Goal: Task Accomplishment & Management: Complete application form

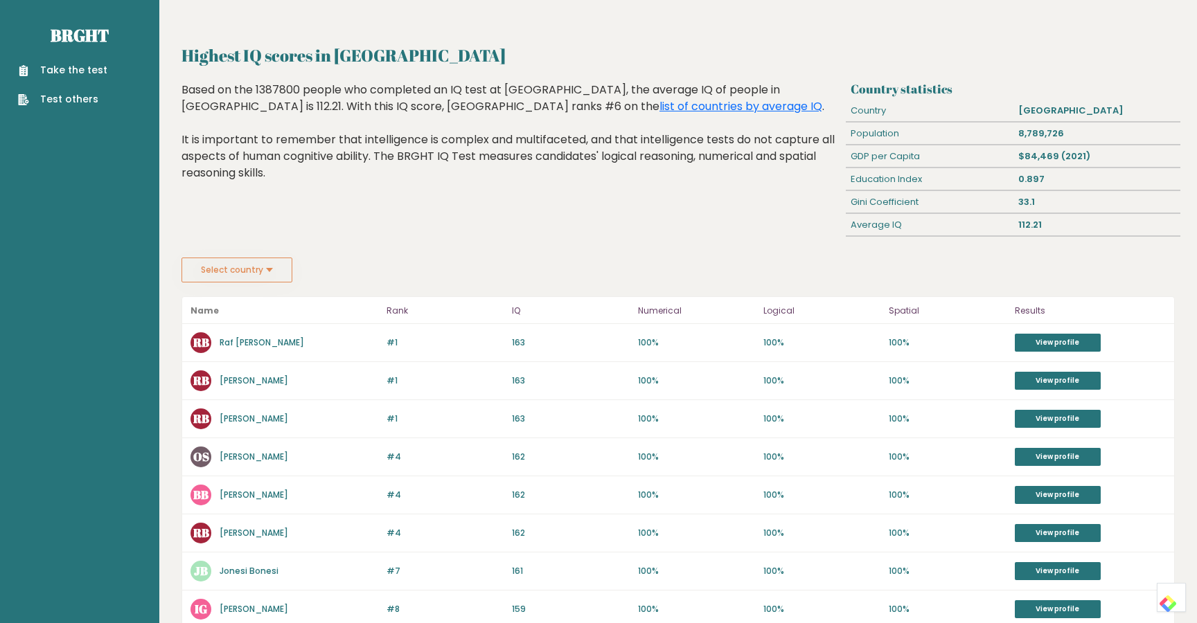
click at [281, 269] on button "Select country" at bounding box center [237, 270] width 111 height 25
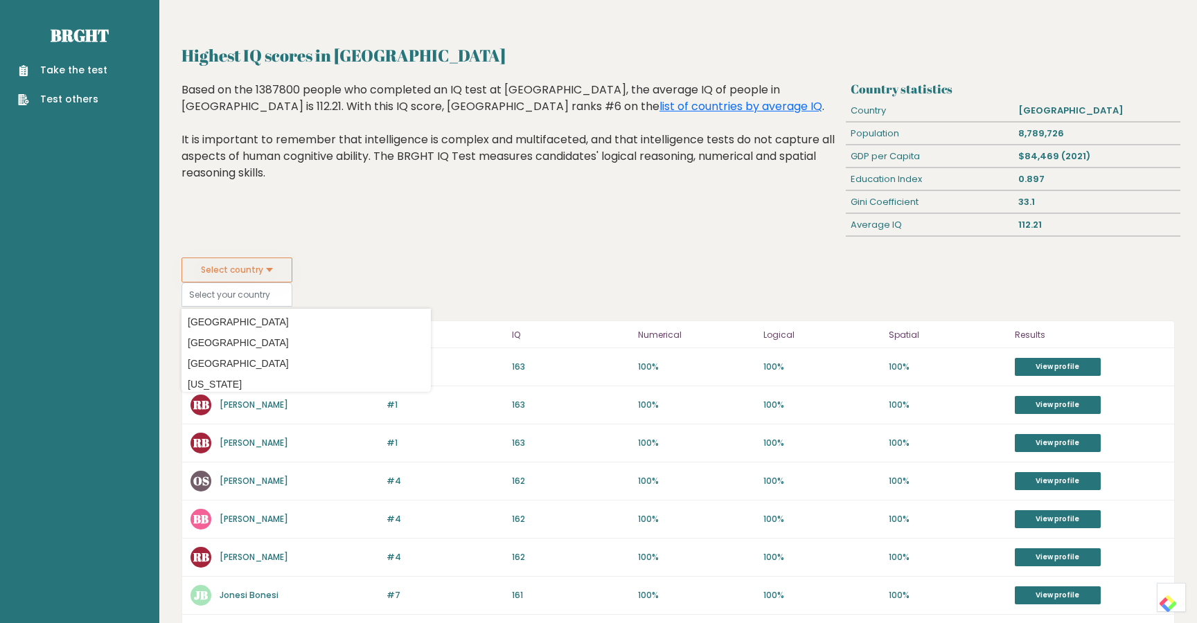
click at [306, 253] on div "Highest IQ scores in Switzerland Based on the 1387800 people who completed an I…" at bounding box center [511, 170] width 669 height 176
click at [327, 227] on div "Highest IQ scores in Switzerland Based on the 1387800 people who completed an I…" at bounding box center [511, 170] width 669 height 176
click at [439, 256] on div "Highest IQ scores in Switzerland Based on the 1387800 people who completed an I…" at bounding box center [511, 170] width 669 height 176
click at [238, 315] on option "[GEOGRAPHIC_DATA]" at bounding box center [306, 322] width 242 height 20
type input "[GEOGRAPHIC_DATA]"
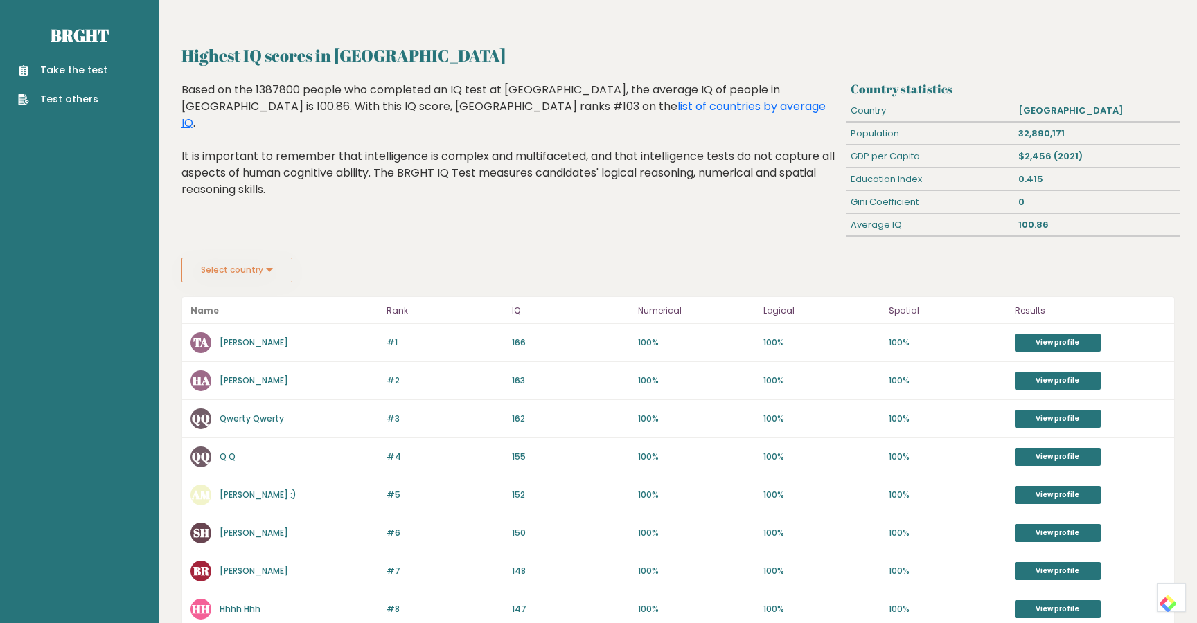
click at [258, 271] on button "Select country" at bounding box center [237, 270] width 111 height 25
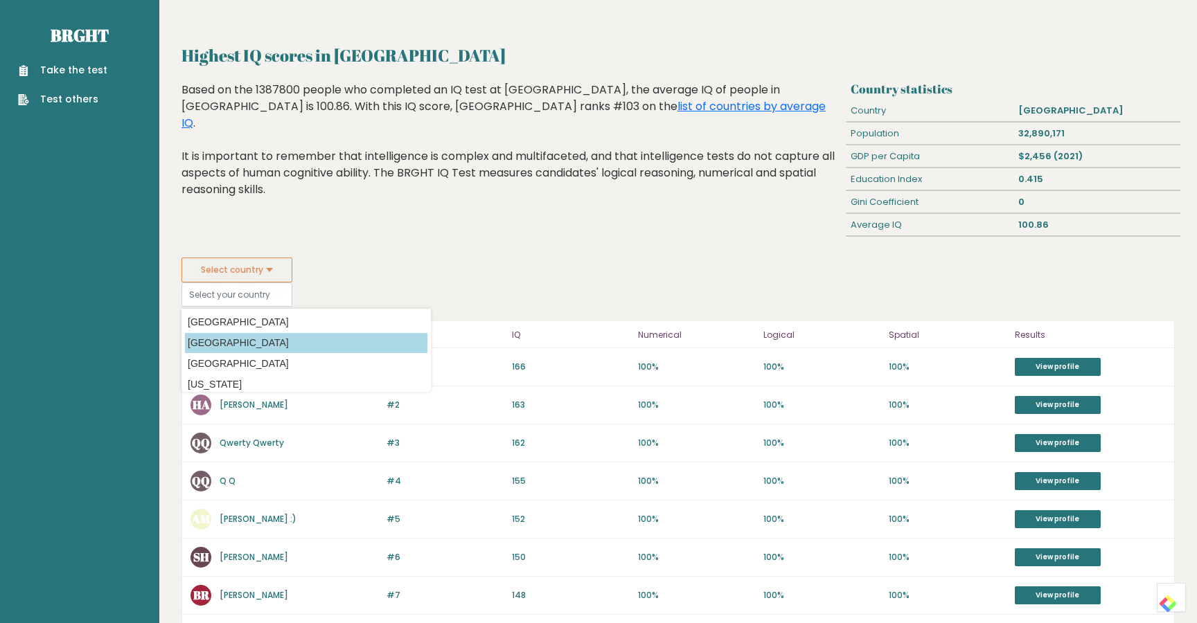
click at [234, 346] on option "[GEOGRAPHIC_DATA]" at bounding box center [306, 343] width 242 height 20
type input "[GEOGRAPHIC_DATA]"
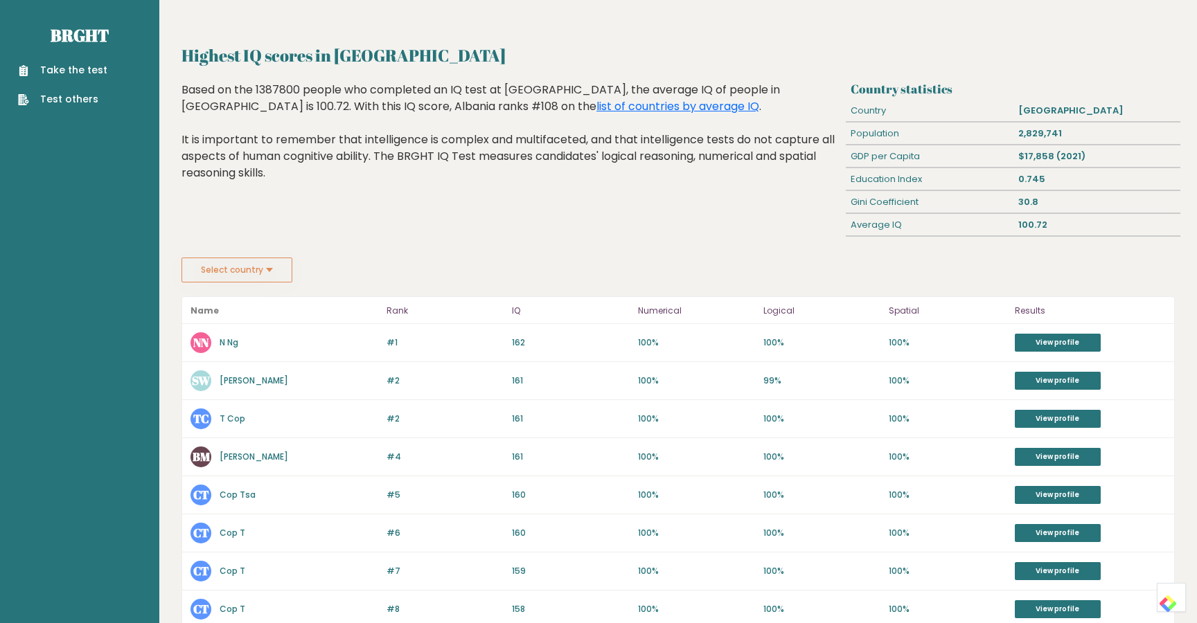
click at [251, 265] on button "Select country" at bounding box center [237, 270] width 111 height 25
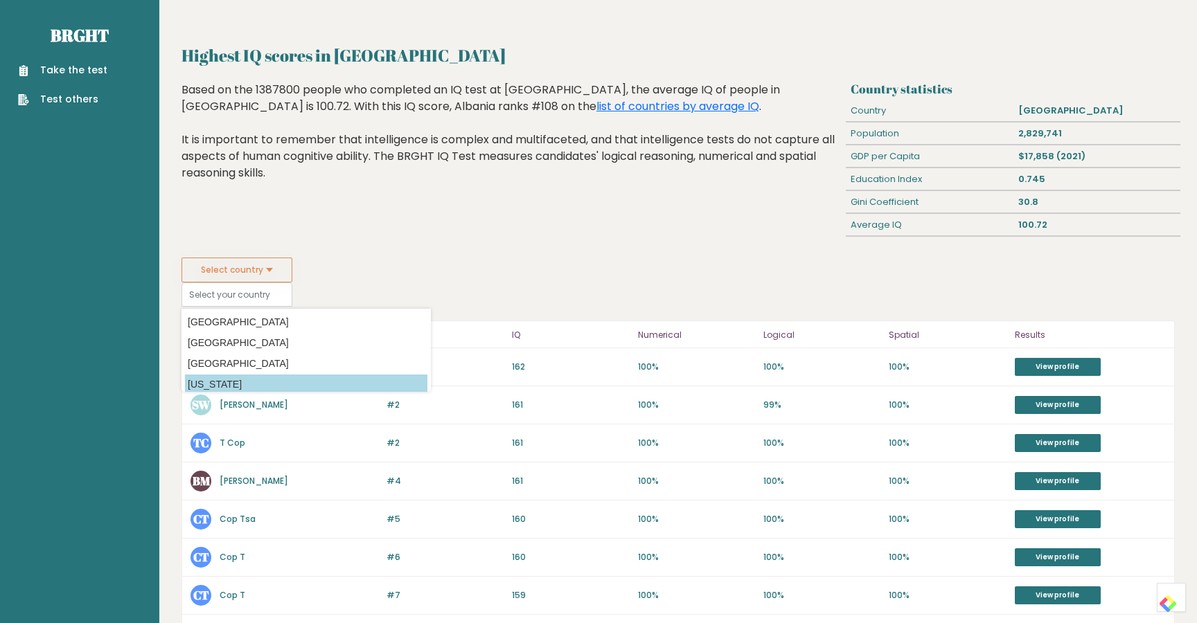
click at [256, 379] on option "[US_STATE]" at bounding box center [306, 385] width 242 height 20
type input "[US_STATE]"
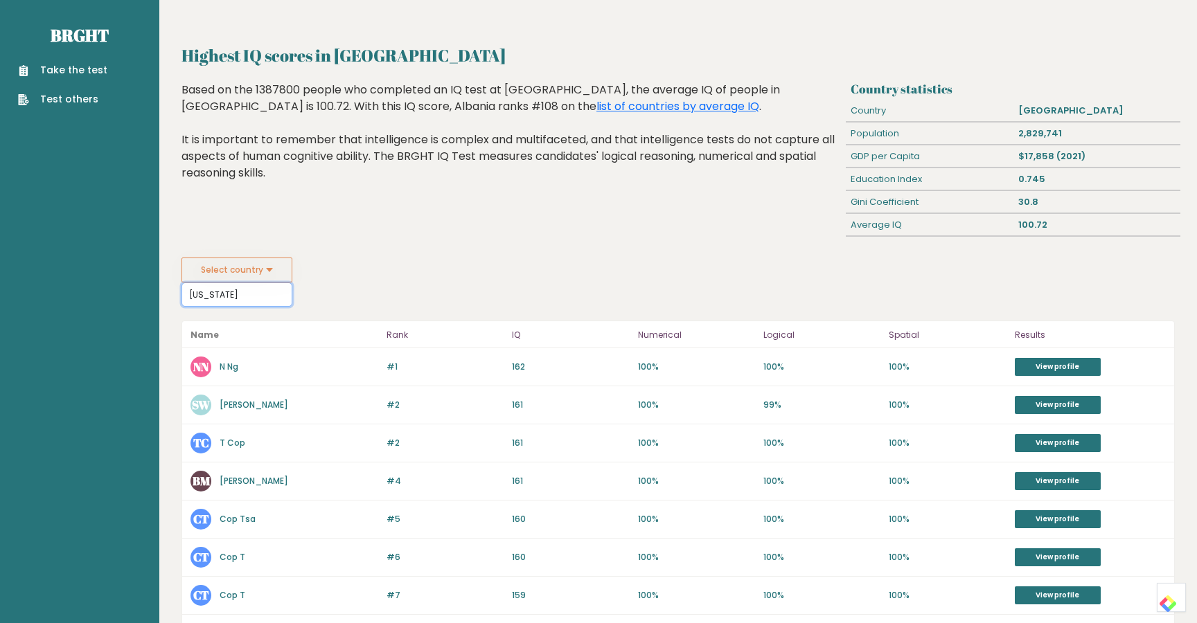
click at [255, 293] on input "[US_STATE]" at bounding box center [237, 295] width 111 height 24
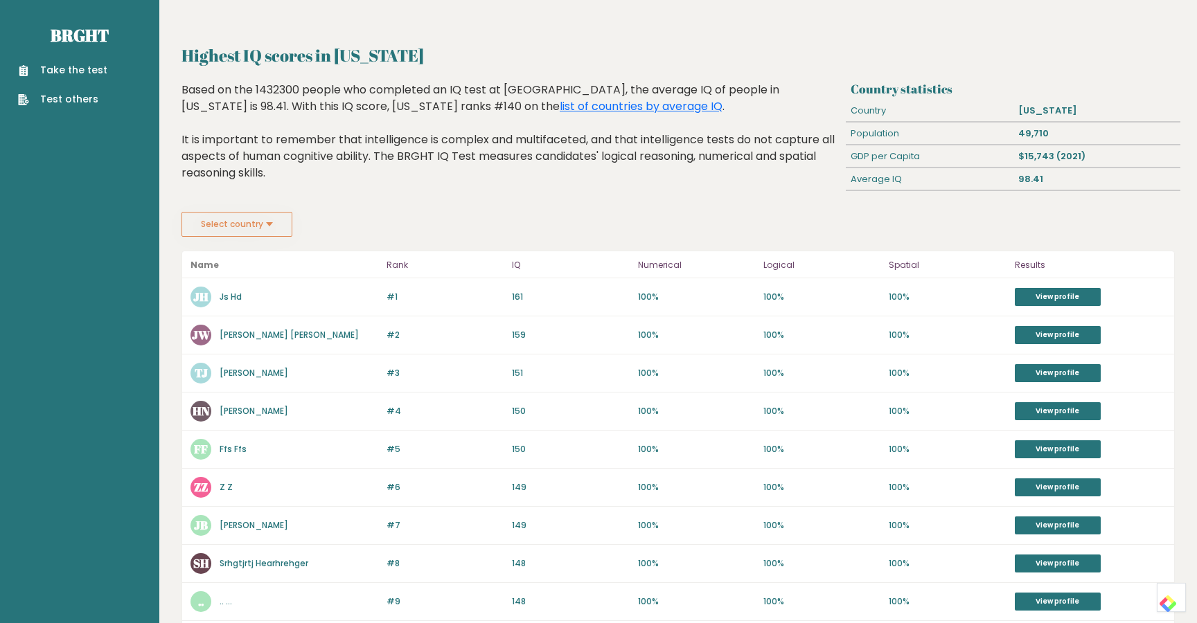
click at [242, 230] on button "Select country" at bounding box center [237, 224] width 111 height 25
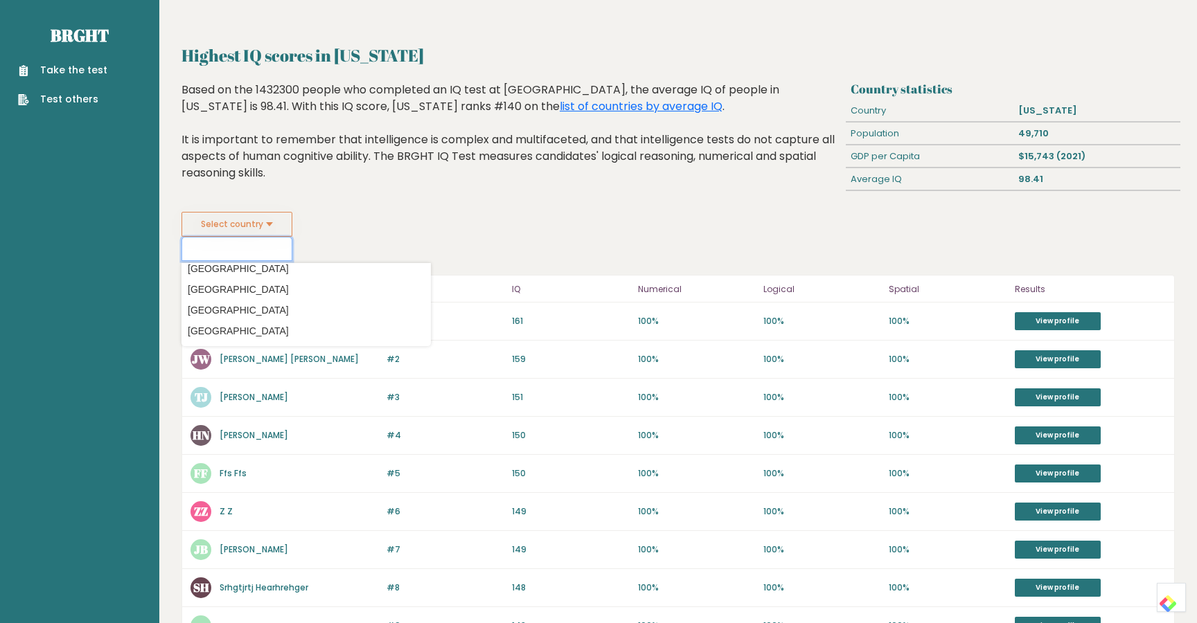
scroll to position [590, 0]
click at [260, 308] on option "Brazil" at bounding box center [306, 311] width 242 height 20
type input "Brazil"
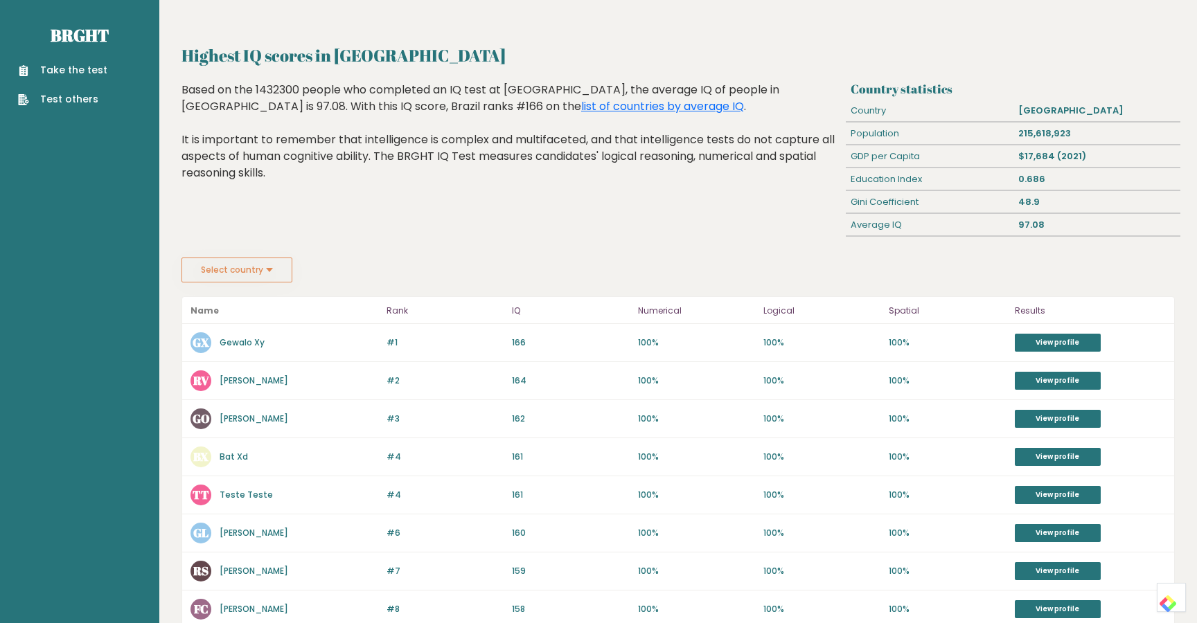
click at [232, 267] on button "Select country" at bounding box center [237, 270] width 111 height 25
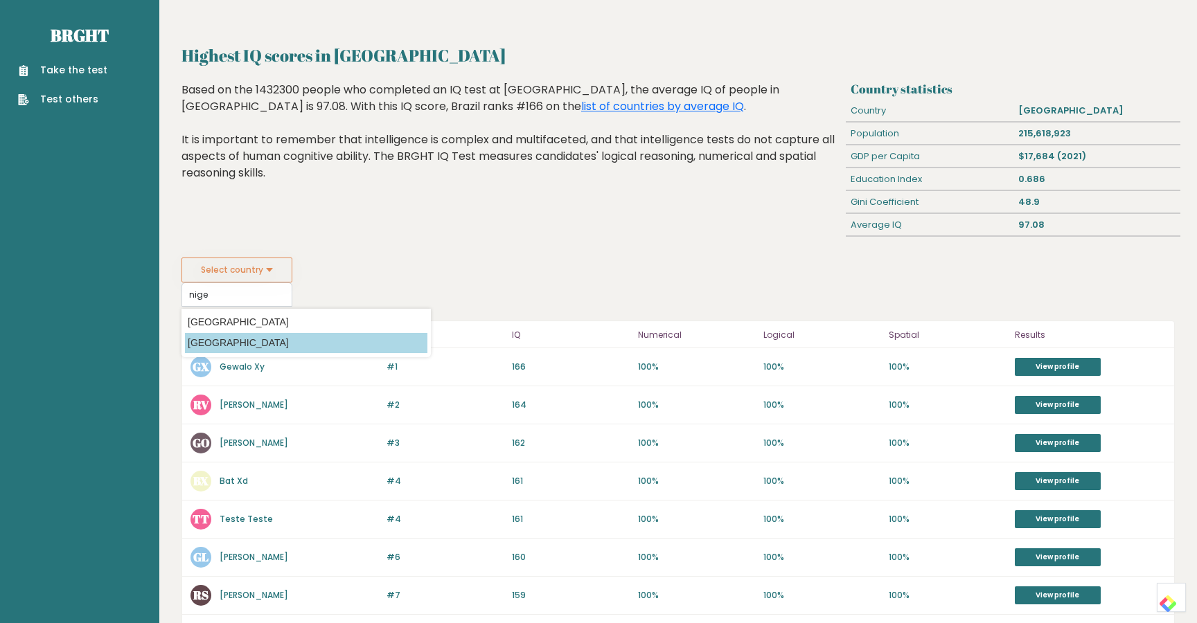
click at [213, 342] on option "[GEOGRAPHIC_DATA]" at bounding box center [306, 343] width 242 height 20
type input "[GEOGRAPHIC_DATA]"
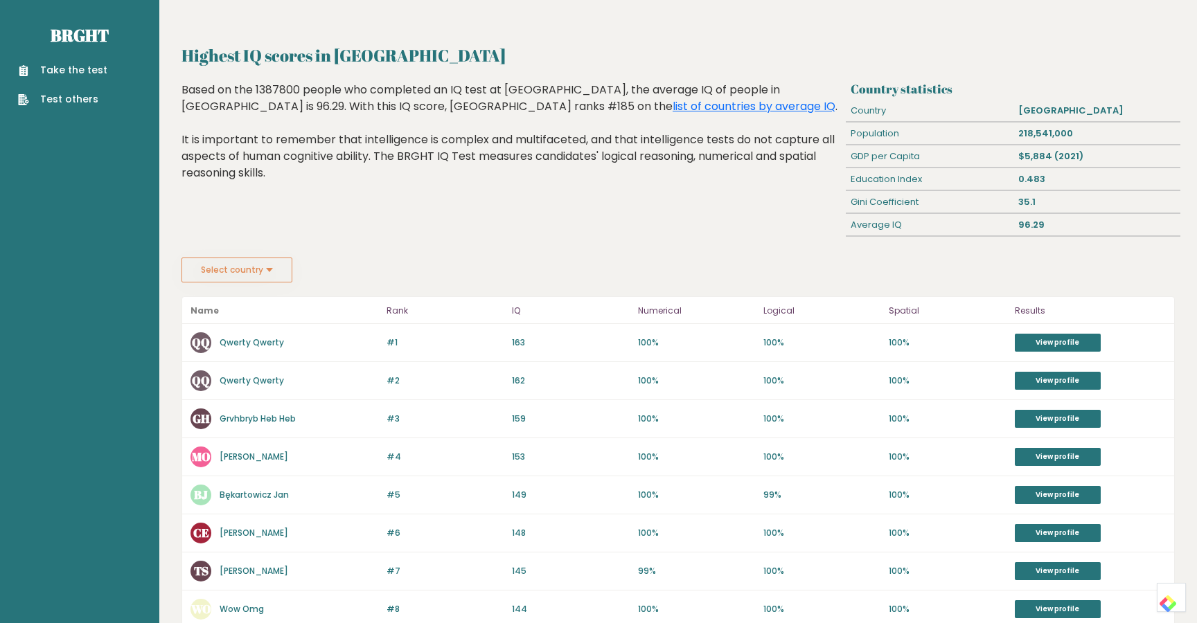
click at [202, 273] on button "Select country" at bounding box center [237, 270] width 111 height 25
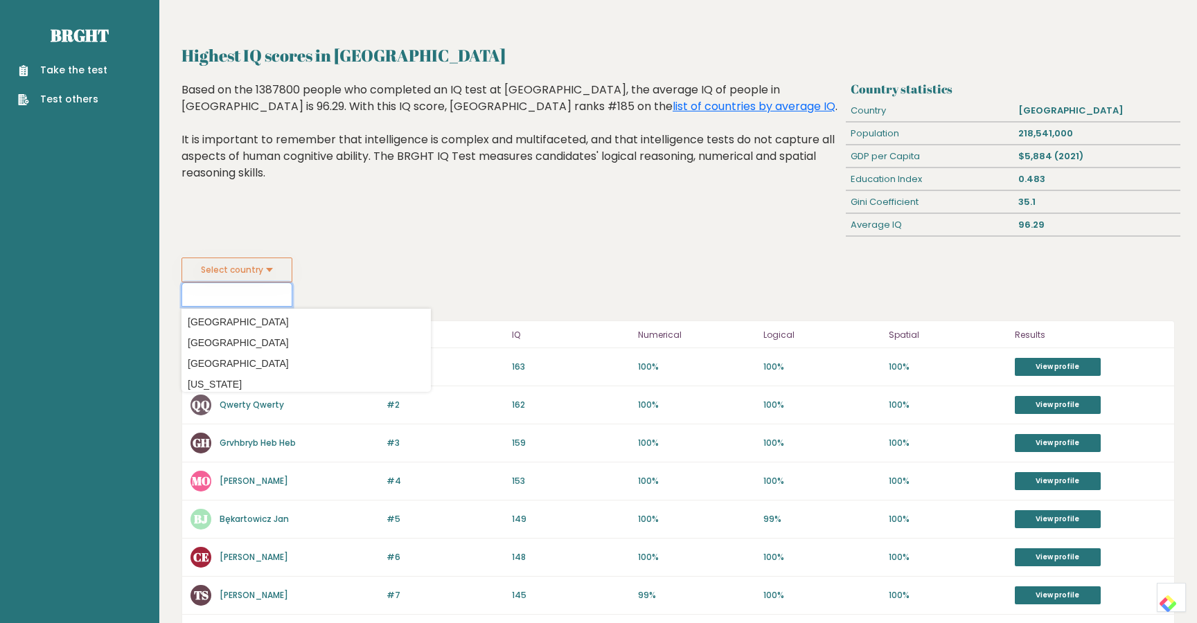
click at [218, 300] on input at bounding box center [237, 295] width 111 height 24
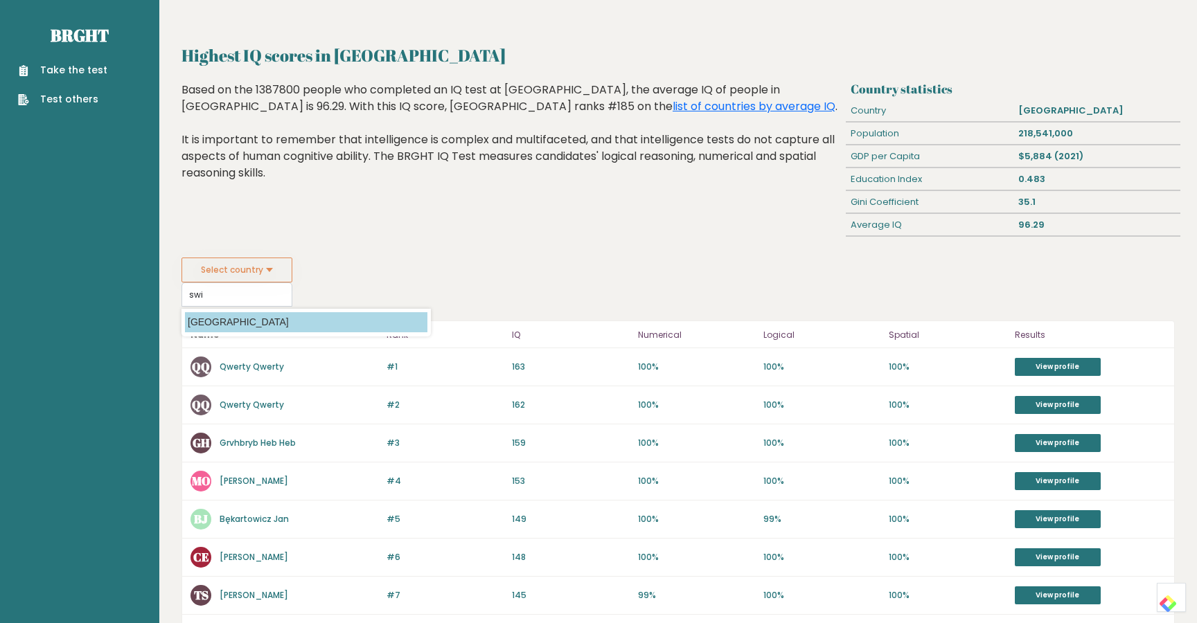
click at [213, 321] on option "Switzerland" at bounding box center [306, 322] width 242 height 20
type input "Switzerland"
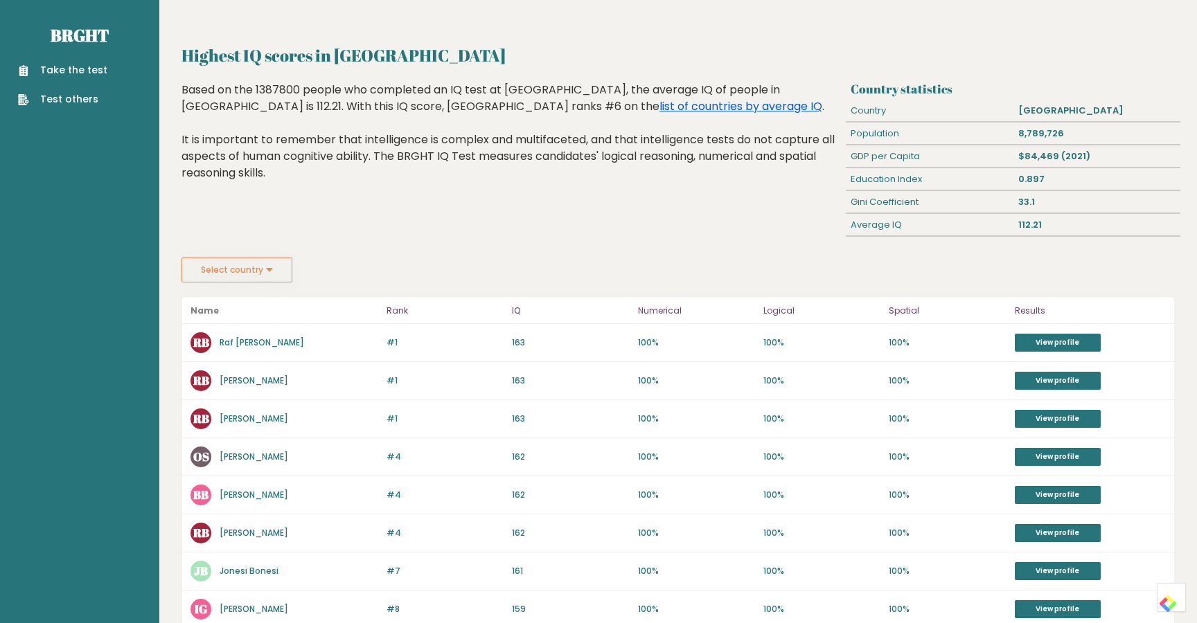
click at [660, 107] on link "list of countries by average IQ" at bounding box center [741, 106] width 163 height 16
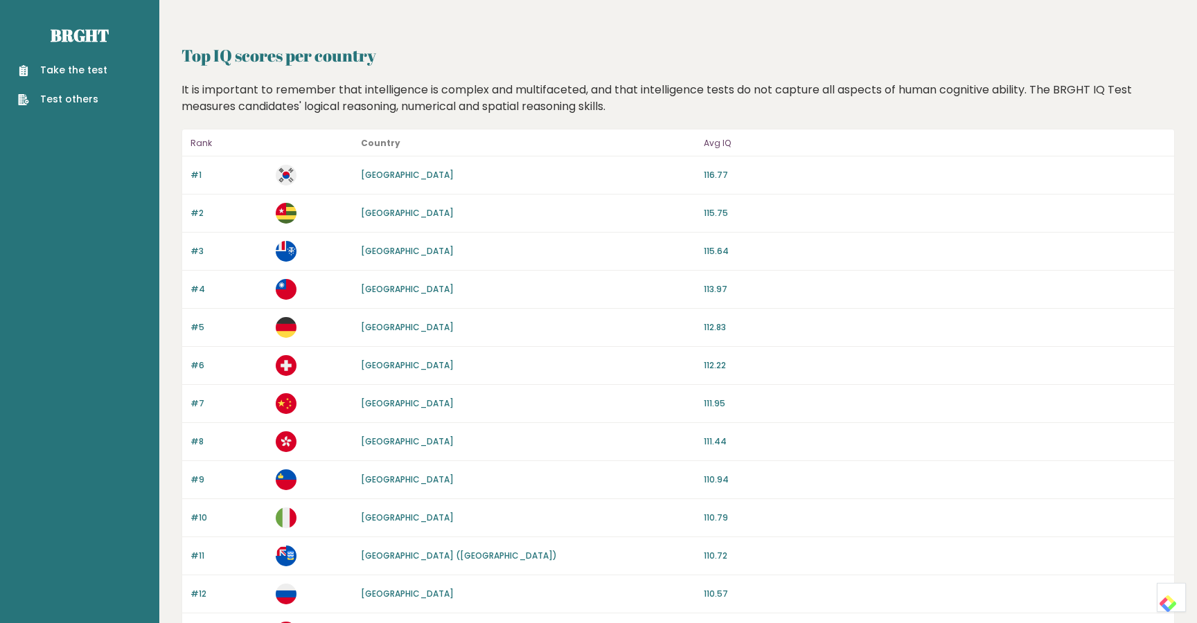
click at [370, 213] on link "[GEOGRAPHIC_DATA]" at bounding box center [407, 213] width 93 height 12
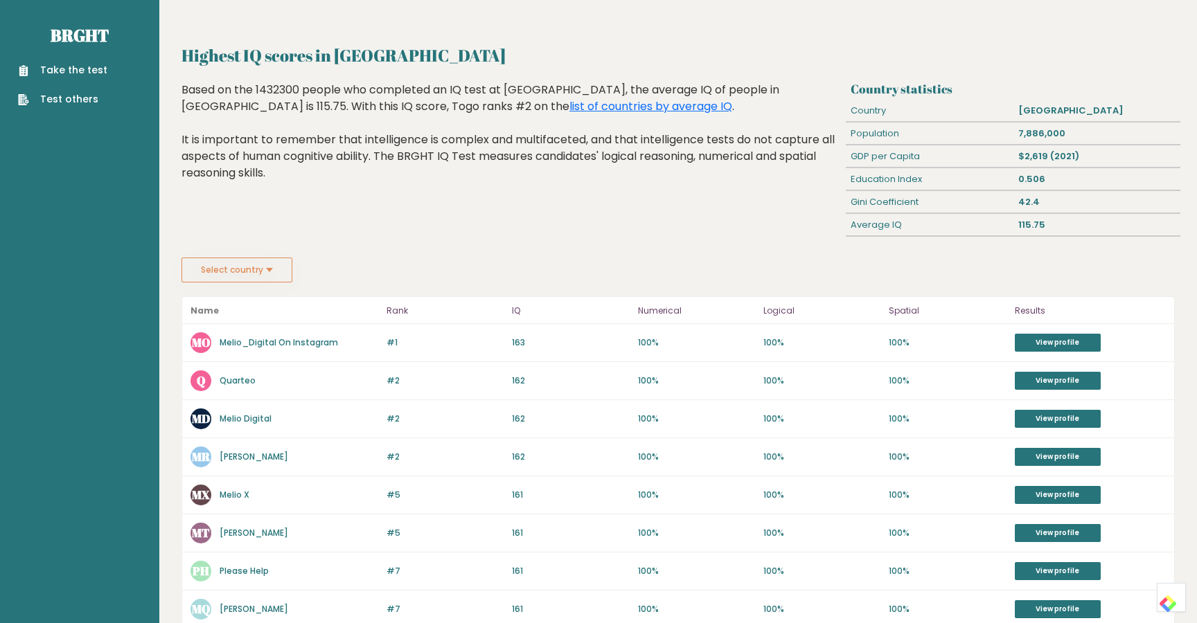
click at [263, 342] on link "Melio_Digital On Instagram" at bounding box center [279, 343] width 118 height 12
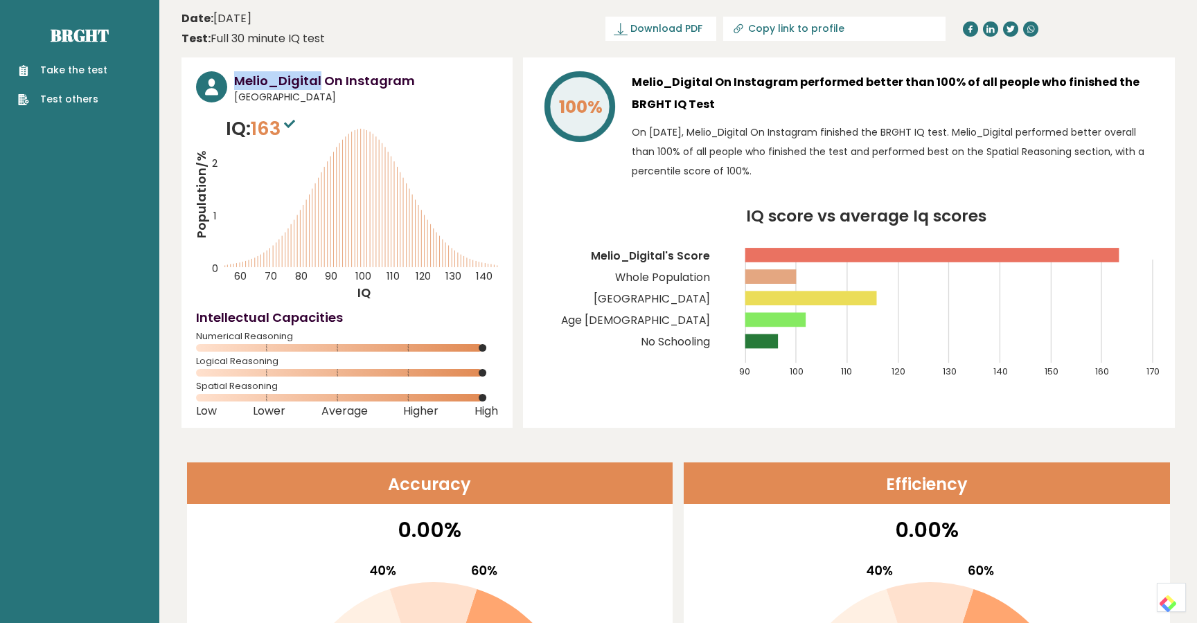
drag, startPoint x: 235, startPoint y: 78, endPoint x: 319, endPoint y: 88, distance: 85.2
click at [319, 88] on h3 "Melio_Digital On Instagram" at bounding box center [366, 80] width 264 height 19
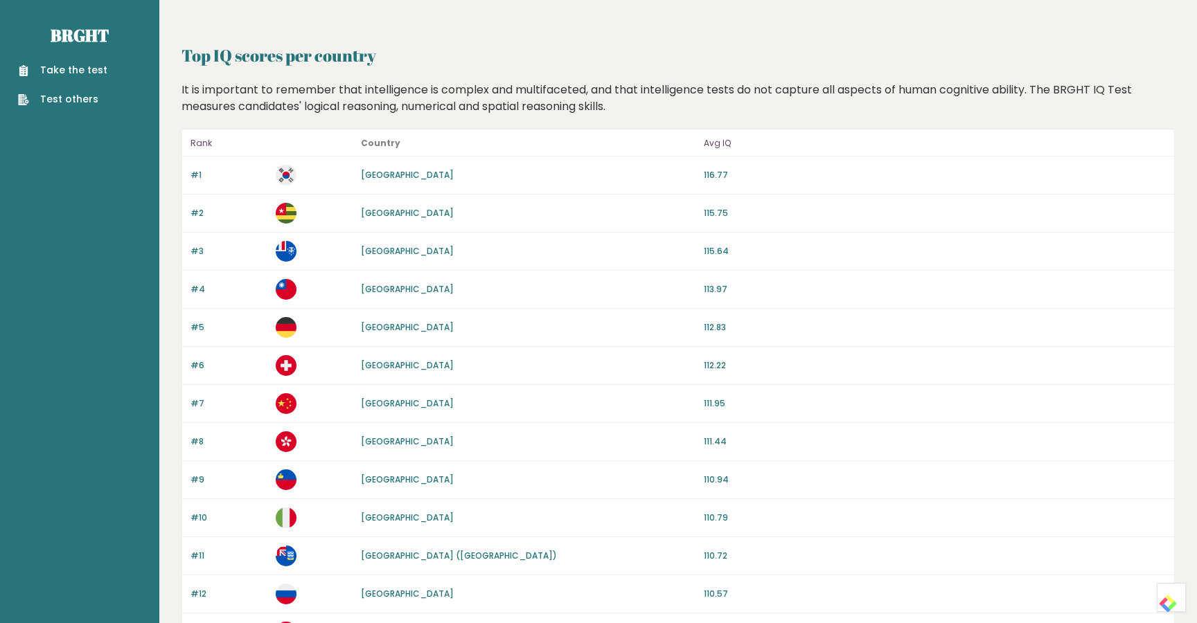
click at [399, 170] on link "[GEOGRAPHIC_DATA]" at bounding box center [407, 175] width 93 height 12
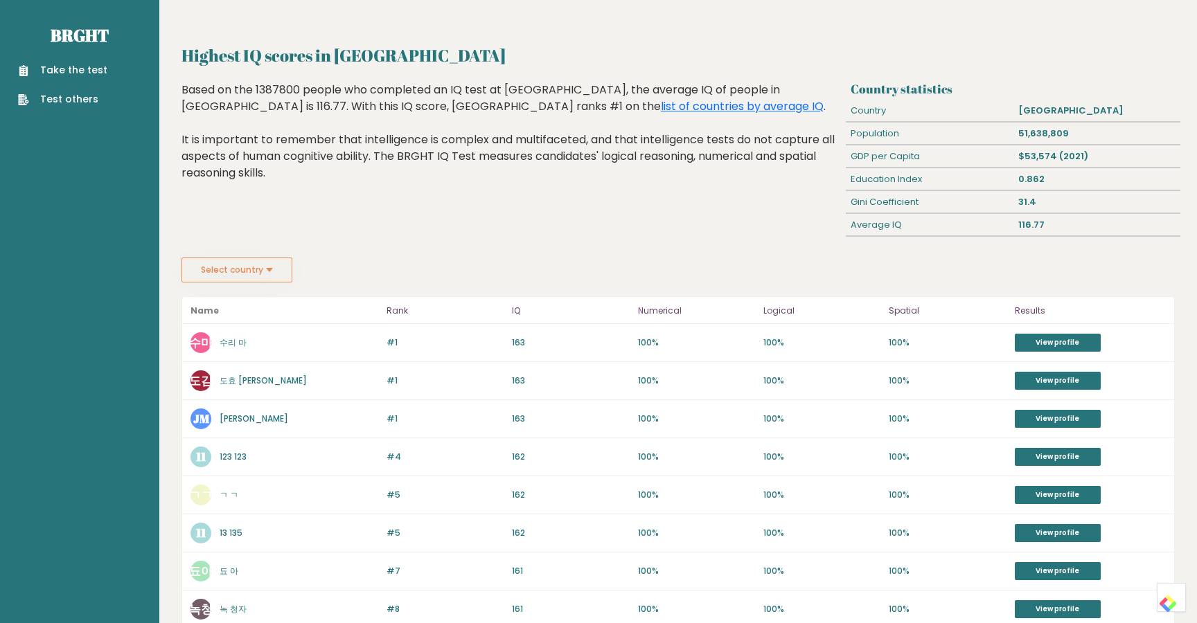
click at [224, 337] on link "수리 마" at bounding box center [233, 343] width 27 height 12
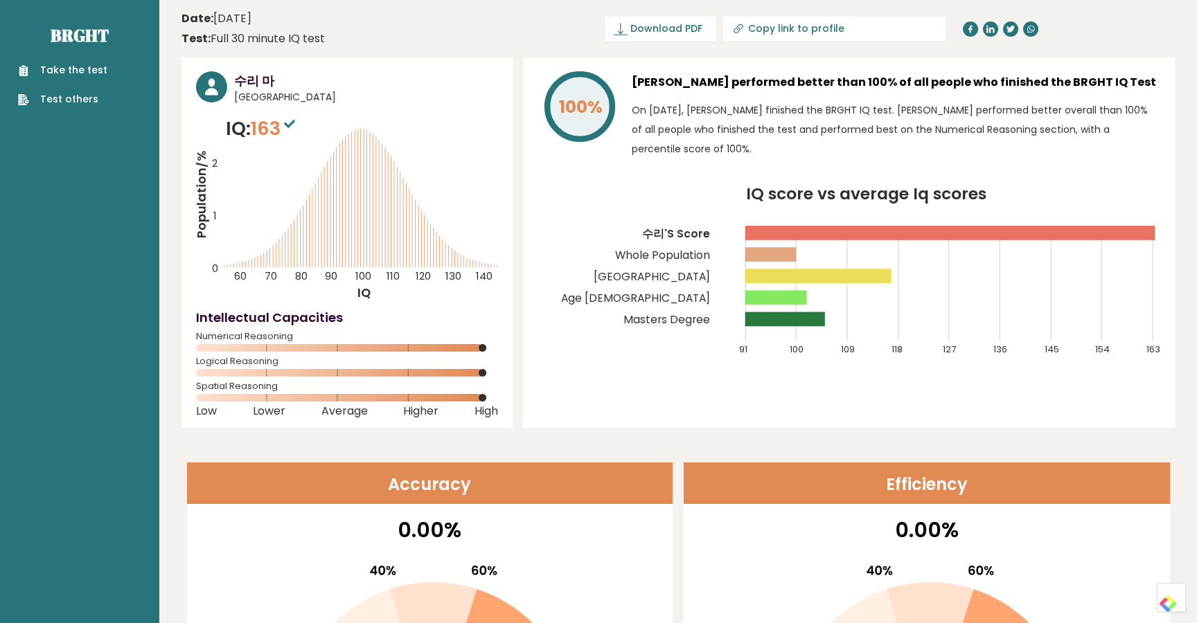
click at [57, 76] on link "Take the test" at bounding box center [62, 70] width 89 height 15
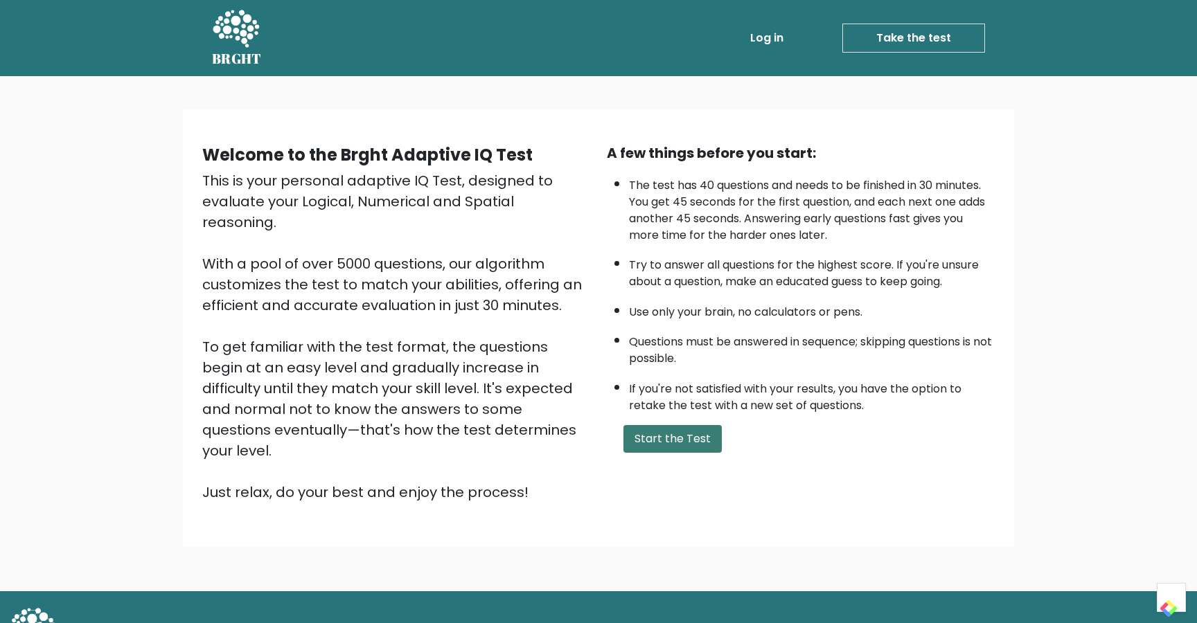
click at [660, 443] on button "Start the Test" at bounding box center [672, 439] width 98 height 28
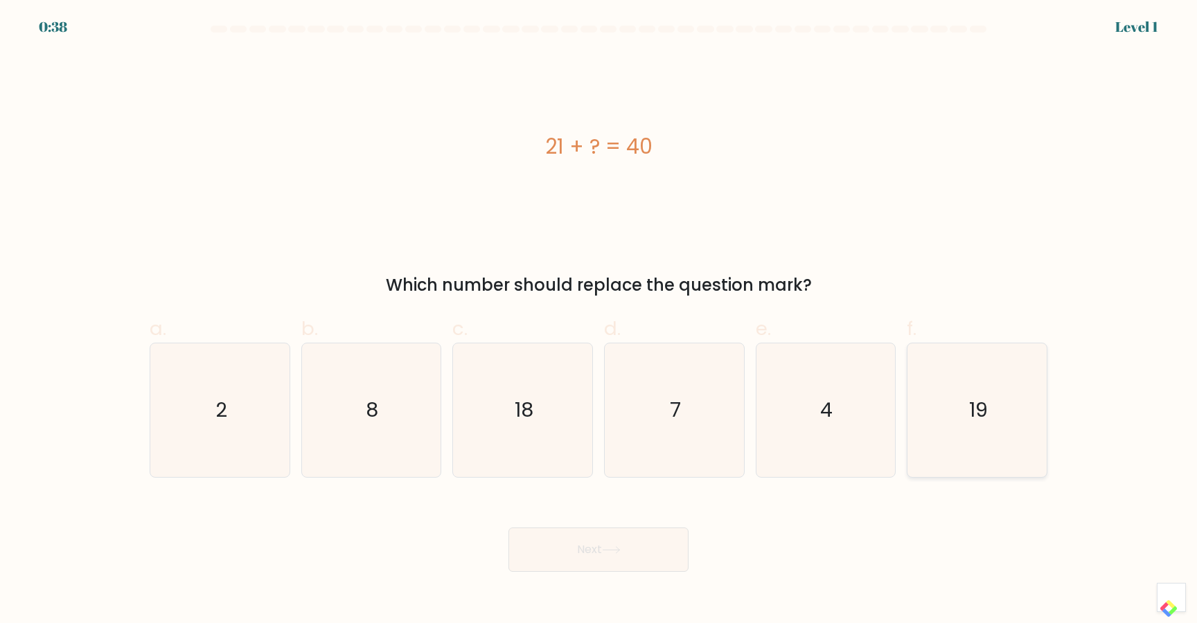
click at [1005, 416] on icon "19" at bounding box center [977, 411] width 134 height 134
click at [599, 321] on input "f. 19" at bounding box center [599, 316] width 1 height 9
radio input "true"
click at [630, 536] on button "Next" at bounding box center [598, 550] width 180 height 44
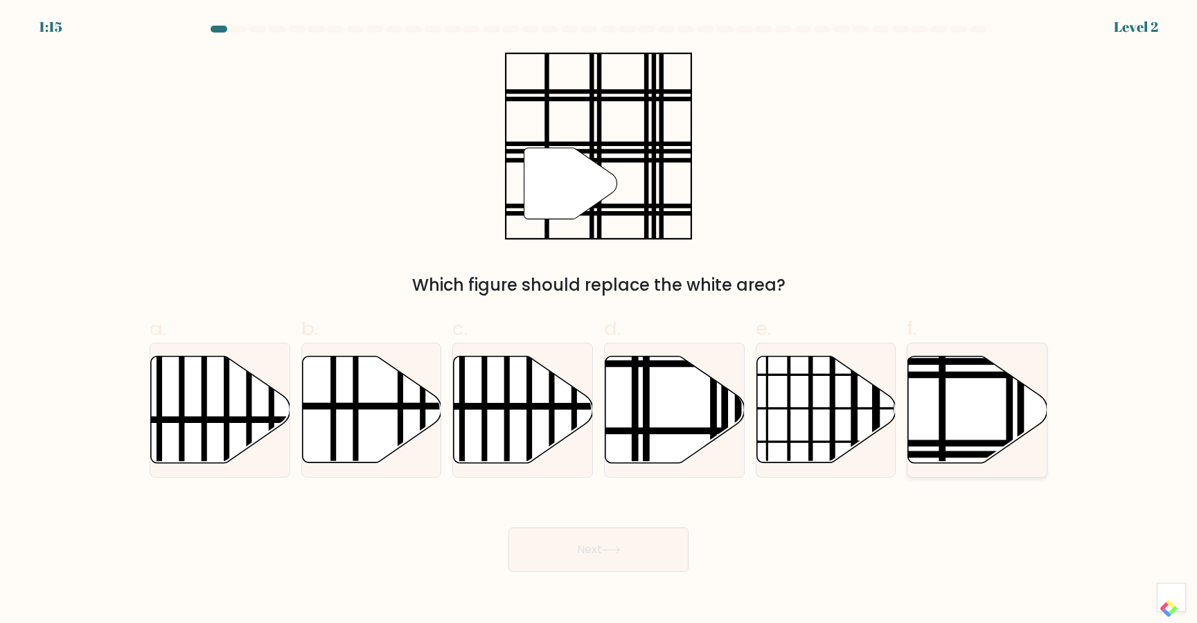
click at [963, 414] on icon at bounding box center [977, 410] width 139 height 107
click at [599, 321] on input "f." at bounding box center [599, 316] width 1 height 9
radio input "true"
click at [647, 553] on button "Next" at bounding box center [598, 550] width 180 height 44
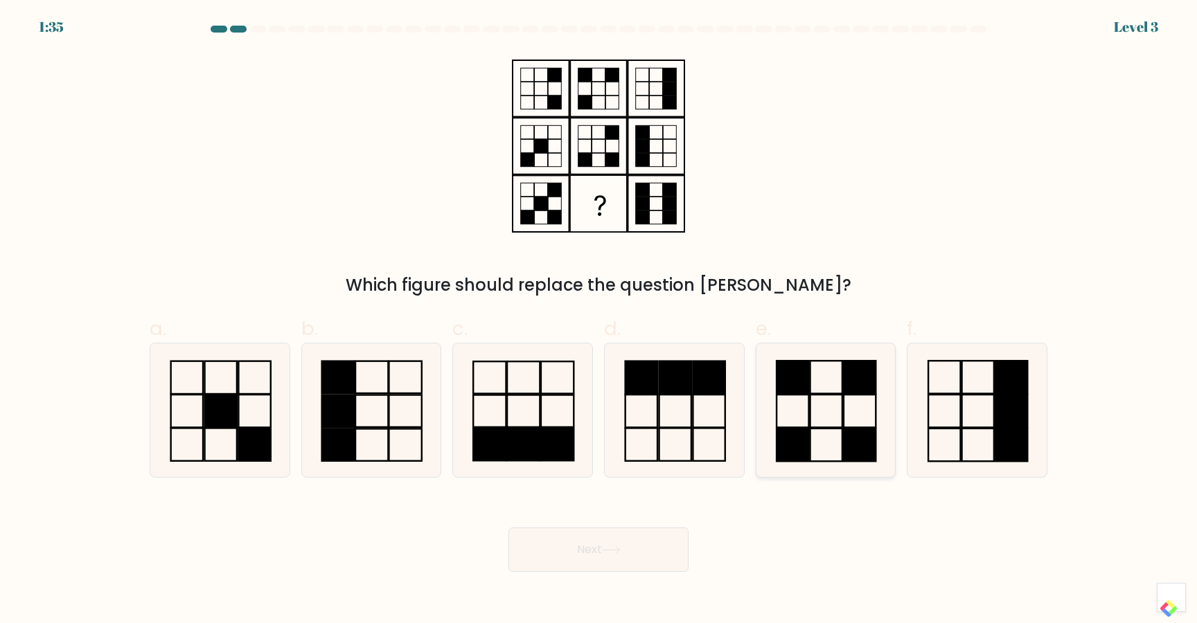
click at [831, 412] on icon at bounding box center [826, 411] width 134 height 134
click at [599, 321] on input "e." at bounding box center [599, 316] width 1 height 9
radio input "true"
click at [605, 567] on button "Next" at bounding box center [598, 550] width 180 height 44
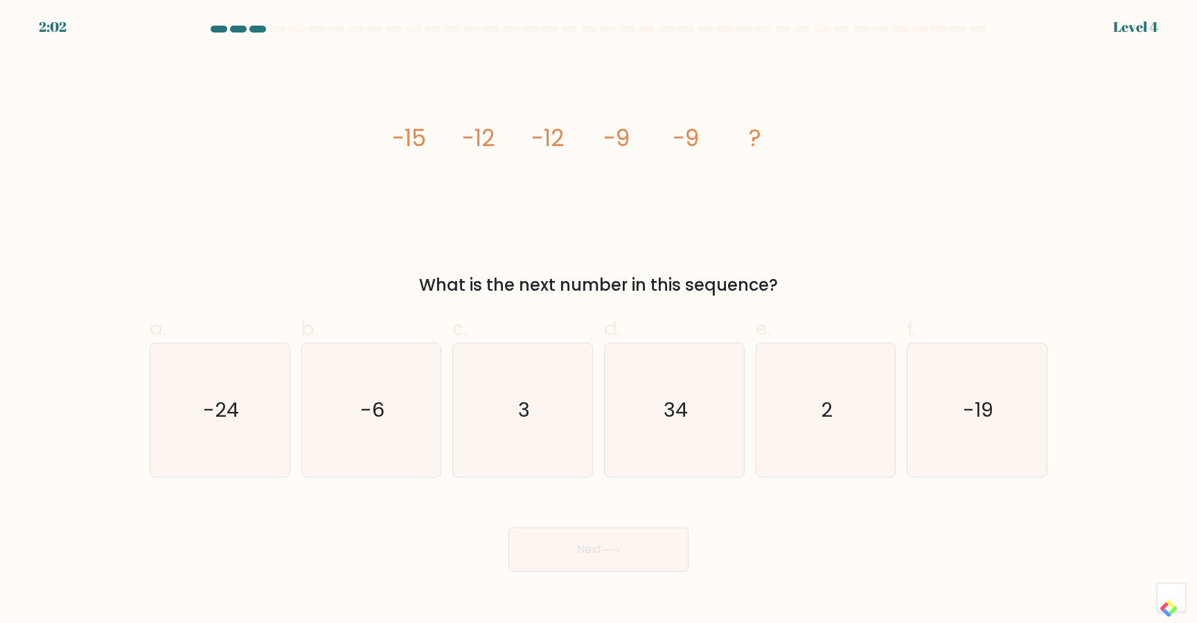
click at [443, 423] on div "b. -6" at bounding box center [372, 396] width 152 height 163
click at [416, 418] on icon "-6" at bounding box center [371, 411] width 134 height 134
click at [599, 321] on input "b. -6" at bounding box center [599, 316] width 1 height 9
radio input "true"
click at [616, 552] on icon at bounding box center [611, 551] width 19 height 8
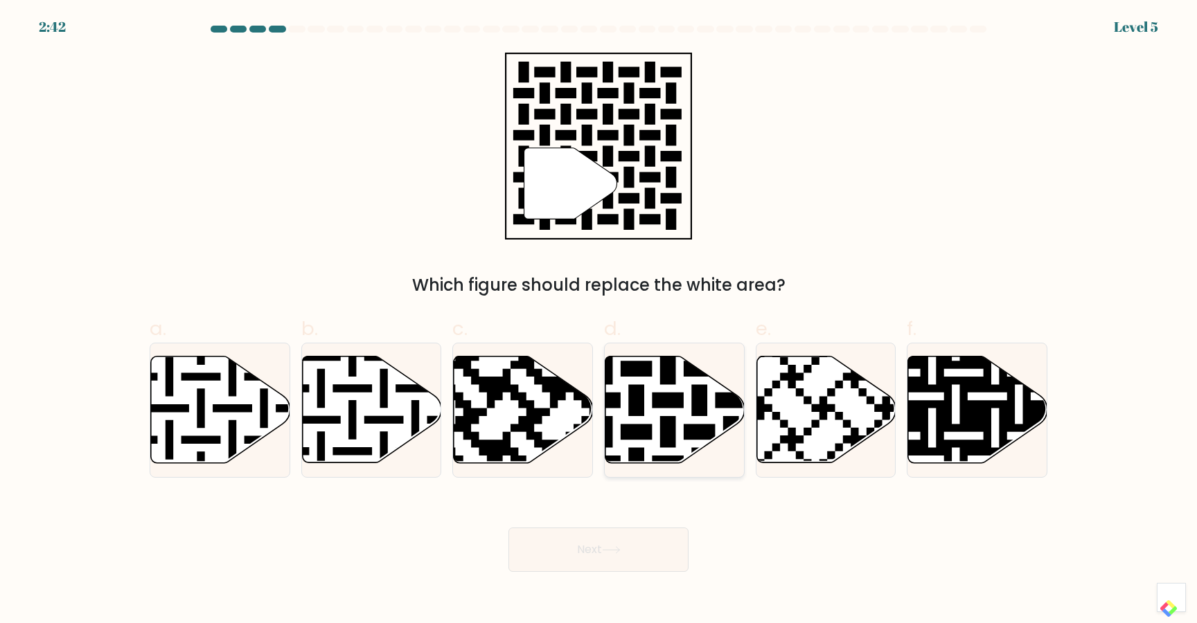
click at [651, 399] on icon at bounding box center [674, 410] width 139 height 107
click at [599, 321] on input "d." at bounding box center [599, 316] width 1 height 9
radio input "true"
click at [591, 540] on button "Next" at bounding box center [598, 550] width 180 height 44
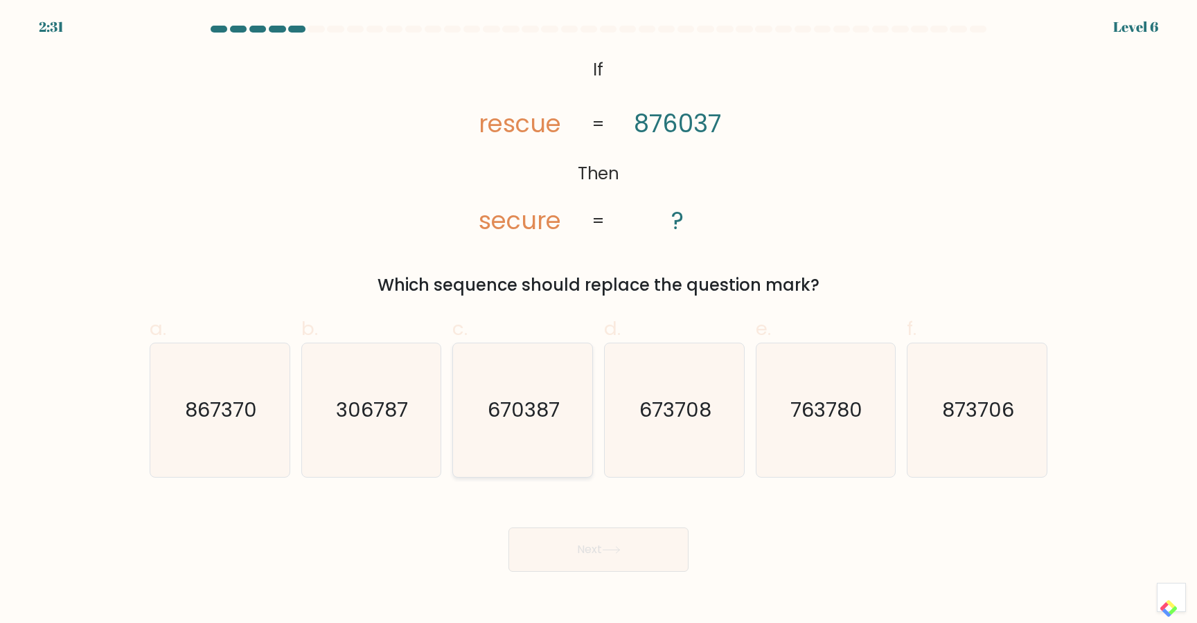
click at [554, 421] on text "670387" at bounding box center [524, 411] width 72 height 28
click at [599, 321] on input "c. 670387" at bounding box center [599, 316] width 1 height 9
radio input "true"
click at [570, 548] on button "Next" at bounding box center [598, 550] width 180 height 44
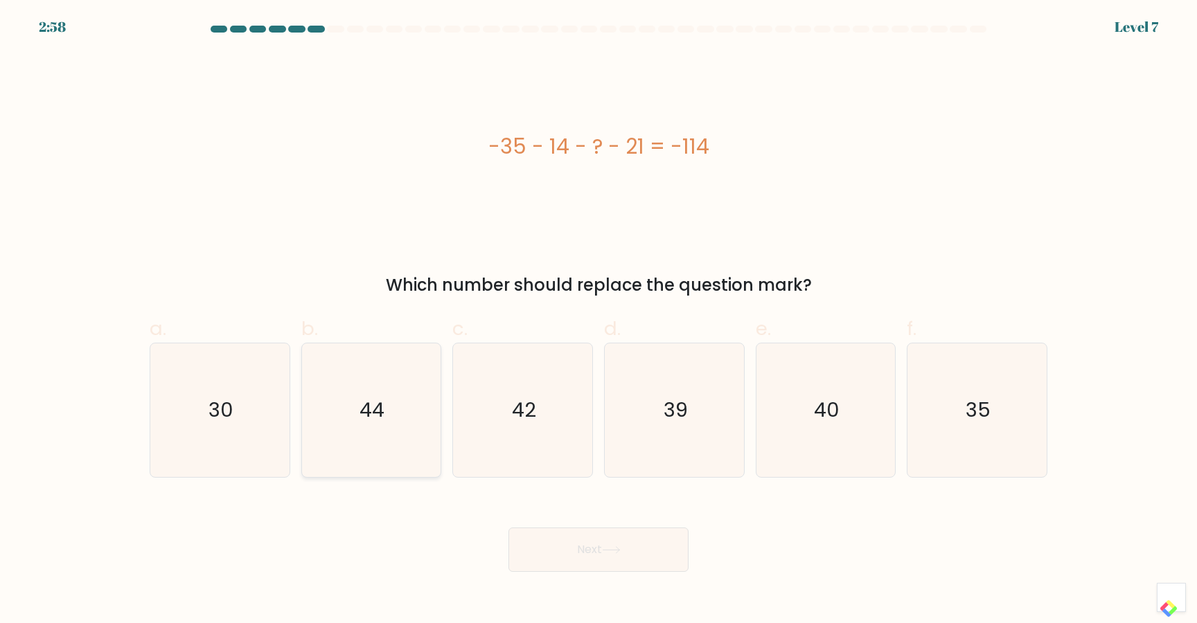
click at [408, 375] on icon "44" at bounding box center [371, 411] width 134 height 134
click at [599, 321] on input "b. 44" at bounding box center [599, 316] width 1 height 9
radio input "true"
click at [560, 554] on button "Next" at bounding box center [598, 550] width 180 height 44
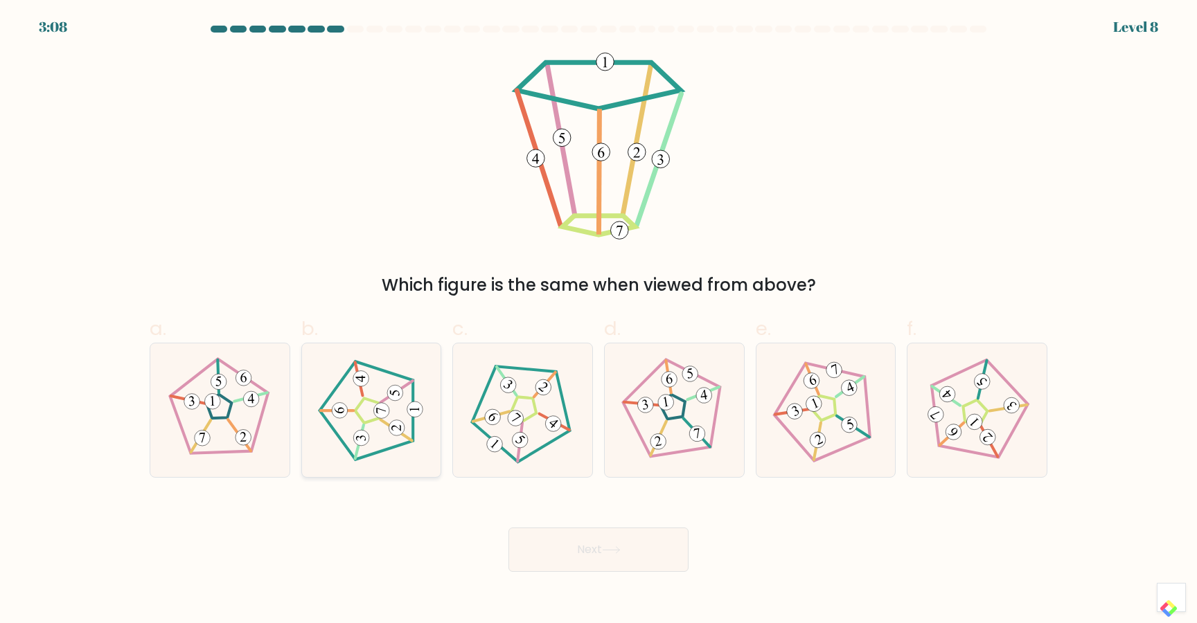
click at [398, 421] on 188 at bounding box center [397, 428] width 16 height 16
click at [599, 321] on input "b." at bounding box center [599, 316] width 1 height 9
radio input "true"
click at [573, 552] on button "Next" at bounding box center [598, 550] width 180 height 44
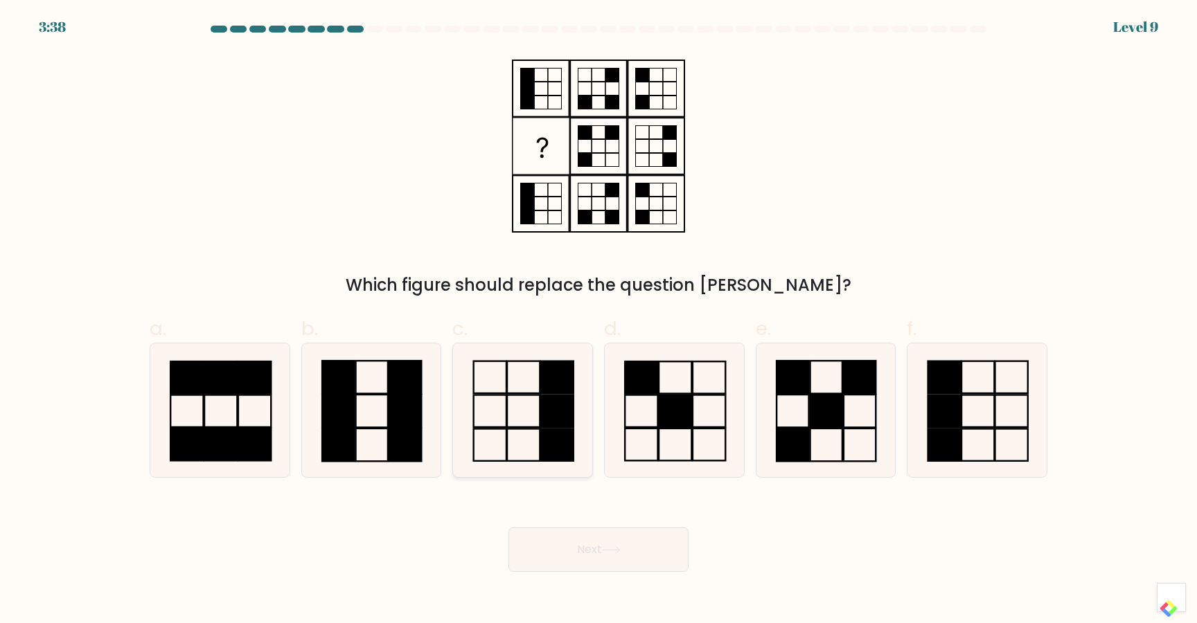
click at [532, 401] on icon at bounding box center [523, 411] width 134 height 134
click at [599, 321] on input "c." at bounding box center [599, 316] width 1 height 9
radio input "true"
click at [589, 551] on button "Next" at bounding box center [598, 550] width 180 height 44
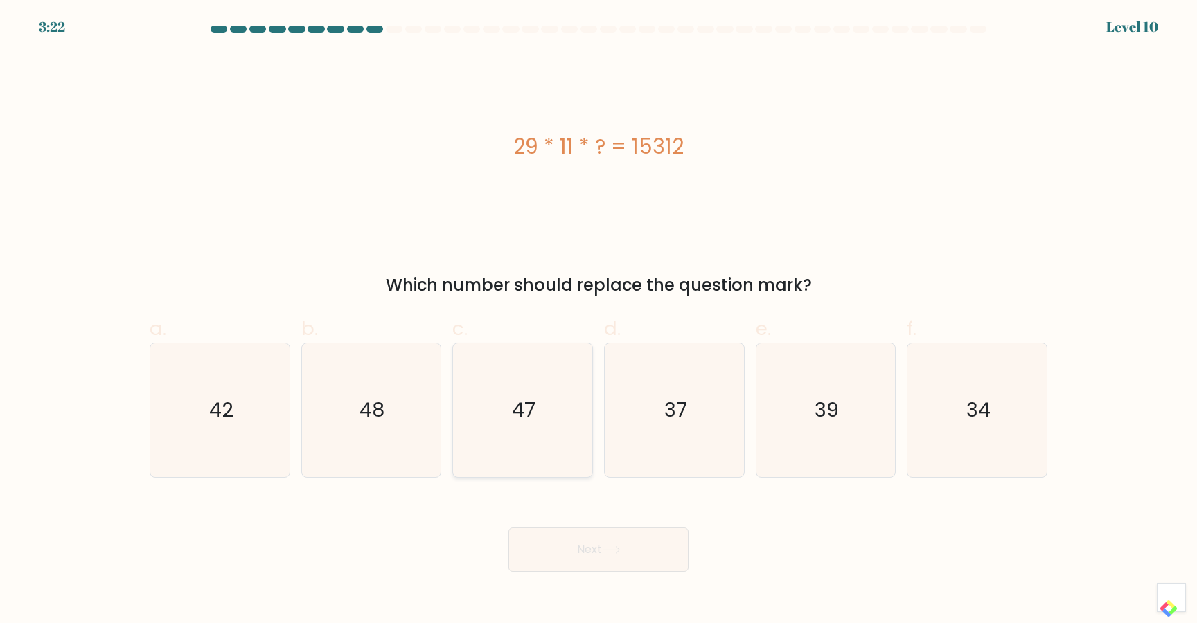
click at [486, 396] on icon "47" at bounding box center [523, 411] width 134 height 134
click at [599, 321] on input "c. 47" at bounding box center [599, 316] width 1 height 9
radio input "true"
click at [590, 551] on button "Next" at bounding box center [598, 550] width 180 height 44
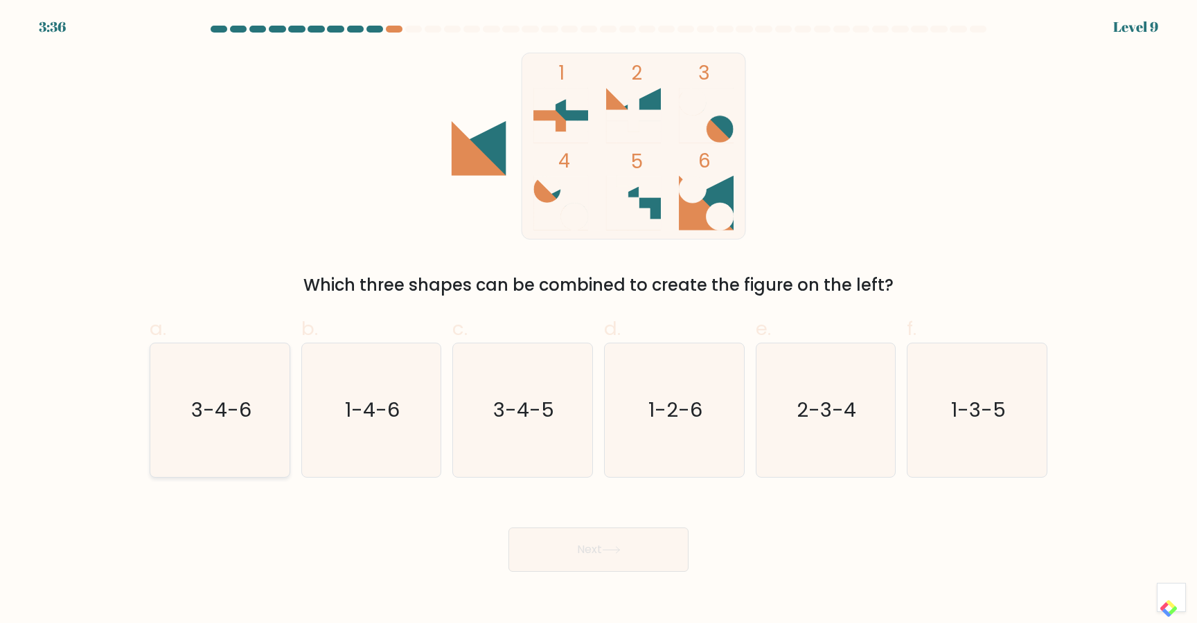
click at [182, 378] on icon "3-4-6" at bounding box center [220, 411] width 134 height 134
click at [599, 321] on input "a. 3-4-6" at bounding box center [599, 316] width 1 height 9
radio input "true"
click at [547, 548] on button "Next" at bounding box center [598, 550] width 180 height 44
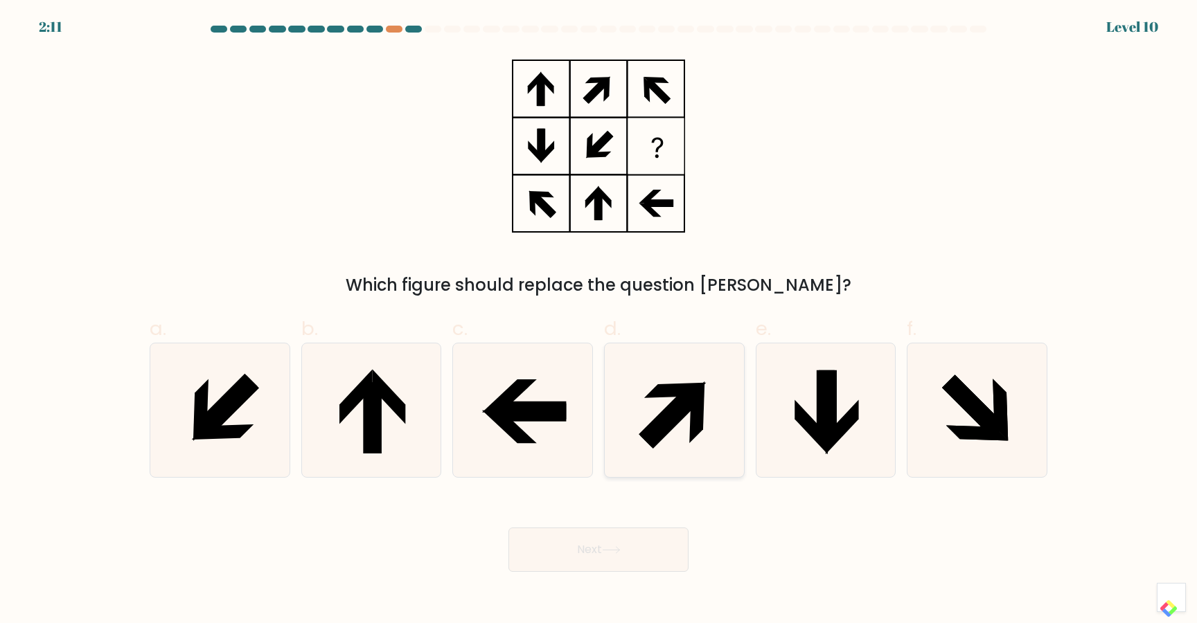
click at [668, 436] on icon at bounding box center [675, 411] width 134 height 134
click at [599, 321] on input "d." at bounding box center [599, 316] width 1 height 9
radio input "true"
click at [567, 567] on button "Next" at bounding box center [598, 550] width 180 height 44
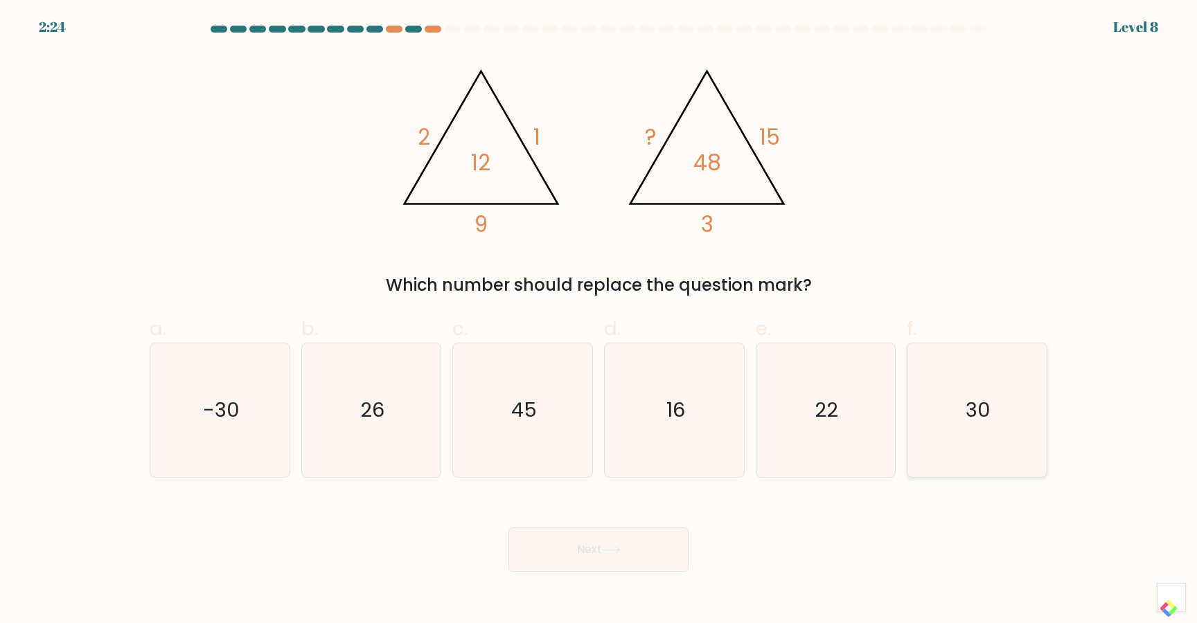
click at [957, 415] on icon "30" at bounding box center [977, 411] width 134 height 134
click at [599, 321] on input "f. 30" at bounding box center [599, 316] width 1 height 9
radio input "true"
click at [628, 548] on button "Next" at bounding box center [598, 550] width 180 height 44
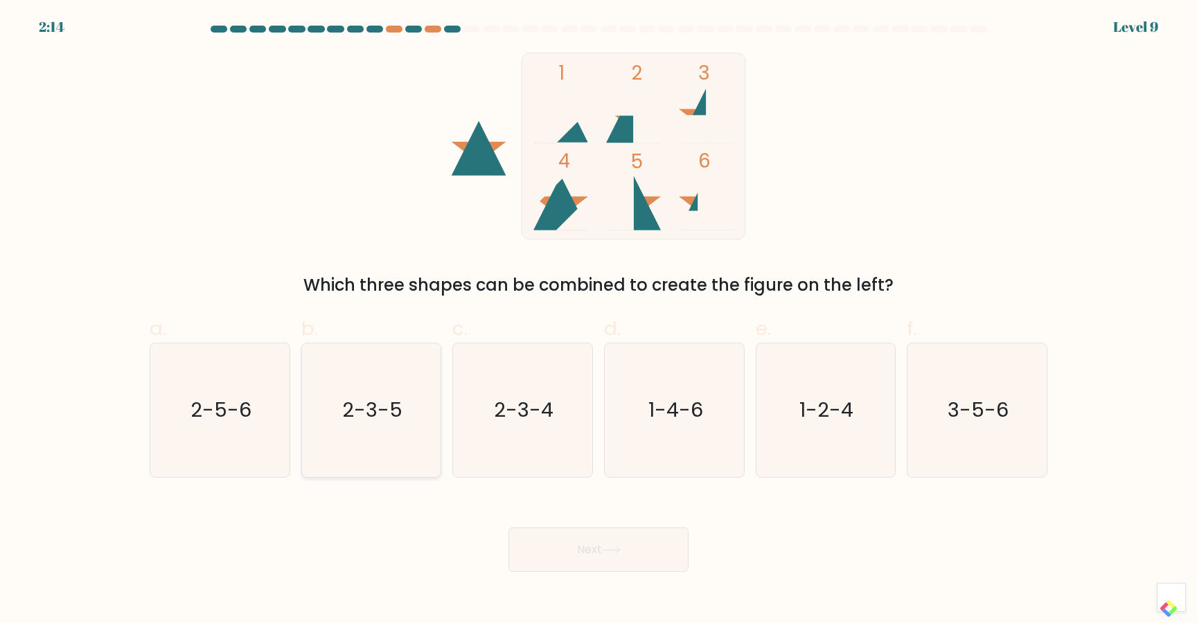
click at [408, 423] on icon "2-3-5" at bounding box center [371, 411] width 134 height 134
click at [599, 321] on input "b. 2-3-5" at bounding box center [599, 316] width 1 height 9
radio input "true"
click at [607, 537] on button "Next" at bounding box center [598, 550] width 180 height 44
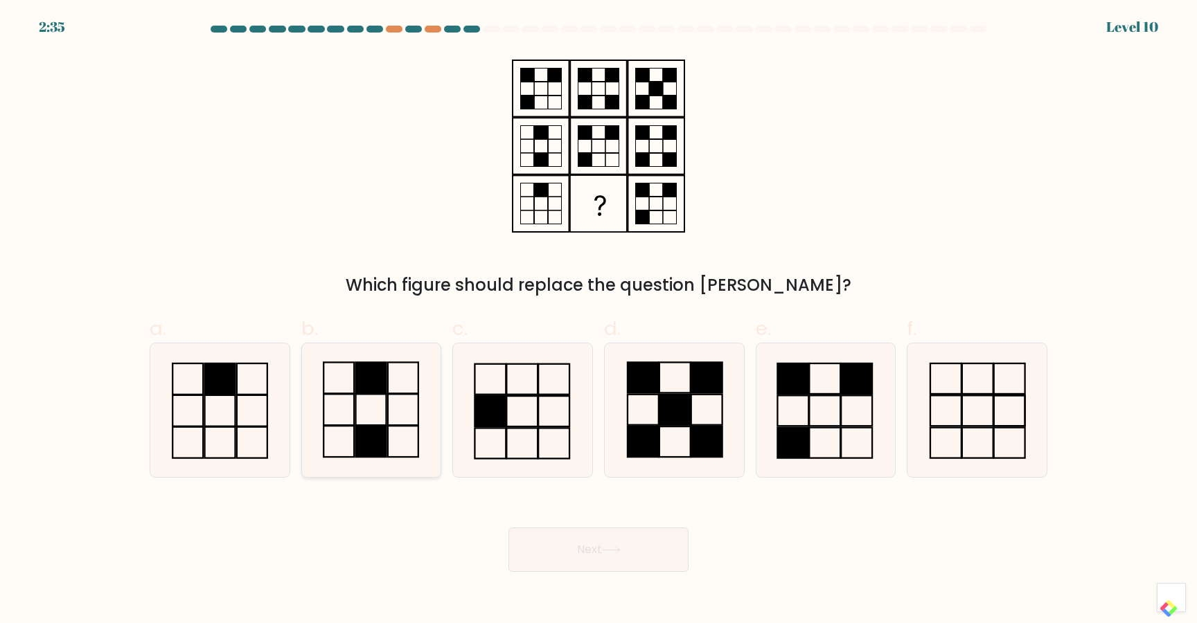
click at [367, 407] on icon at bounding box center [371, 411] width 134 height 134
click at [599, 321] on input "b." at bounding box center [599, 316] width 1 height 9
radio input "true"
click at [574, 542] on button "Next" at bounding box center [598, 550] width 180 height 44
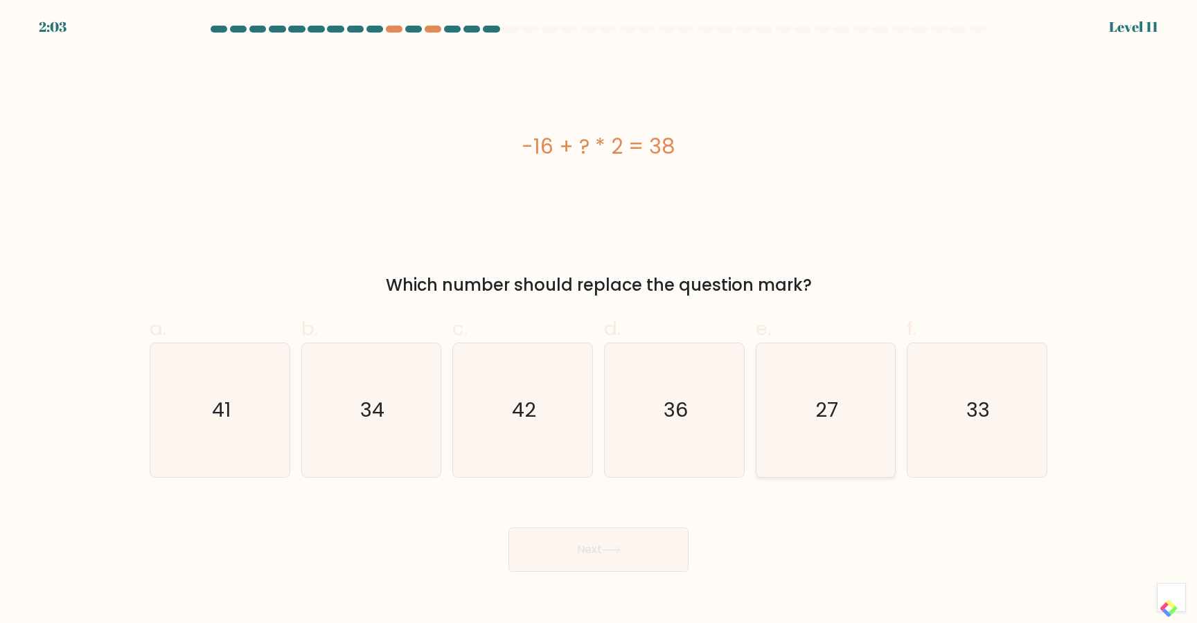
click at [788, 400] on icon "27" at bounding box center [826, 411] width 134 height 134
click at [599, 321] on input "e. 27" at bounding box center [599, 316] width 1 height 9
radio input "true"
click at [614, 534] on button "Next" at bounding box center [598, 550] width 180 height 44
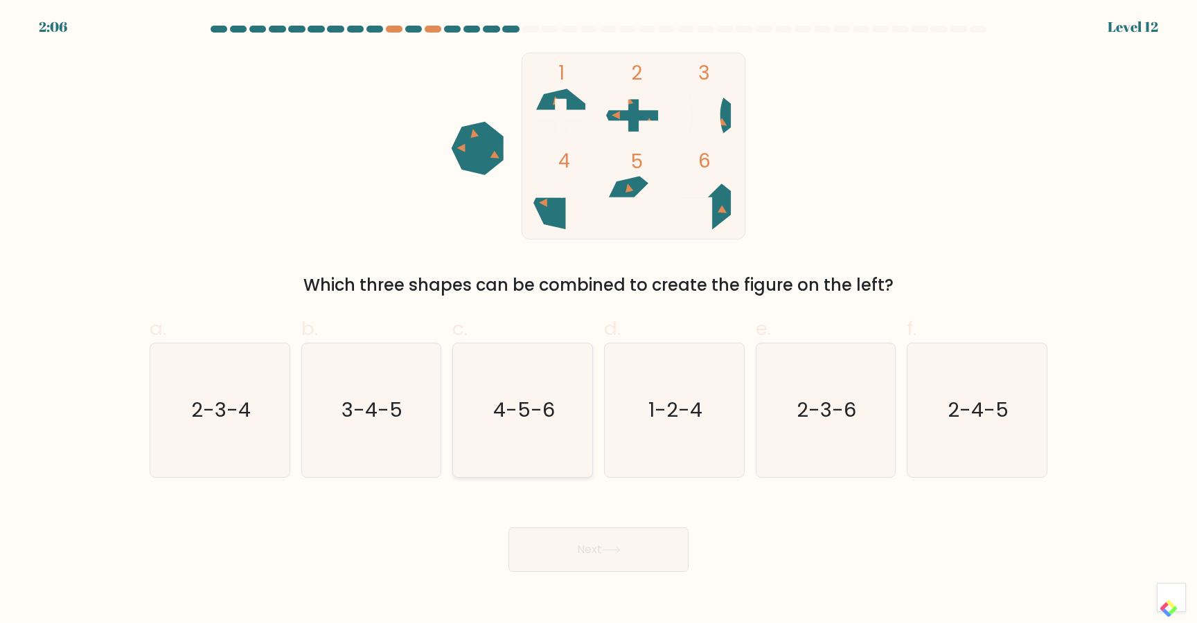
click at [521, 393] on icon "4-5-6" at bounding box center [523, 411] width 134 height 134
click at [599, 321] on input "c. 4-5-6" at bounding box center [599, 316] width 1 height 9
radio input "true"
click at [542, 547] on button "Next" at bounding box center [598, 550] width 180 height 44
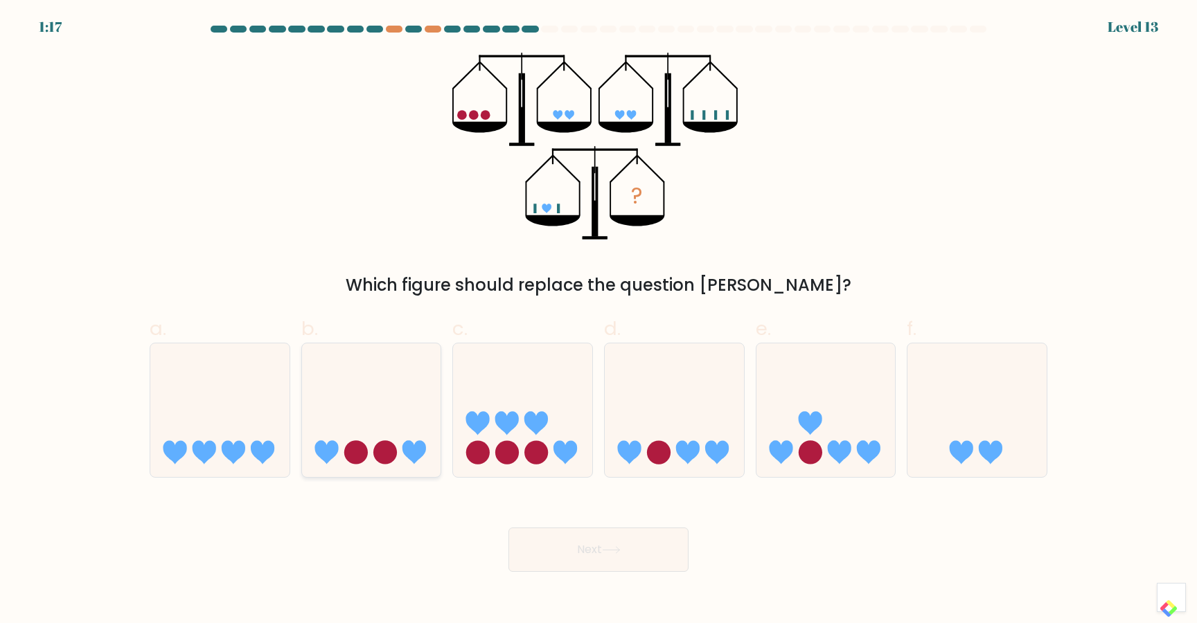
click at [421, 441] on icon at bounding box center [414, 453] width 24 height 24
click at [599, 321] on input "b." at bounding box center [599, 316] width 1 height 9
radio input "true"
click at [545, 539] on button "Next" at bounding box center [598, 550] width 180 height 44
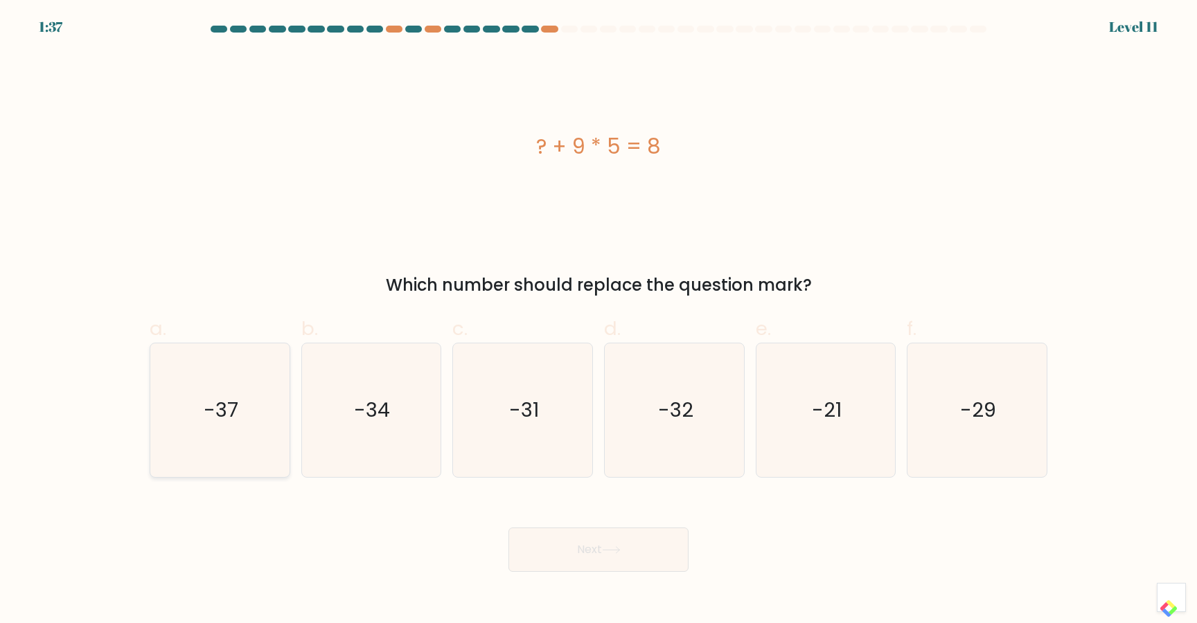
click at [221, 395] on icon "-37" at bounding box center [220, 411] width 134 height 134
click at [599, 321] on input "a. -37" at bounding box center [599, 316] width 1 height 9
radio input "true"
click at [580, 568] on button "Next" at bounding box center [598, 550] width 180 height 44
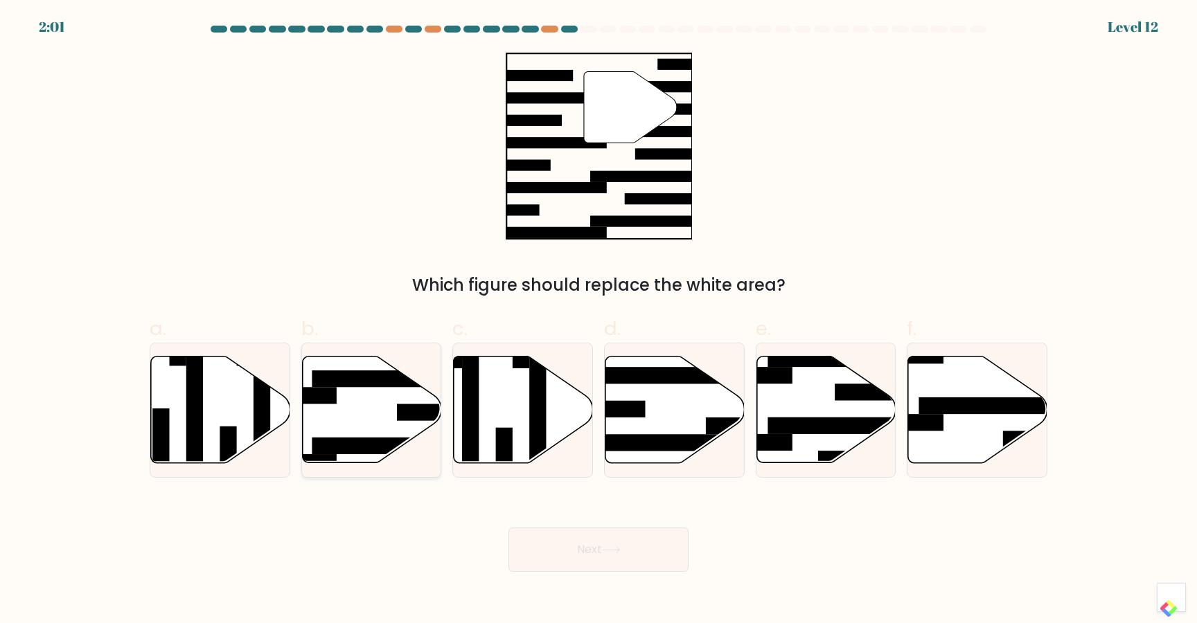
click at [344, 374] on rect at bounding box center [387, 379] width 151 height 17
click at [599, 321] on input "b." at bounding box center [599, 316] width 1 height 9
radio input "true"
click at [558, 545] on button "Next" at bounding box center [598, 550] width 180 height 44
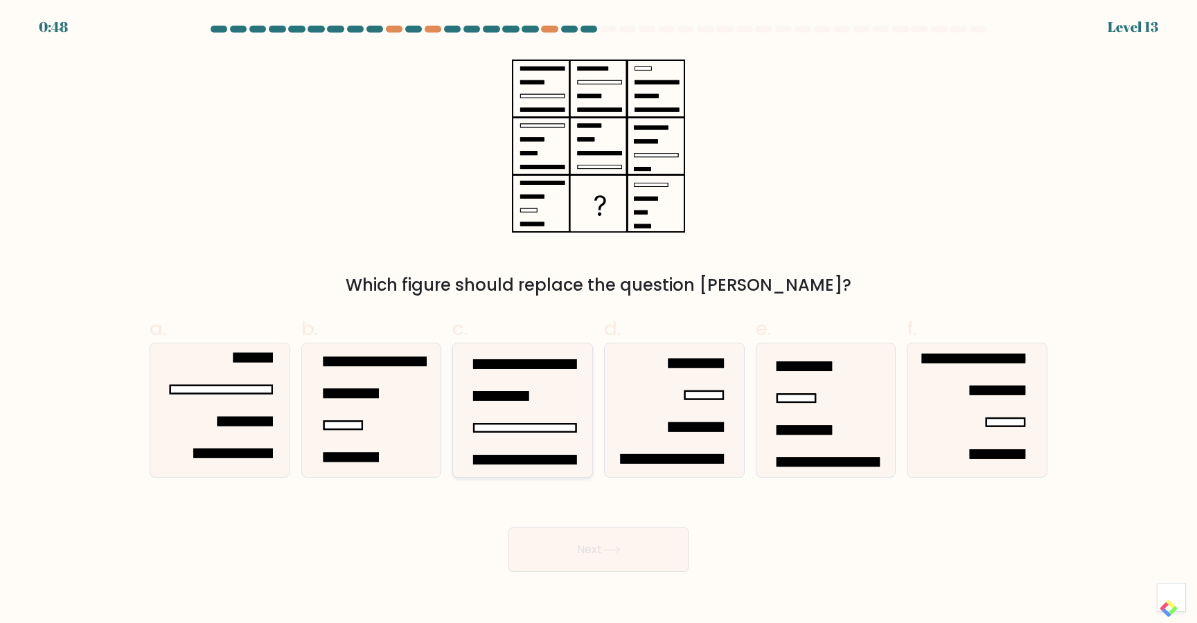
click at [536, 425] on rect at bounding box center [525, 429] width 102 height 8
click at [599, 321] on input "c." at bounding box center [599, 316] width 1 height 9
radio input "true"
click at [599, 556] on button "Next" at bounding box center [598, 550] width 180 height 44
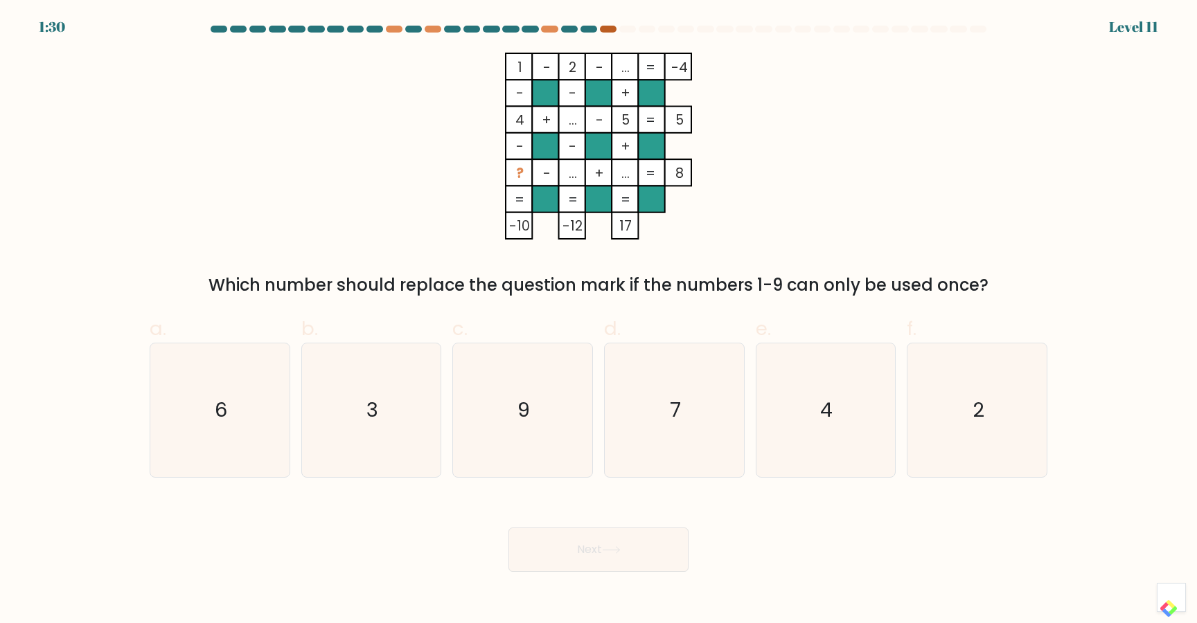
click at [608, 28] on div at bounding box center [608, 29] width 17 height 7
click at [592, 26] on div at bounding box center [589, 29] width 17 height 7
click at [605, 26] on div at bounding box center [608, 29] width 17 height 7
drag, startPoint x: 618, startPoint y: 69, endPoint x: 635, endPoint y: 72, distance: 17.0
click at [635, 72] on rect at bounding box center [625, 66] width 26 height 26
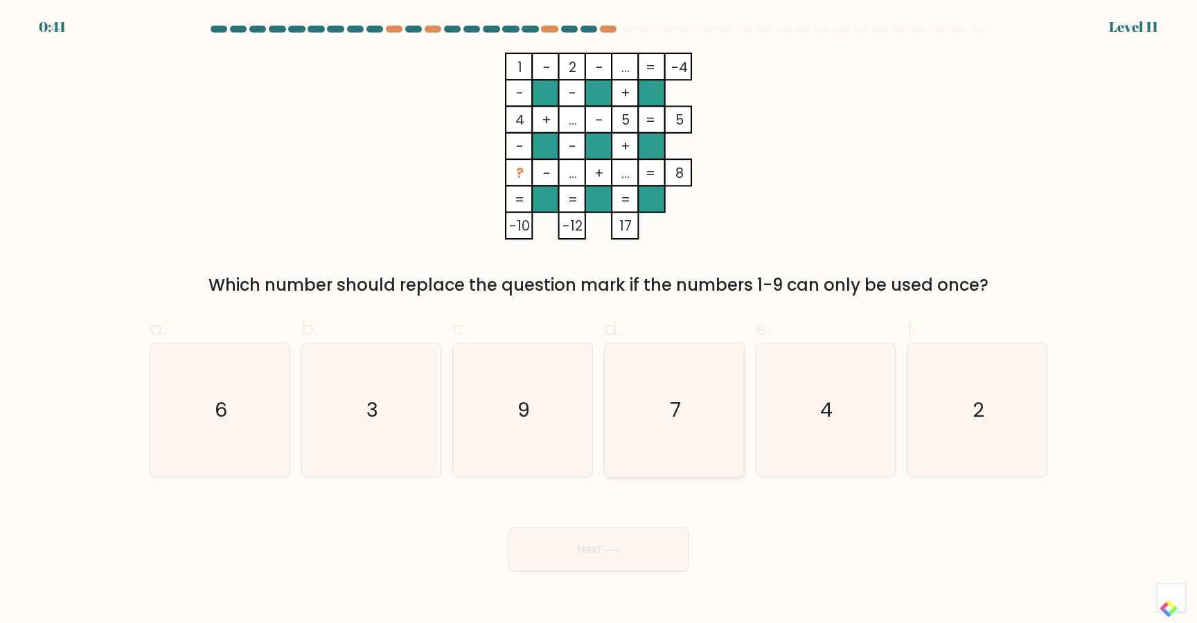
click at [657, 400] on icon "7" at bounding box center [675, 411] width 134 height 134
click at [599, 321] on input "d. 7" at bounding box center [599, 316] width 1 height 9
radio input "true"
click at [588, 545] on button "Next" at bounding box center [598, 550] width 180 height 44
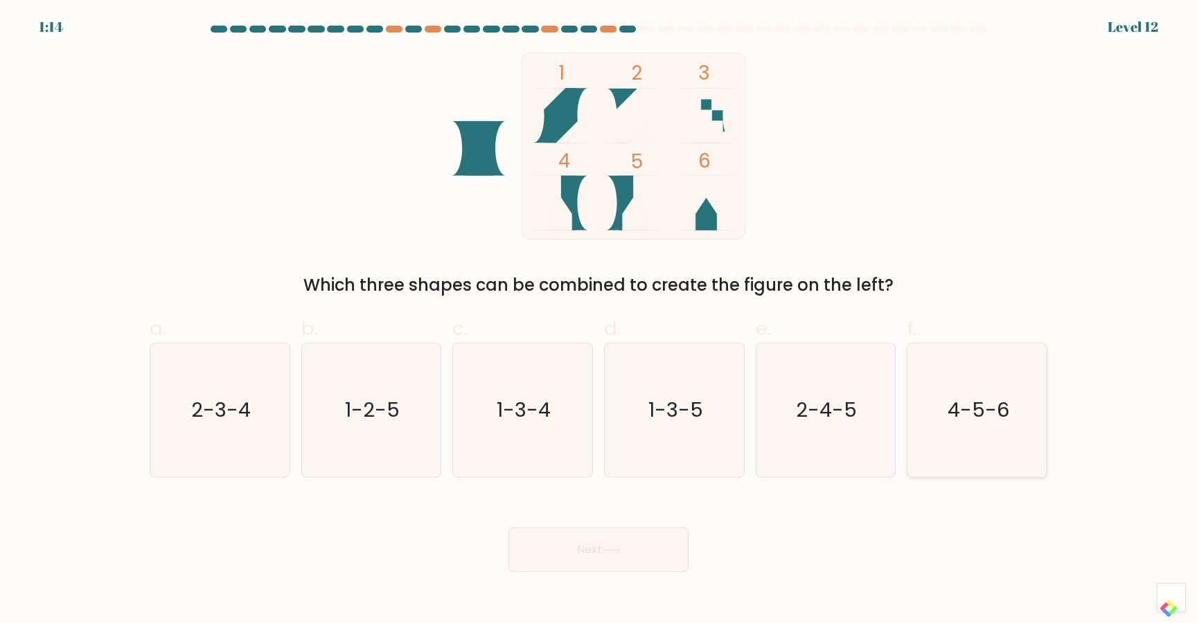
click at [998, 403] on text "4-5-6" at bounding box center [979, 411] width 62 height 28
click at [599, 321] on input "f. 4-5-6" at bounding box center [599, 316] width 1 height 9
radio input "true"
click at [655, 557] on button "Next" at bounding box center [598, 550] width 180 height 44
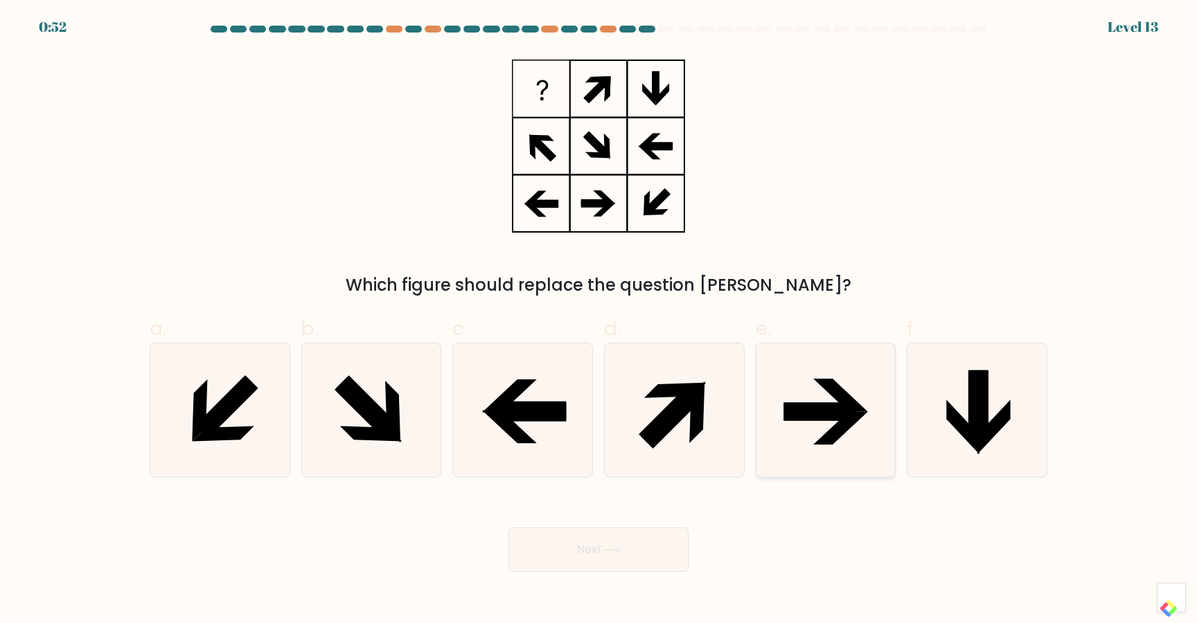
click at [817, 390] on icon at bounding box center [826, 411] width 134 height 134
click at [599, 321] on input "e." at bounding box center [599, 316] width 1 height 9
radio input "true"
click at [546, 560] on button "Next" at bounding box center [598, 550] width 180 height 44
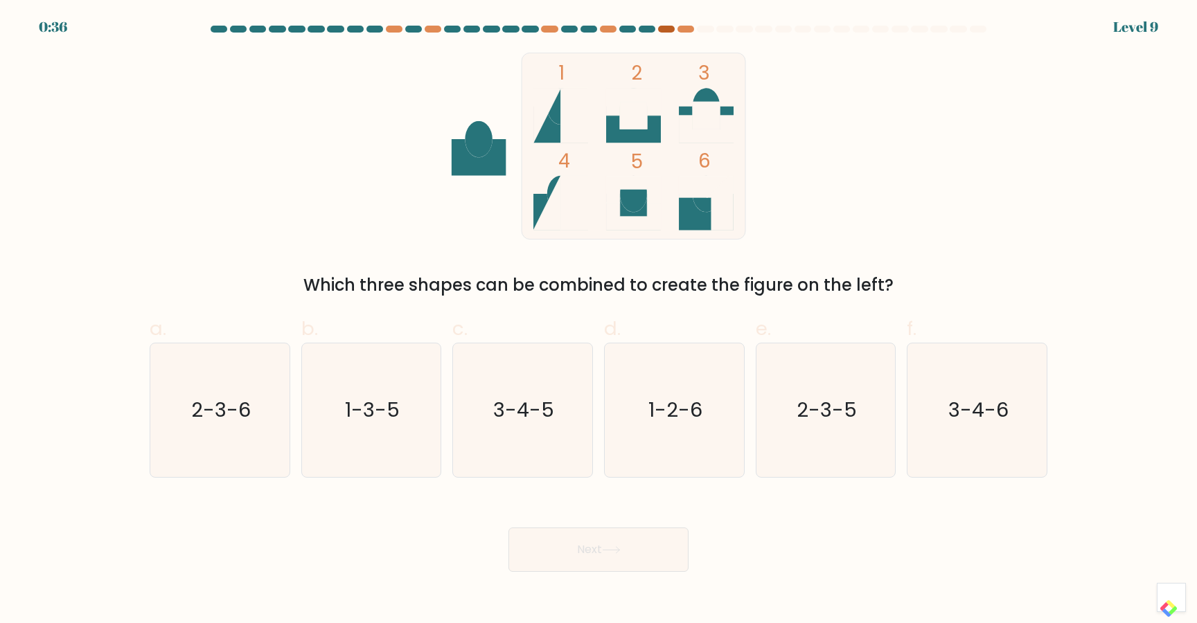
click at [666, 28] on div at bounding box center [666, 29] width 17 height 7
click at [687, 28] on div at bounding box center [686, 29] width 17 height 7
click at [810, 407] on text "2-3-5" at bounding box center [827, 411] width 60 height 28
click at [599, 321] on input "e. 2-3-5" at bounding box center [599, 316] width 1 height 9
radio input "true"
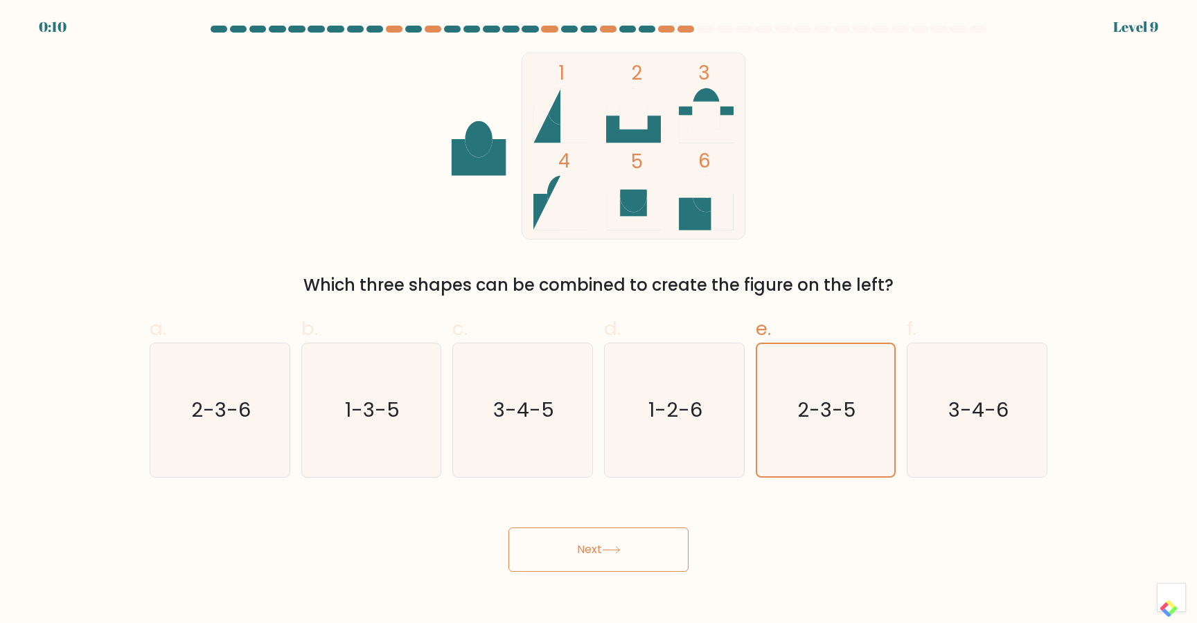
click at [599, 558] on button "Next" at bounding box center [598, 550] width 180 height 44
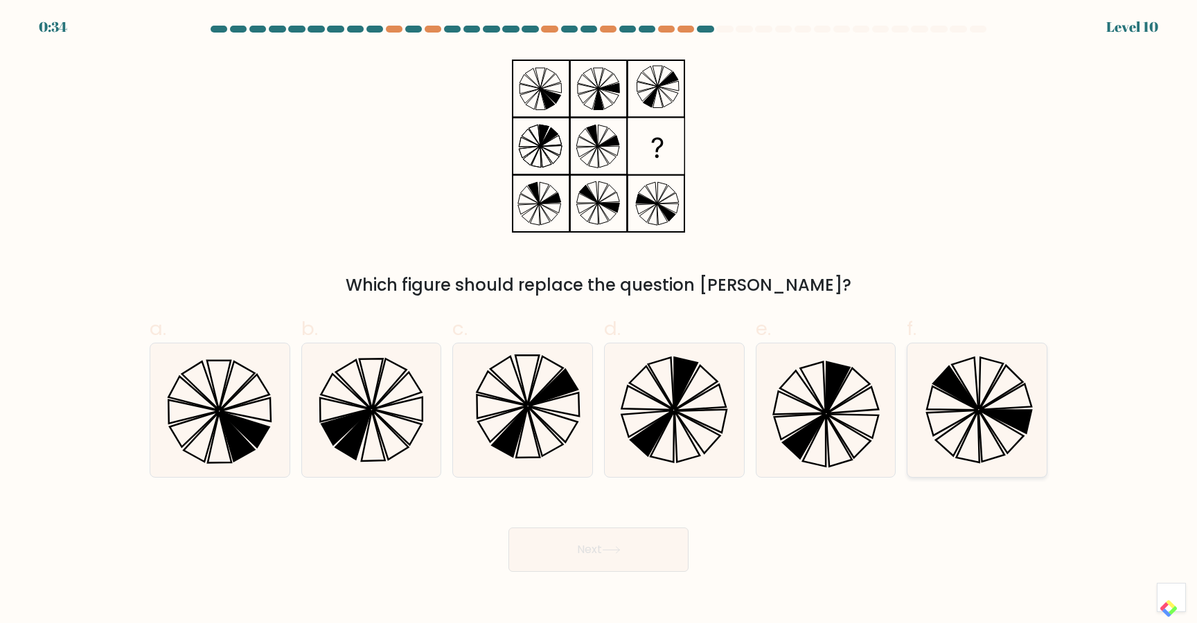
click at [1013, 435] on icon at bounding box center [977, 411] width 134 height 134
click at [599, 321] on input "f." at bounding box center [599, 316] width 1 height 9
radio input "true"
click at [637, 553] on button "Next" at bounding box center [598, 550] width 180 height 44
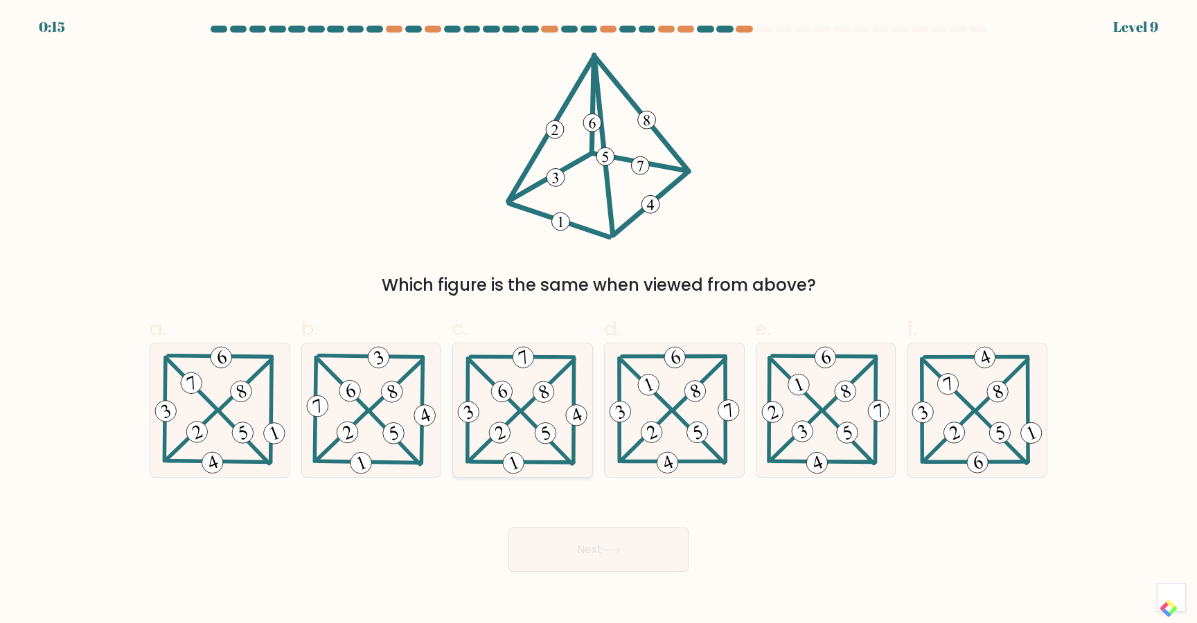
click at [543, 423] on 220 at bounding box center [545, 433] width 27 height 27
click at [599, 321] on input "c." at bounding box center [599, 316] width 1 height 9
radio input "true"
click at [565, 546] on button "Next" at bounding box center [598, 550] width 180 height 44
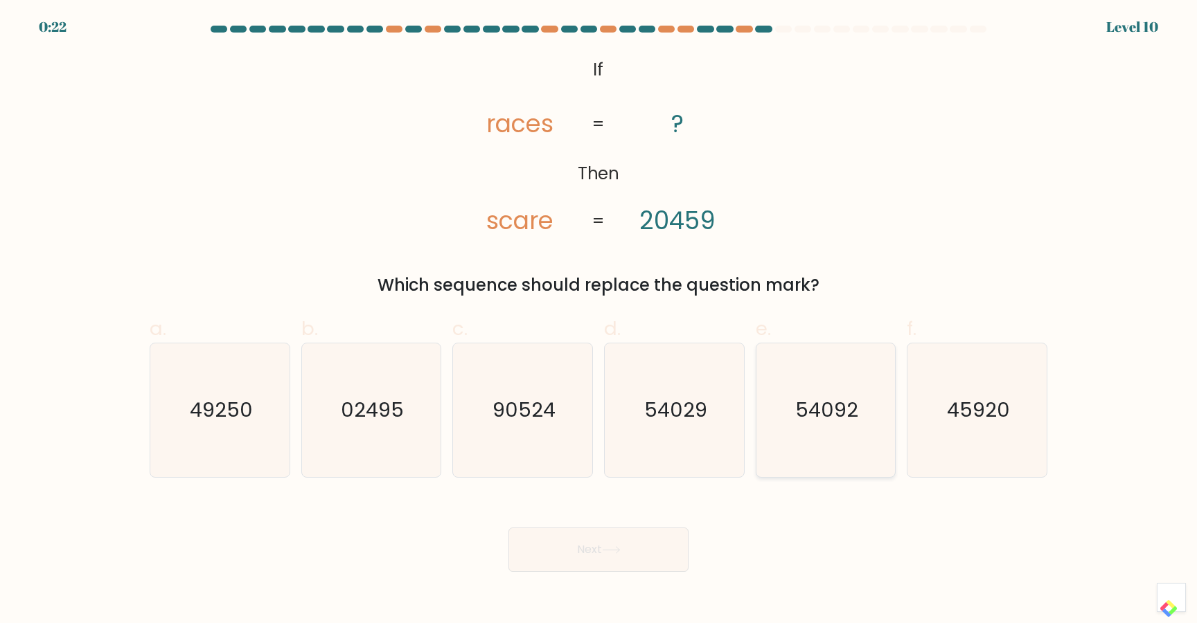
click at [795, 378] on icon "54092" at bounding box center [826, 411] width 134 height 134
click at [599, 321] on input "e. 54092" at bounding box center [599, 316] width 1 height 9
radio input "true"
click at [594, 544] on button "Next" at bounding box center [598, 550] width 180 height 44
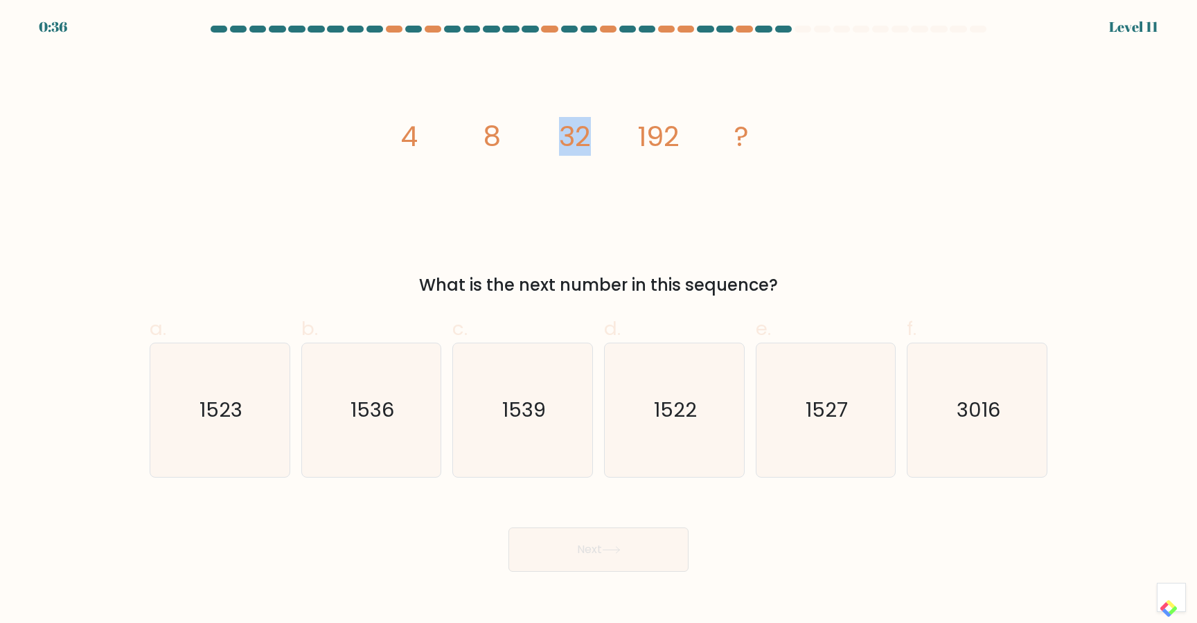
drag, startPoint x: 556, startPoint y: 139, endPoint x: 591, endPoint y: 139, distance: 34.6
click at [591, 139] on icon "image/svg+xml 4 8 32 192 ?" at bounding box center [599, 146] width 416 height 187
drag, startPoint x: 641, startPoint y: 137, endPoint x: 689, endPoint y: 140, distance: 47.9
click at [689, 140] on icon "image/svg+xml 4 8 32 192 ?" at bounding box center [599, 146] width 416 height 187
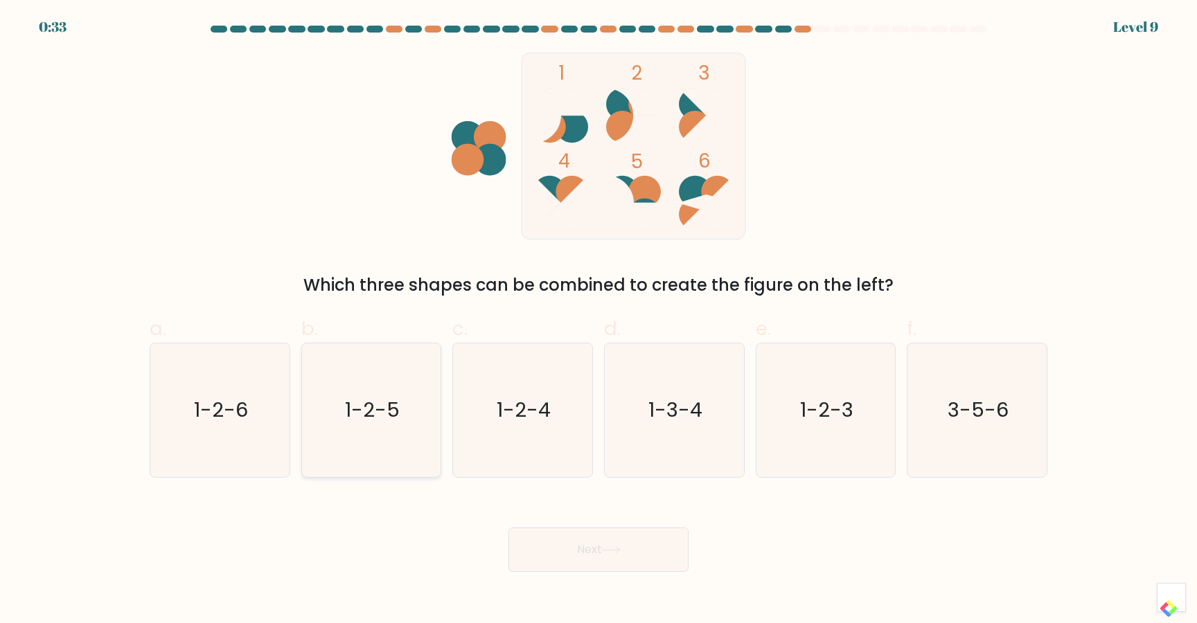
click at [373, 407] on text "1-2-5" at bounding box center [372, 411] width 55 height 28
click at [599, 321] on input "b. 1-2-5" at bounding box center [599, 316] width 1 height 9
radio input "true"
click at [534, 550] on button "Next" at bounding box center [598, 550] width 180 height 44
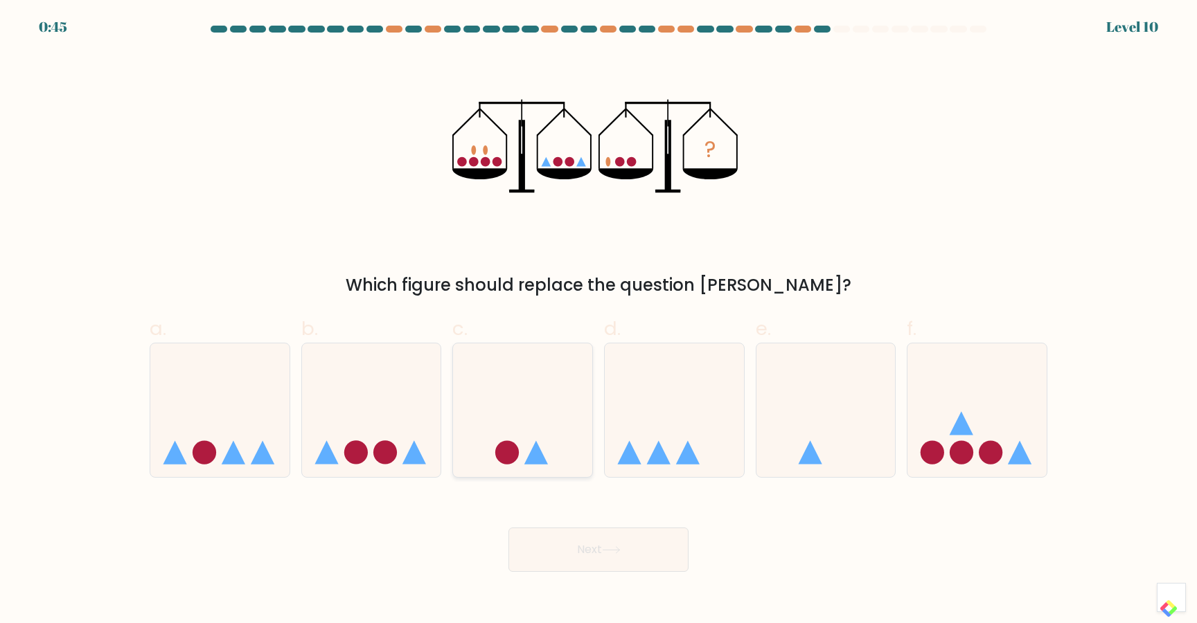
click at [502, 418] on icon at bounding box center [522, 410] width 139 height 115
click at [599, 321] on input "c." at bounding box center [599, 316] width 1 height 9
radio input "true"
click at [590, 558] on button "Next" at bounding box center [598, 550] width 180 height 44
click at [590, 542] on button "Next" at bounding box center [598, 550] width 180 height 44
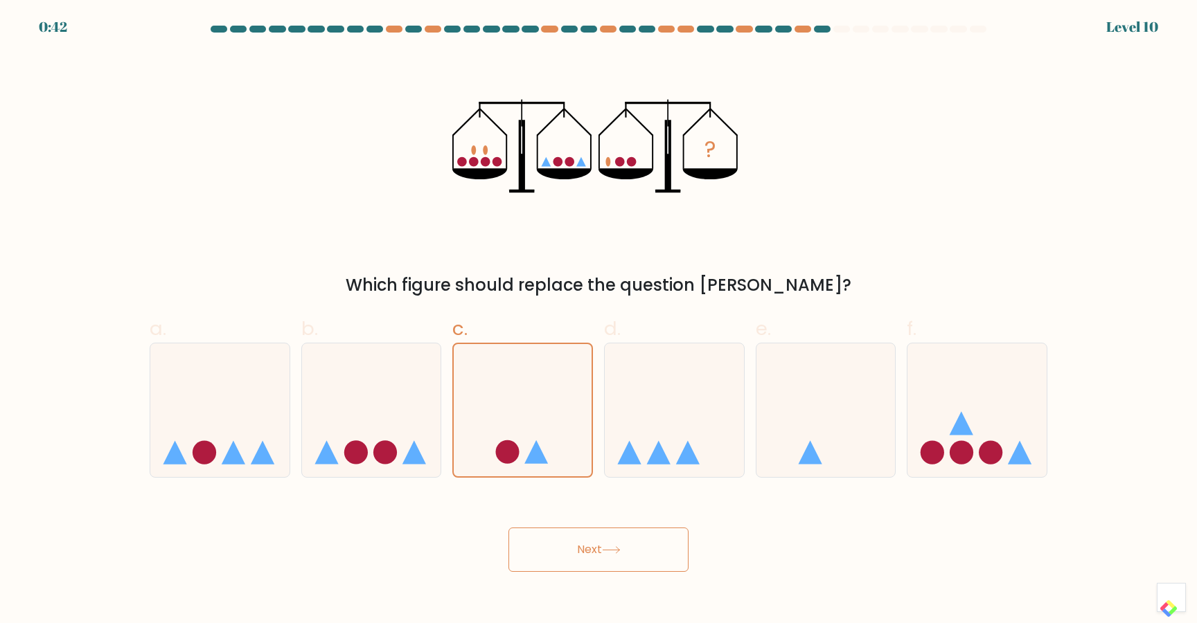
click at [584, 505] on div "Next" at bounding box center [598, 534] width 914 height 78
click at [581, 547] on button "Next" at bounding box center [598, 550] width 180 height 44
click at [688, 424] on icon at bounding box center [674, 410] width 139 height 115
click at [599, 321] on input "d." at bounding box center [599, 316] width 1 height 9
radio input "true"
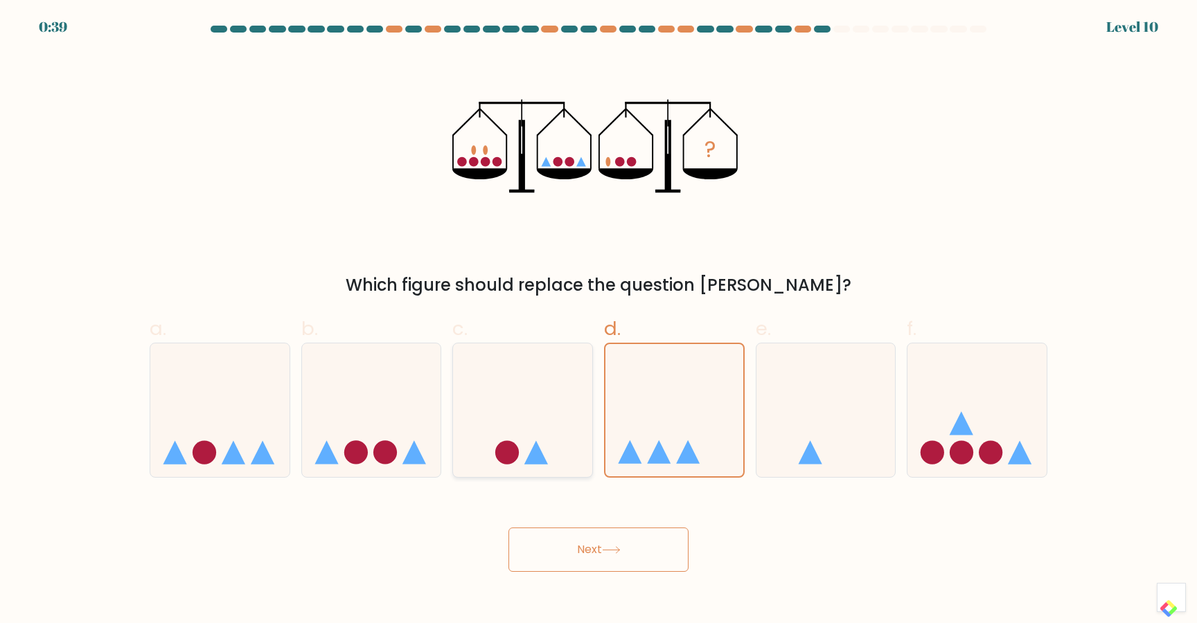
click at [536, 402] on icon at bounding box center [522, 410] width 139 height 115
click at [599, 321] on input "c." at bounding box center [599, 316] width 1 height 9
radio input "true"
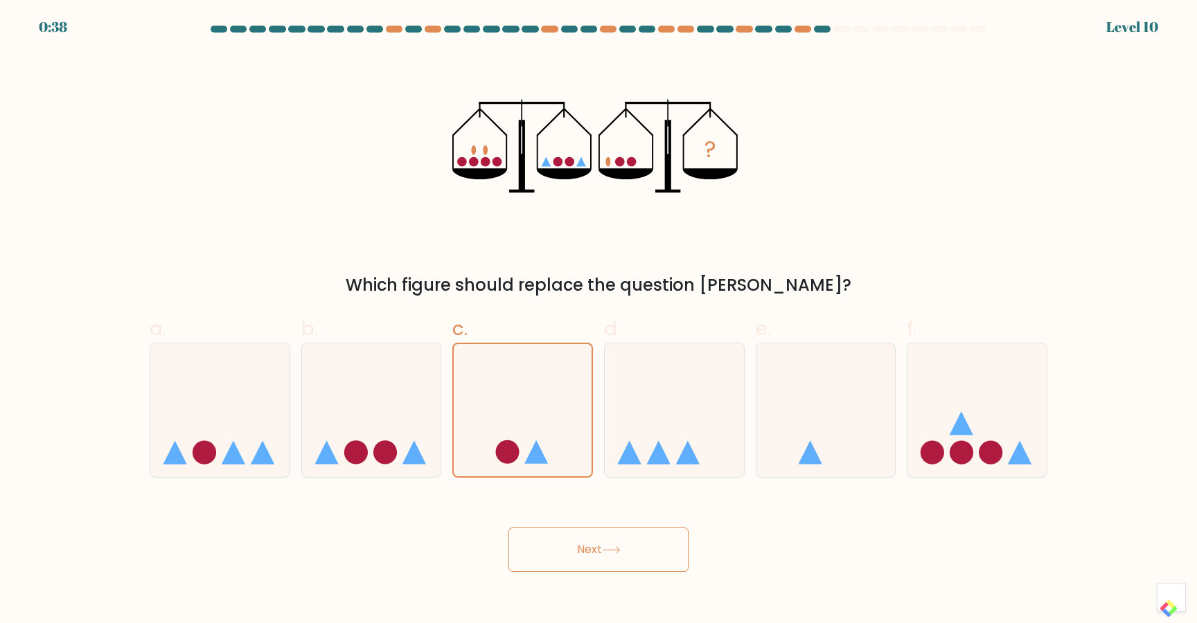
click at [620, 558] on button "Next" at bounding box center [598, 550] width 180 height 44
click at [668, 542] on button "Next" at bounding box center [598, 550] width 180 height 44
click at [650, 542] on button "Next" at bounding box center [598, 550] width 180 height 44
click at [508, 528] on button "Next" at bounding box center [598, 550] width 180 height 44
click at [542, 540] on button "Next" at bounding box center [598, 550] width 180 height 44
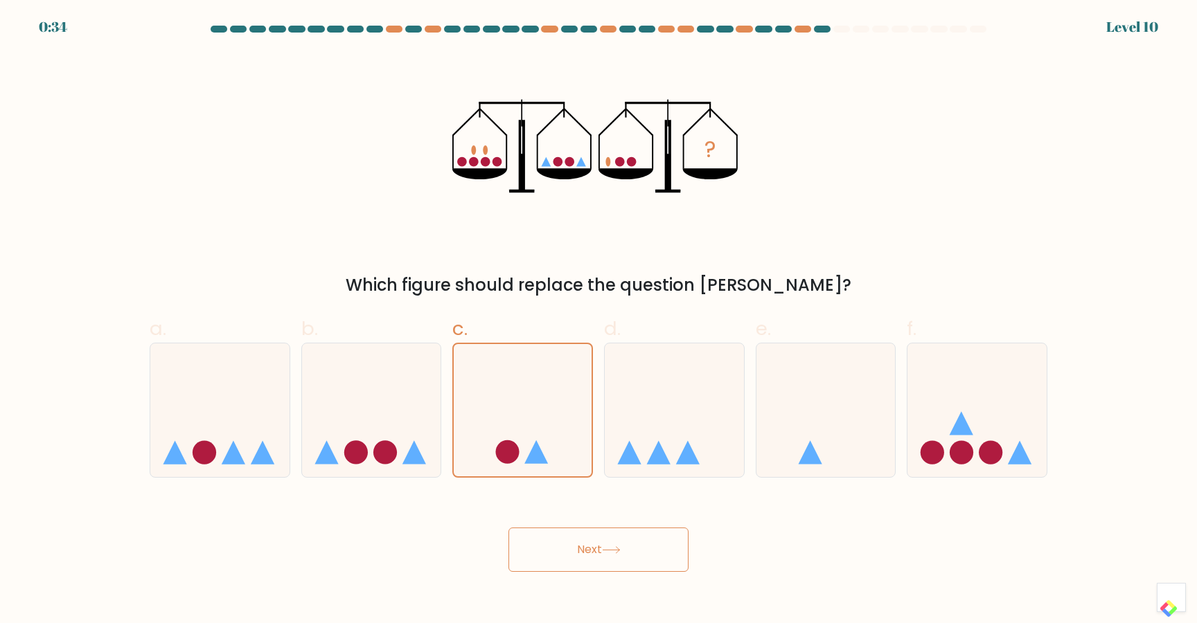
click at [529, 549] on button "Next" at bounding box center [598, 550] width 180 height 44
click at [524, 549] on button "Next" at bounding box center [598, 550] width 180 height 44
click at [360, 384] on icon at bounding box center [371, 410] width 139 height 115
click at [599, 321] on input "b." at bounding box center [599, 316] width 1 height 9
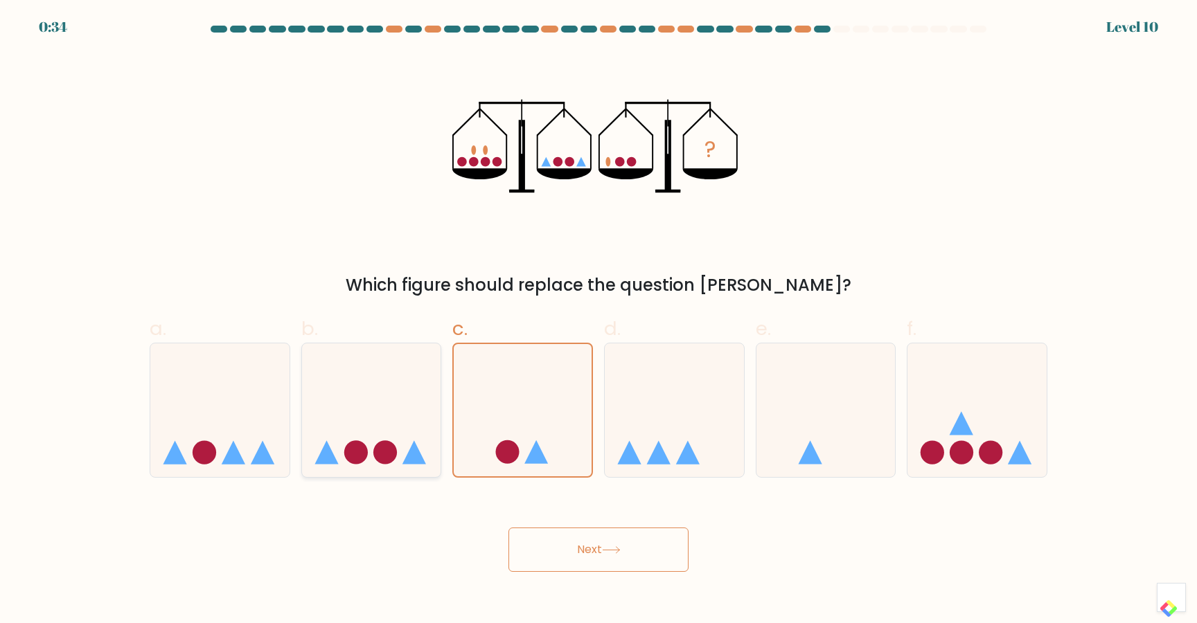
radio input "true"
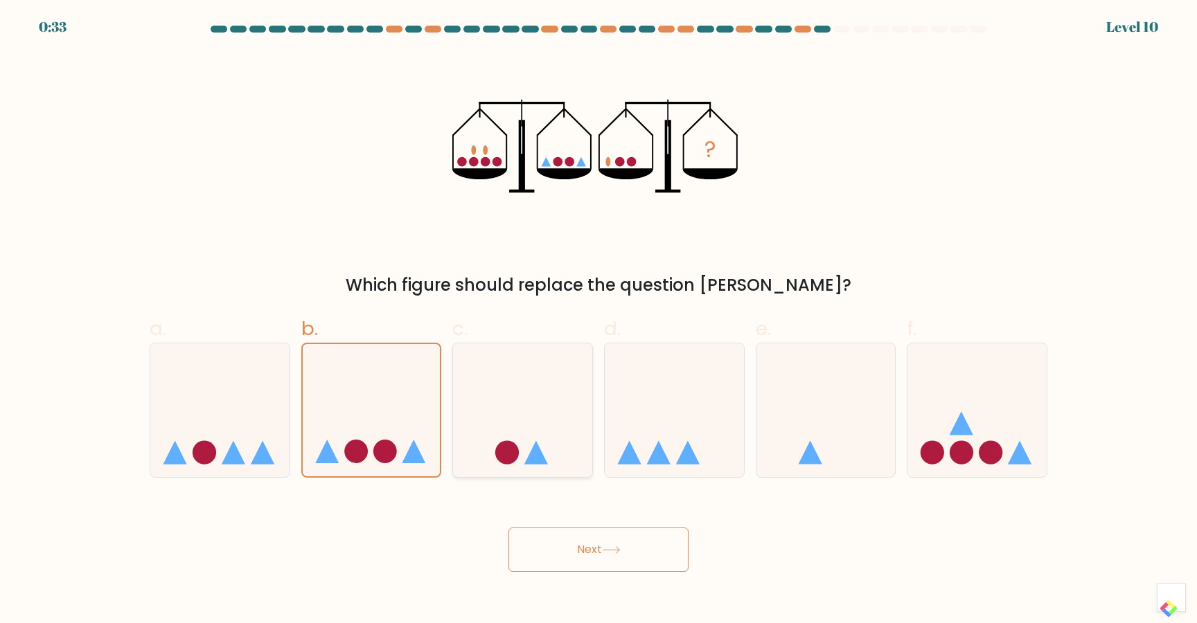
click at [523, 428] on icon at bounding box center [522, 410] width 139 height 115
click at [599, 321] on input "c." at bounding box center [599, 316] width 1 height 9
radio input "true"
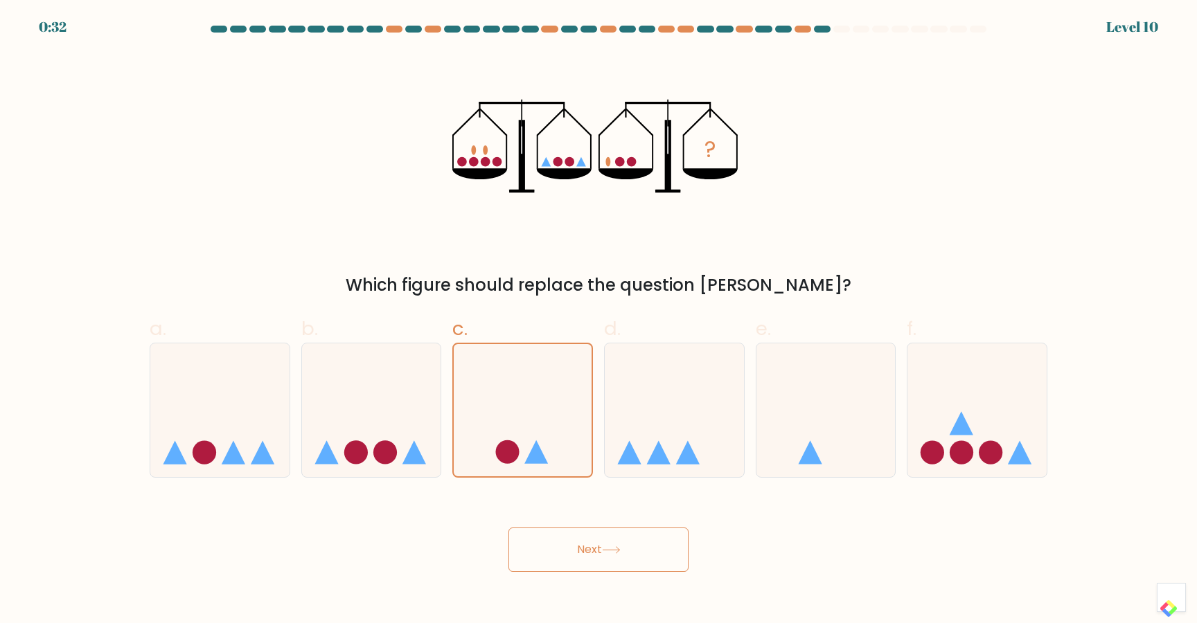
click at [569, 564] on button "Next" at bounding box center [598, 550] width 180 height 44
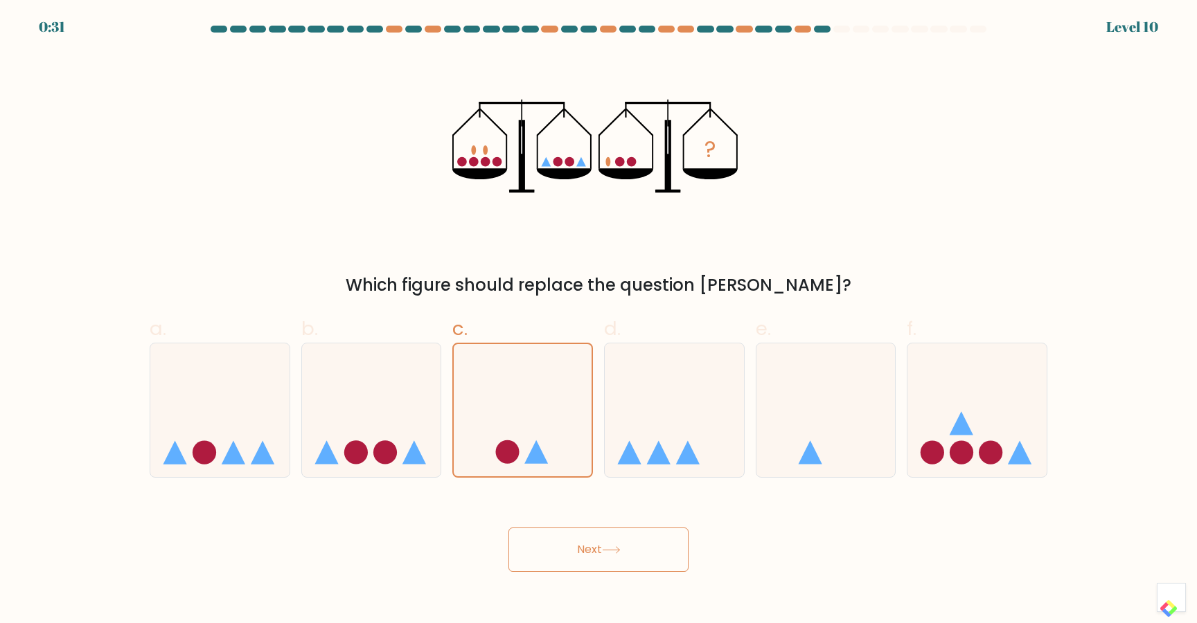
drag, startPoint x: 569, startPoint y: 564, endPoint x: 692, endPoint y: 526, distance: 128.9
click at [692, 525] on div "Next" at bounding box center [598, 534] width 914 height 78
drag, startPoint x: 692, startPoint y: 526, endPoint x: 669, endPoint y: 526, distance: 23.6
click at [692, 526] on div "Next" at bounding box center [598, 534] width 914 height 78
click at [664, 526] on div "Next" at bounding box center [598, 534] width 914 height 78
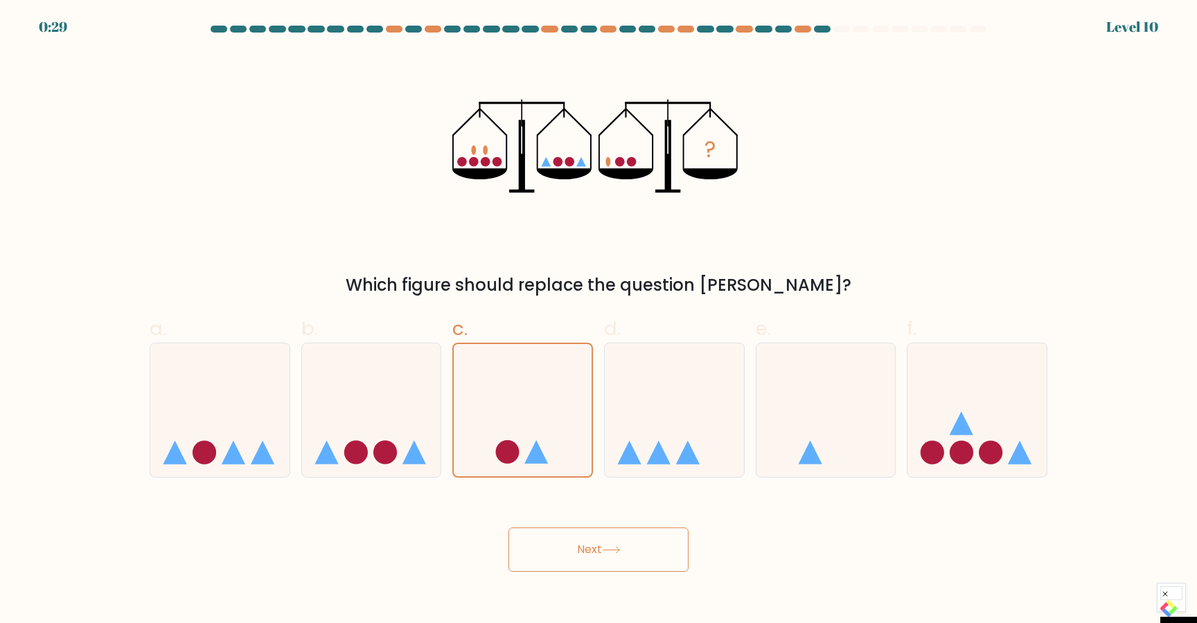
click at [1169, 590] on icon at bounding box center [1165, 594] width 8 height 8
click at [563, 543] on button "Next" at bounding box center [598, 550] width 180 height 44
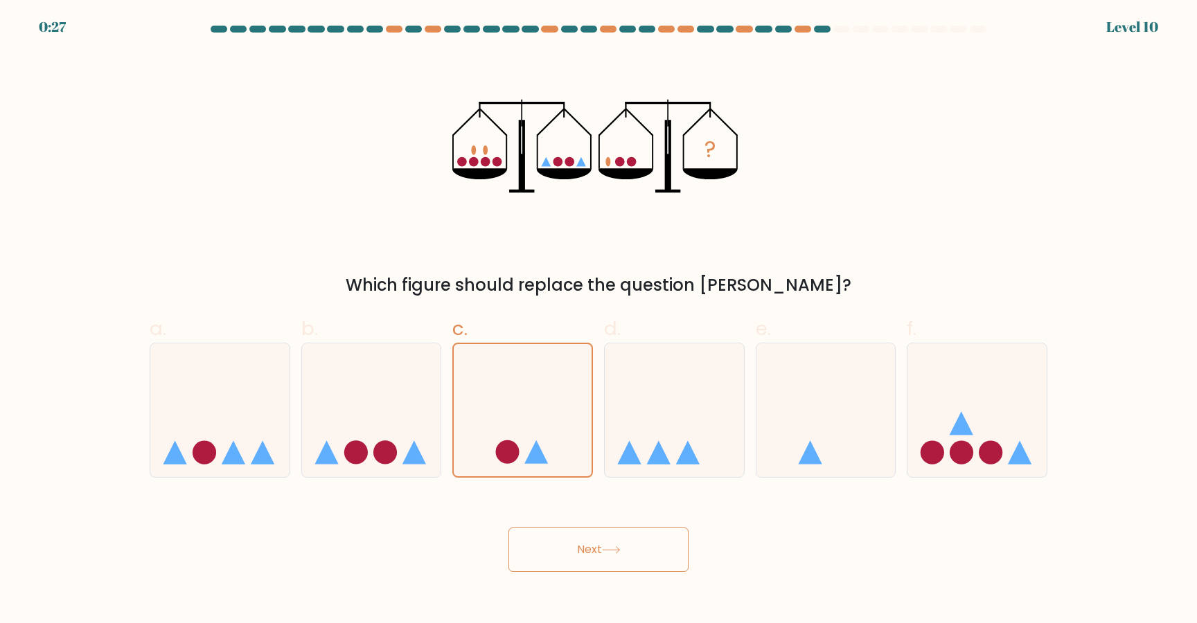
click at [563, 543] on button "Next" at bounding box center [598, 550] width 180 height 44
drag, startPoint x: 563, startPoint y: 543, endPoint x: 427, endPoint y: 469, distance: 155.3
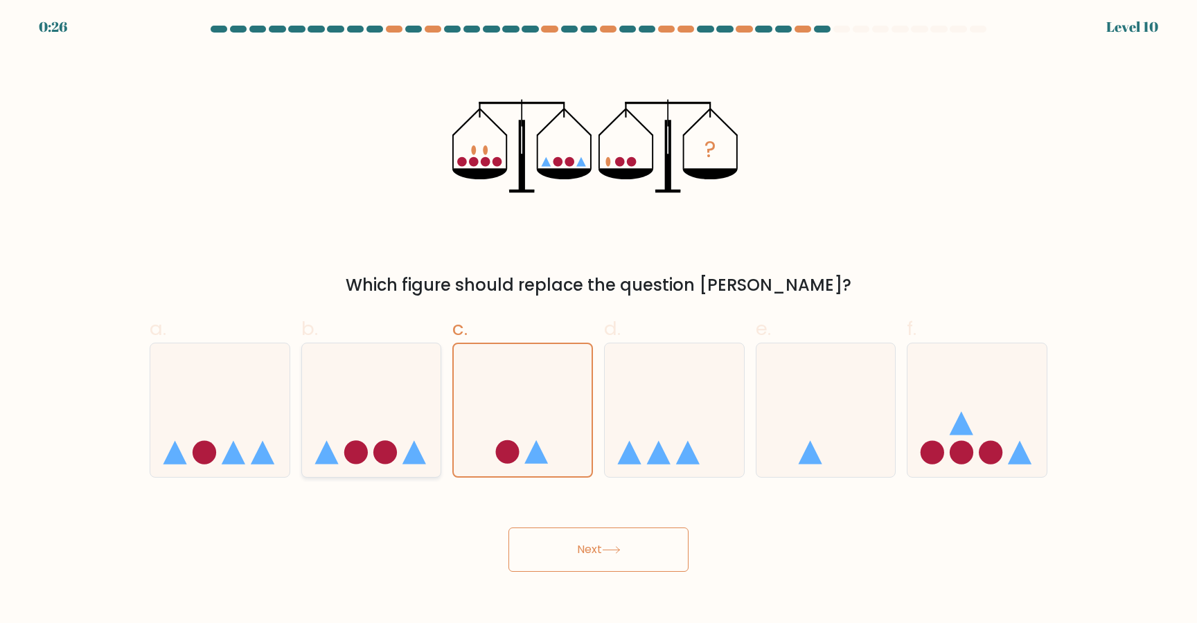
click at [426, 469] on form at bounding box center [598, 299] width 1197 height 547
click at [427, 469] on div at bounding box center [371, 410] width 141 height 135
click at [599, 321] on input "b." at bounding box center [599, 316] width 1 height 9
radio input "true"
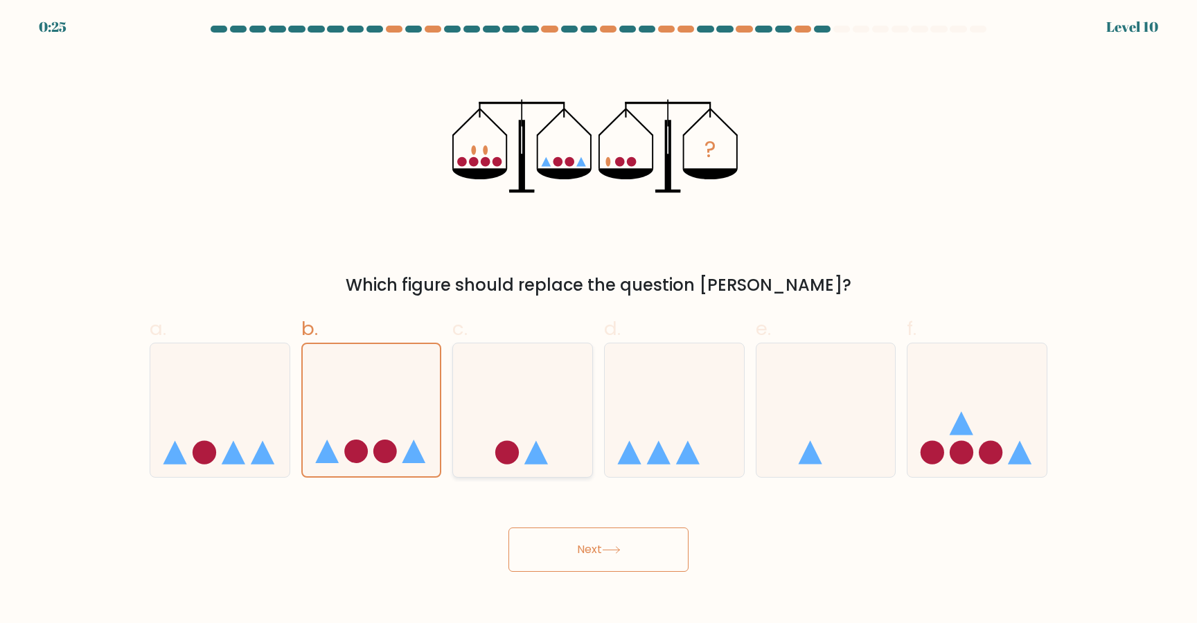
click at [538, 390] on icon at bounding box center [522, 410] width 139 height 115
click at [599, 321] on input "c." at bounding box center [599, 316] width 1 height 9
radio input "true"
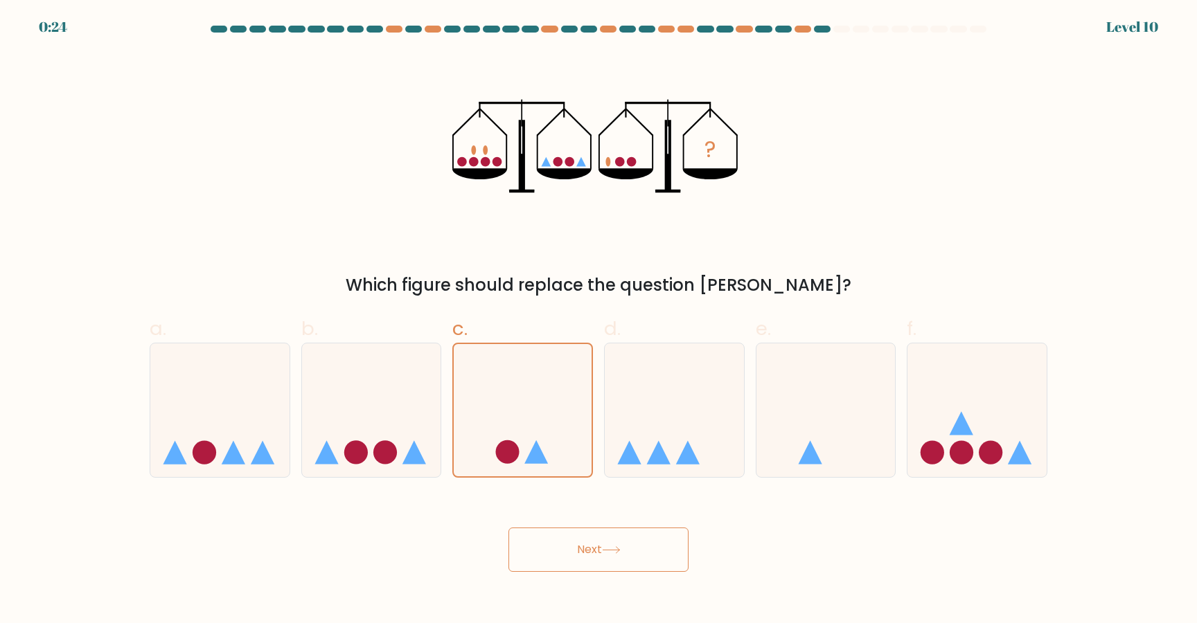
click at [612, 553] on icon at bounding box center [611, 551] width 19 height 8
click at [540, 556] on button "Next" at bounding box center [598, 550] width 180 height 44
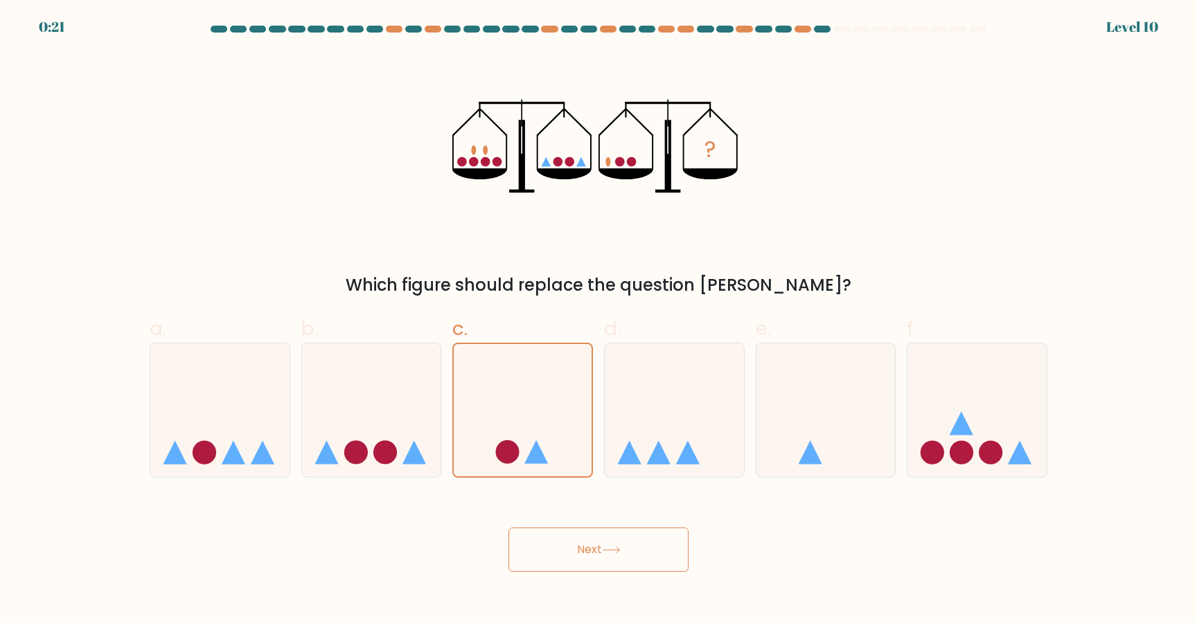
click at [601, 565] on button "Next" at bounding box center [598, 550] width 180 height 44
click at [537, 540] on button "Next" at bounding box center [598, 550] width 180 height 44
click at [569, 541] on button "Next" at bounding box center [598, 550] width 180 height 44
click at [889, 164] on div "? Which figure should replace the question mark?" at bounding box center [598, 175] width 914 height 245
click at [530, 400] on icon at bounding box center [523, 410] width 138 height 114
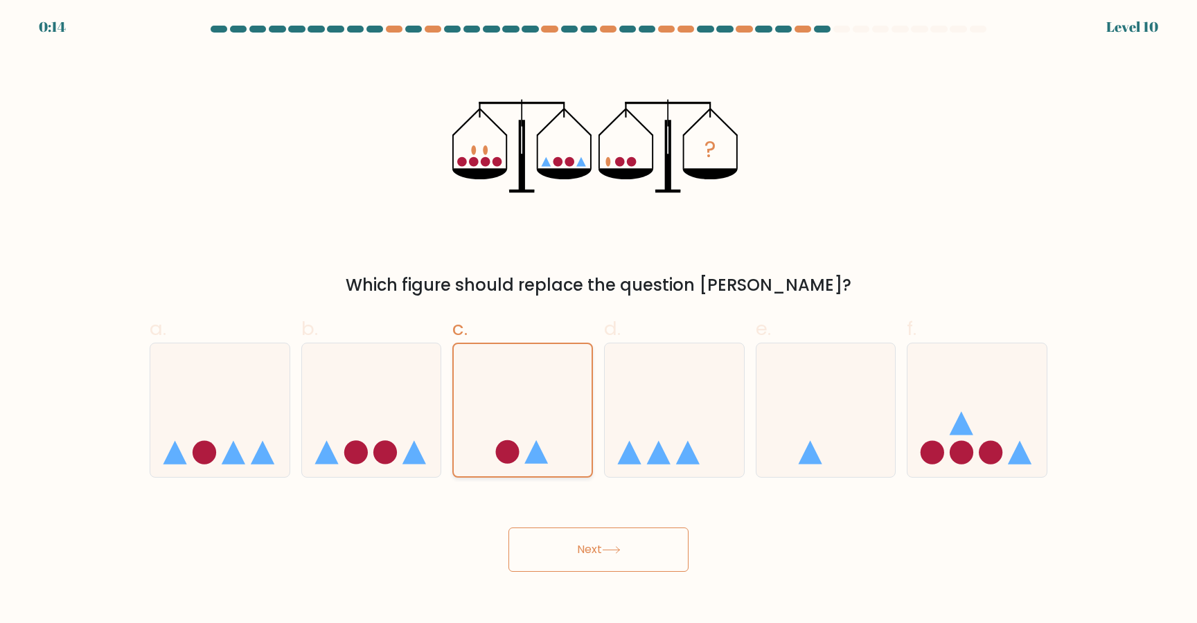
click at [599, 321] on input "c." at bounding box center [599, 316] width 1 height 9
click at [526, 407] on icon at bounding box center [523, 410] width 138 height 114
click at [599, 321] on input "c." at bounding box center [599, 316] width 1 height 9
click at [526, 407] on icon at bounding box center [523, 410] width 138 height 114
click at [599, 321] on input "c." at bounding box center [599, 316] width 1 height 9
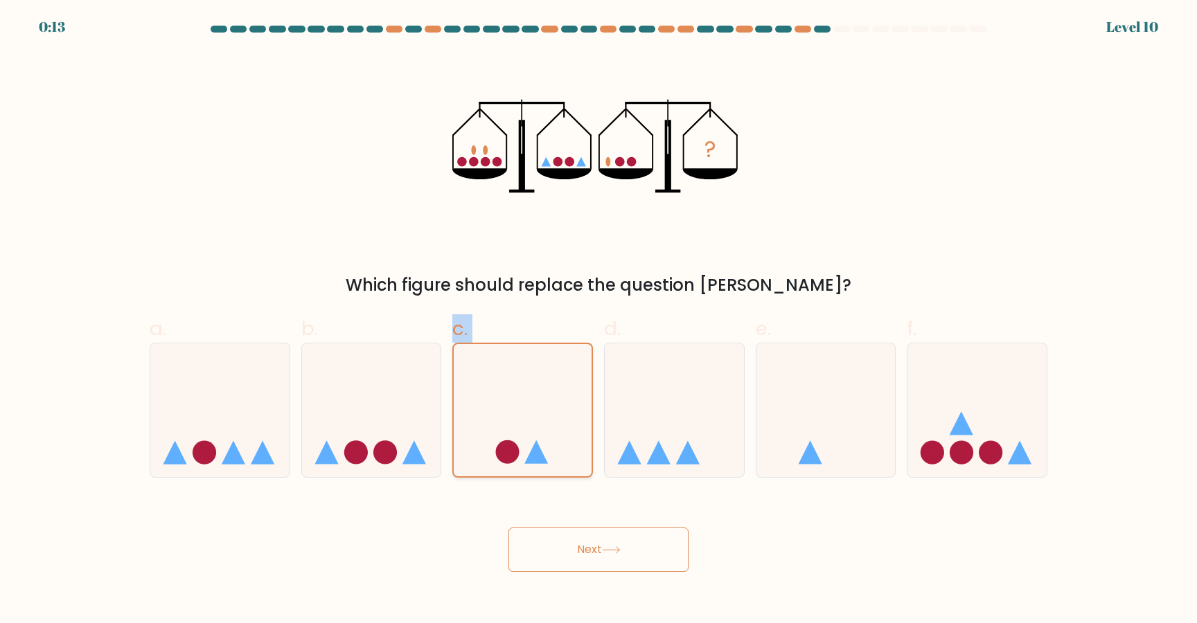
click at [526, 407] on icon at bounding box center [523, 410] width 138 height 114
click at [599, 321] on input "c." at bounding box center [599, 316] width 1 height 9
click at [526, 407] on icon at bounding box center [523, 410] width 138 height 114
click at [599, 321] on input "c." at bounding box center [599, 316] width 1 height 9
click at [540, 547] on button "Next" at bounding box center [598, 550] width 180 height 44
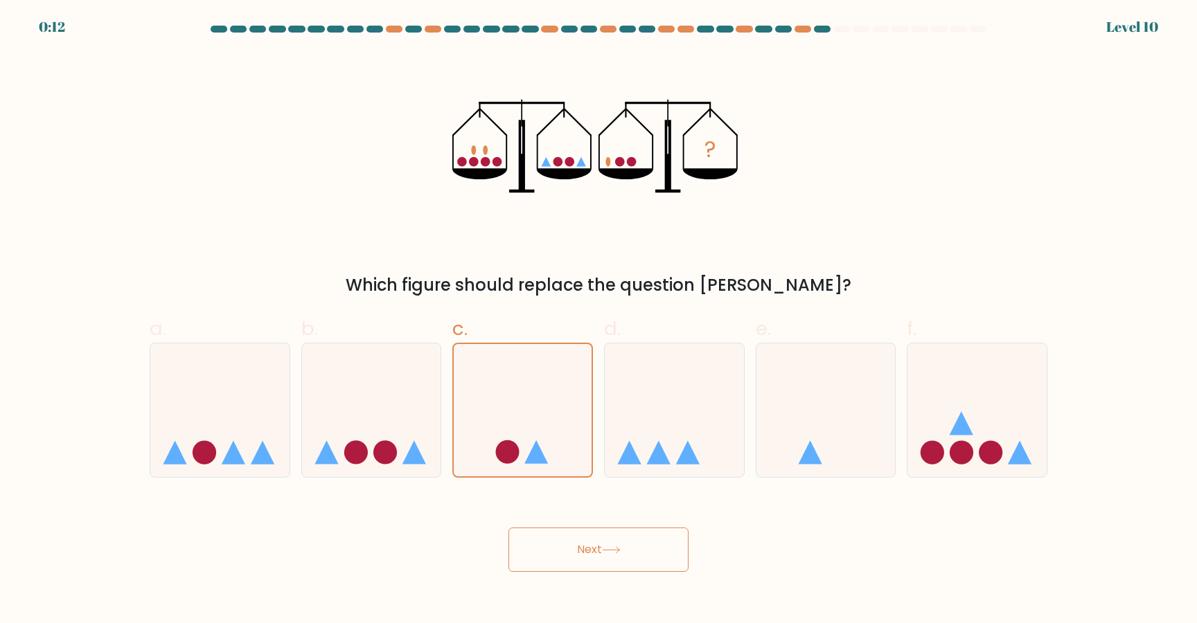
click at [506, 536] on div "Next" at bounding box center [598, 534] width 914 height 78
click at [506, 534] on div "Next" at bounding box center [598, 534] width 914 height 78
click at [513, 534] on button "Next" at bounding box center [598, 550] width 180 height 44
click at [677, 544] on button "Next" at bounding box center [598, 550] width 180 height 44
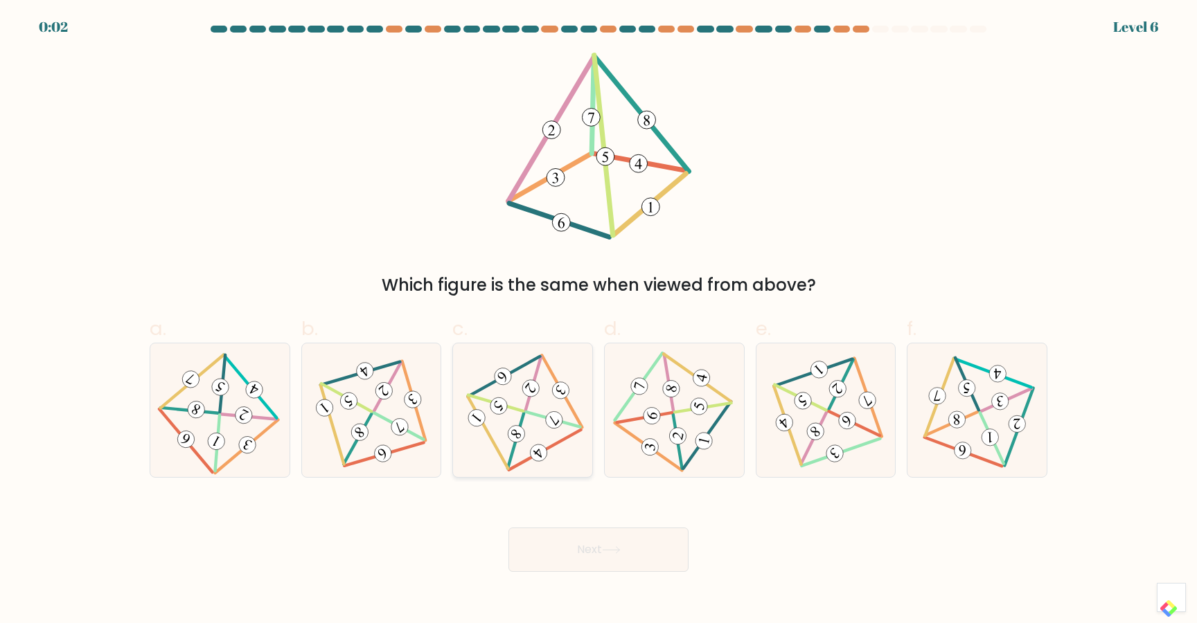
click at [497, 452] on 500 at bounding box center [488, 432] width 40 height 72
click at [599, 321] on input "c." at bounding box center [599, 316] width 1 height 9
radio input "true"
click at [587, 549] on button "Next" at bounding box center [598, 550] width 180 height 44
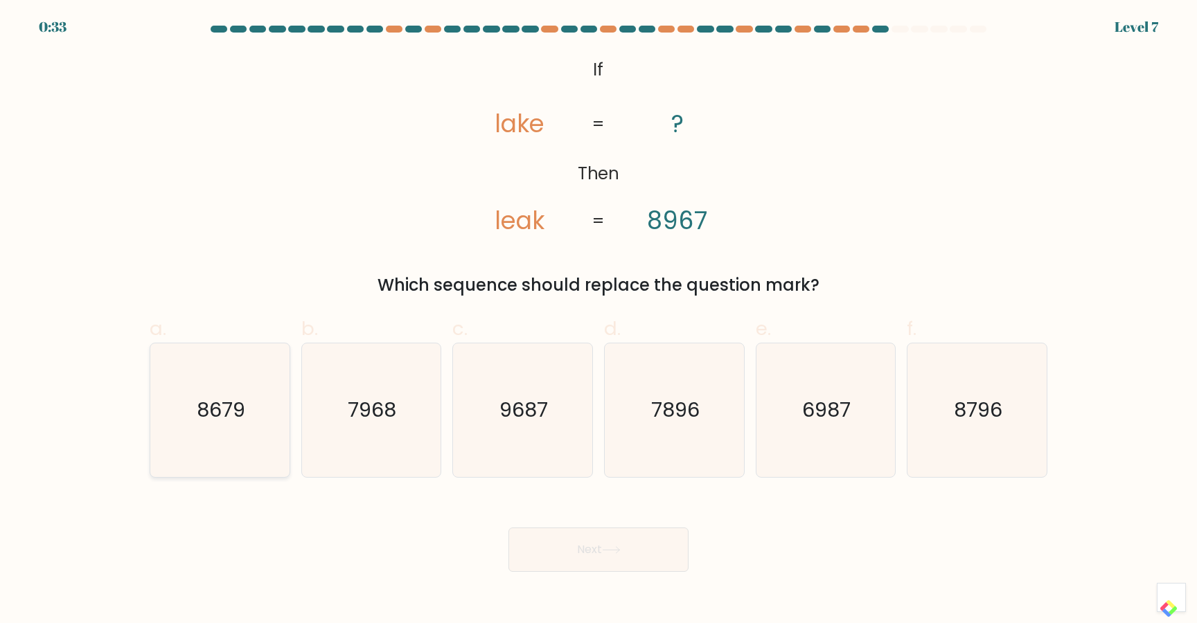
click at [186, 407] on icon "8679" at bounding box center [220, 411] width 134 height 134
click at [599, 321] on input "a. 8679" at bounding box center [599, 316] width 1 height 9
radio input "true"
click at [639, 548] on button "Next" at bounding box center [598, 550] width 180 height 44
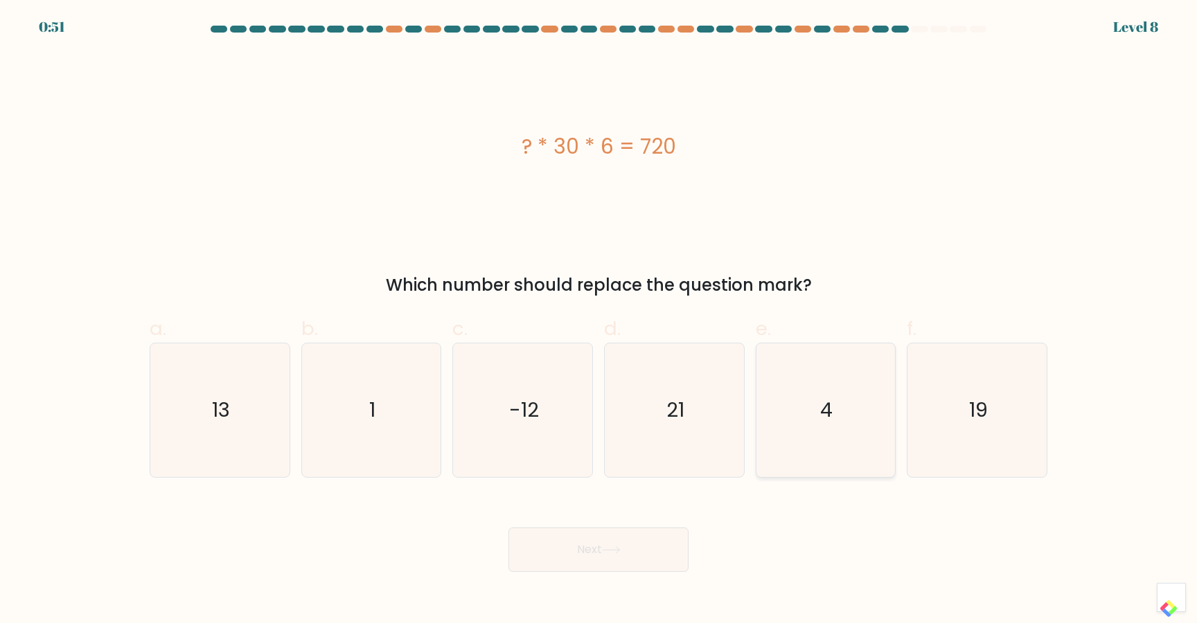
click at [833, 396] on icon "4" at bounding box center [826, 411] width 134 height 134
click at [599, 321] on input "e. 4" at bounding box center [599, 316] width 1 height 9
radio input "true"
click at [647, 542] on button "Next" at bounding box center [598, 550] width 180 height 44
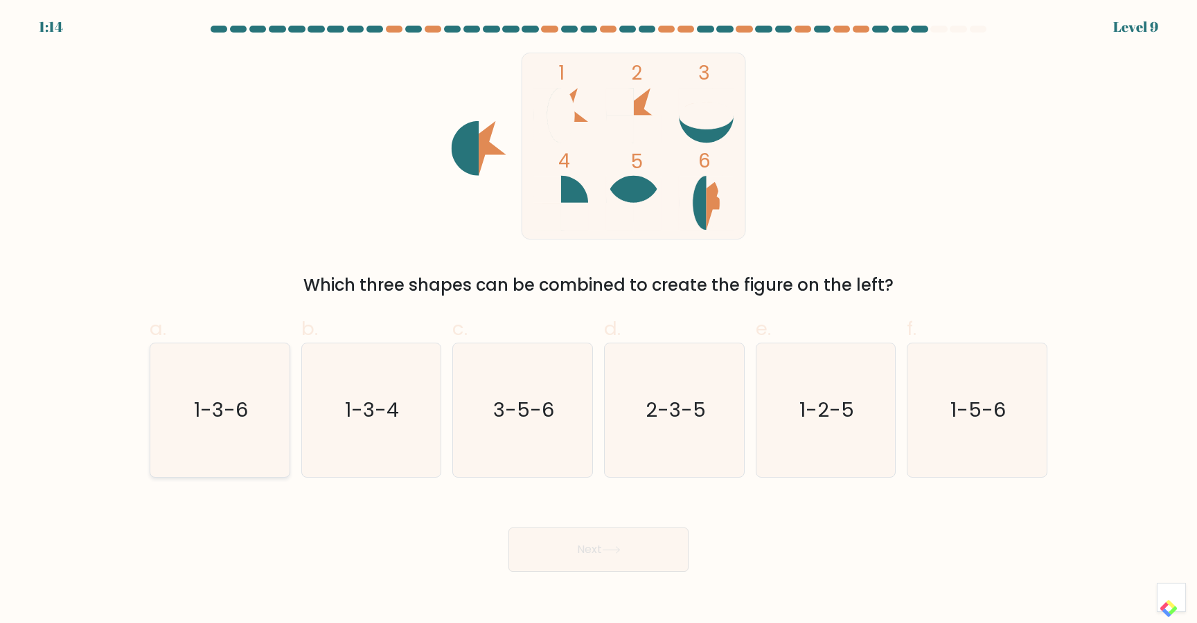
click at [245, 390] on icon "1-3-6" at bounding box center [220, 411] width 134 height 134
click at [599, 321] on input "a. 1-3-6" at bounding box center [599, 316] width 1 height 9
radio input "true"
click at [562, 540] on button "Next" at bounding box center [598, 550] width 180 height 44
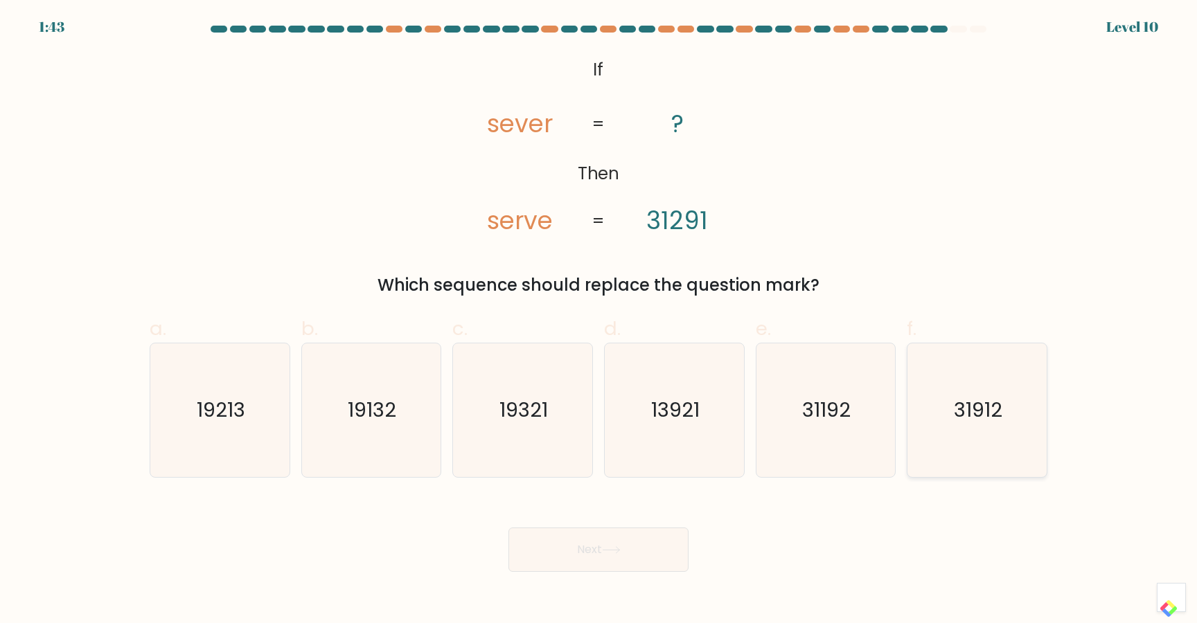
click at [971, 417] on text "31912" at bounding box center [979, 411] width 48 height 28
click at [599, 321] on input "f. 31912" at bounding box center [599, 316] width 1 height 9
radio input "true"
click at [583, 549] on button "Next" at bounding box center [598, 550] width 180 height 44
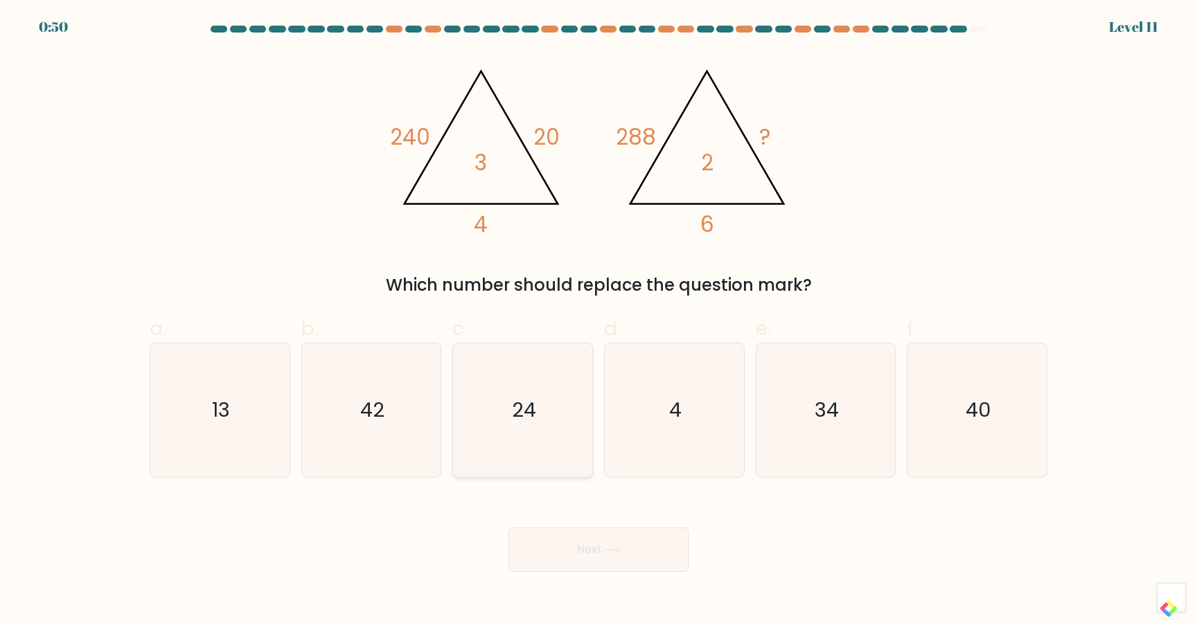
click at [533, 407] on text "24" at bounding box center [524, 411] width 24 height 28
click at [599, 321] on input "c. 24" at bounding box center [599, 316] width 1 height 9
radio input "true"
click at [621, 553] on icon at bounding box center [611, 551] width 19 height 8
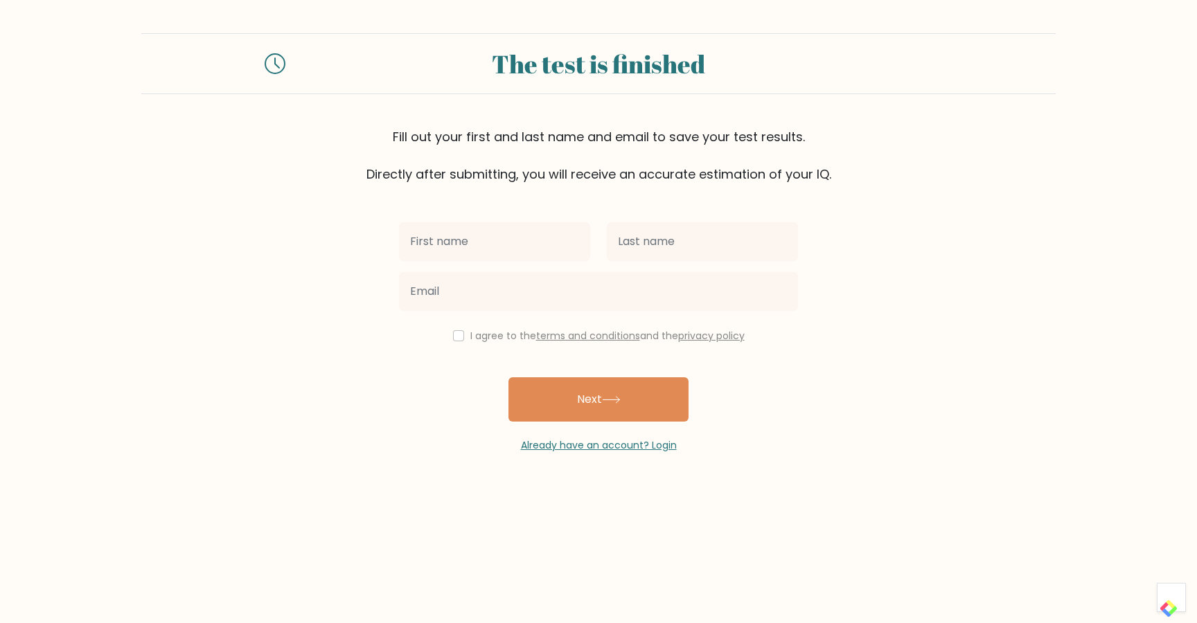
click at [481, 243] on input "text" at bounding box center [494, 241] width 191 height 39
type input "[PERSON_NAME]"
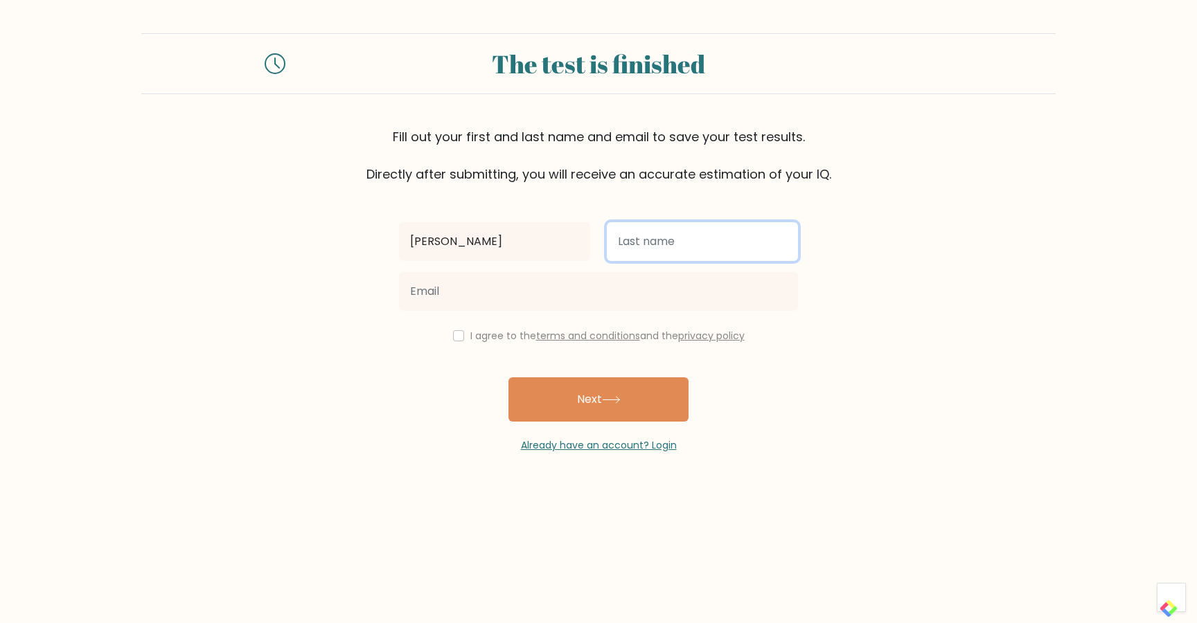
click at [655, 260] on input "text" at bounding box center [702, 241] width 191 height 39
type input "Kadiri"
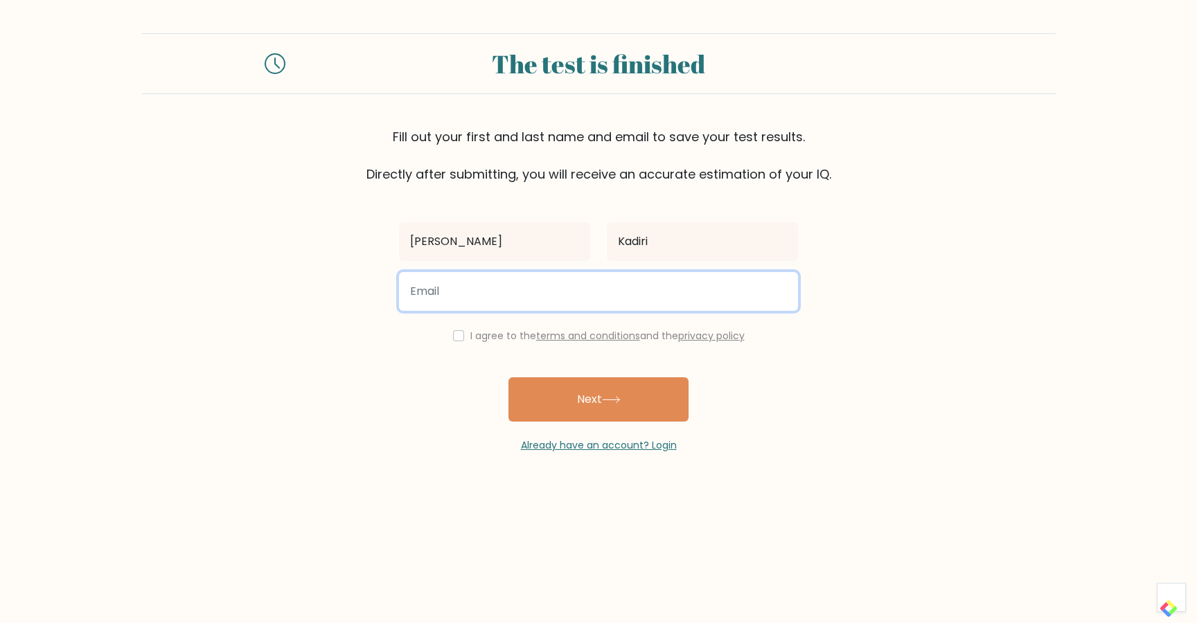
click at [593, 297] on input "email" at bounding box center [598, 291] width 399 height 39
type input "[EMAIL_ADDRESS][DOMAIN_NAME]"
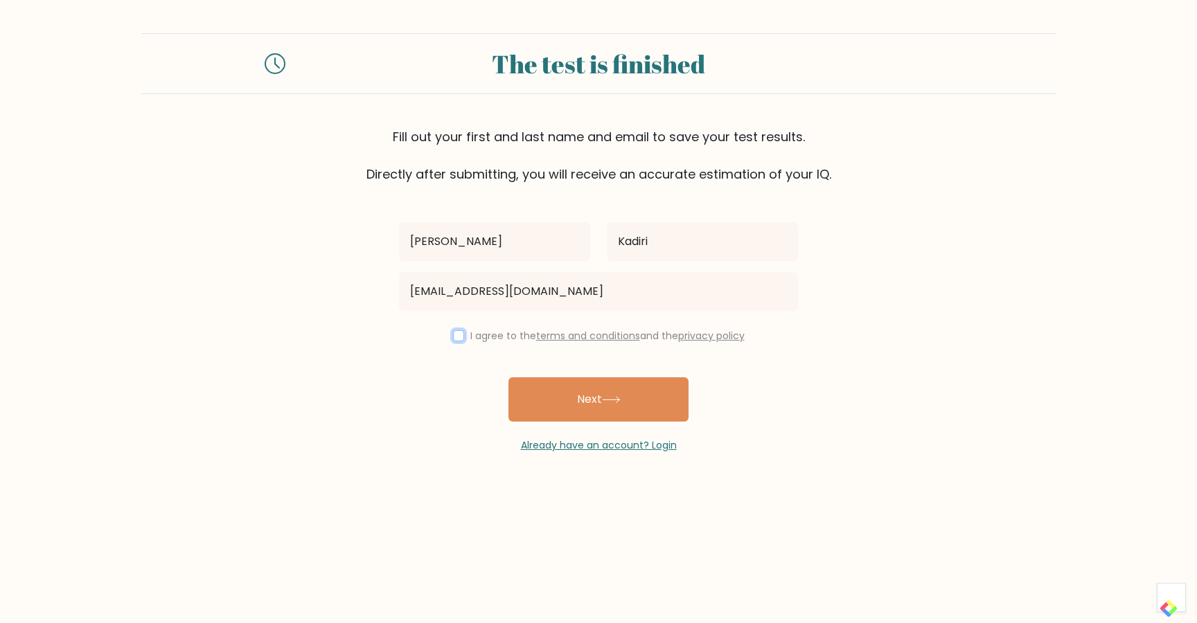
click at [456, 336] on input "checkbox" at bounding box center [458, 335] width 11 height 11
checkbox input "true"
click at [594, 398] on button "Next" at bounding box center [598, 400] width 180 height 44
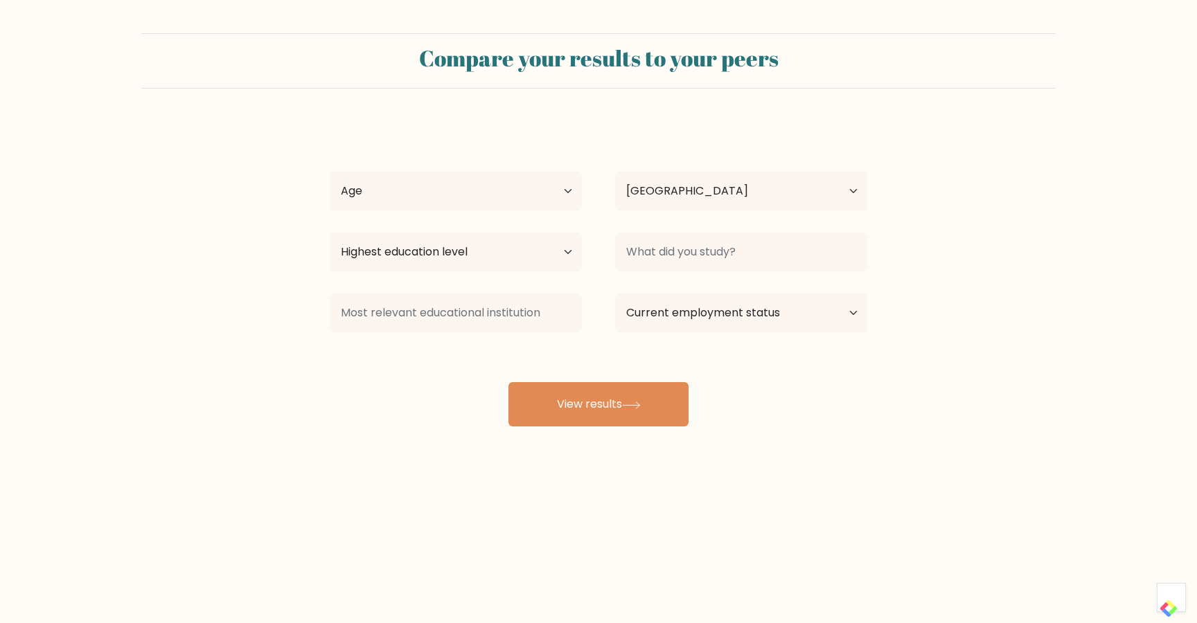
select select "CH"
click at [520, 191] on select "Age Under [DEMOGRAPHIC_DATA] [DEMOGRAPHIC_DATA] [DEMOGRAPHIC_DATA] [DEMOGRAPHIC…" at bounding box center [456, 191] width 252 height 39
select select "25_34"
click at [330, 172] on select "Age Under [DEMOGRAPHIC_DATA] [DEMOGRAPHIC_DATA] [DEMOGRAPHIC_DATA] [DEMOGRAPHIC…" at bounding box center [456, 191] width 252 height 39
click at [510, 260] on select "Highest education level No schooling Primary Lower Secondary Upper Secondary Oc…" at bounding box center [456, 252] width 252 height 39
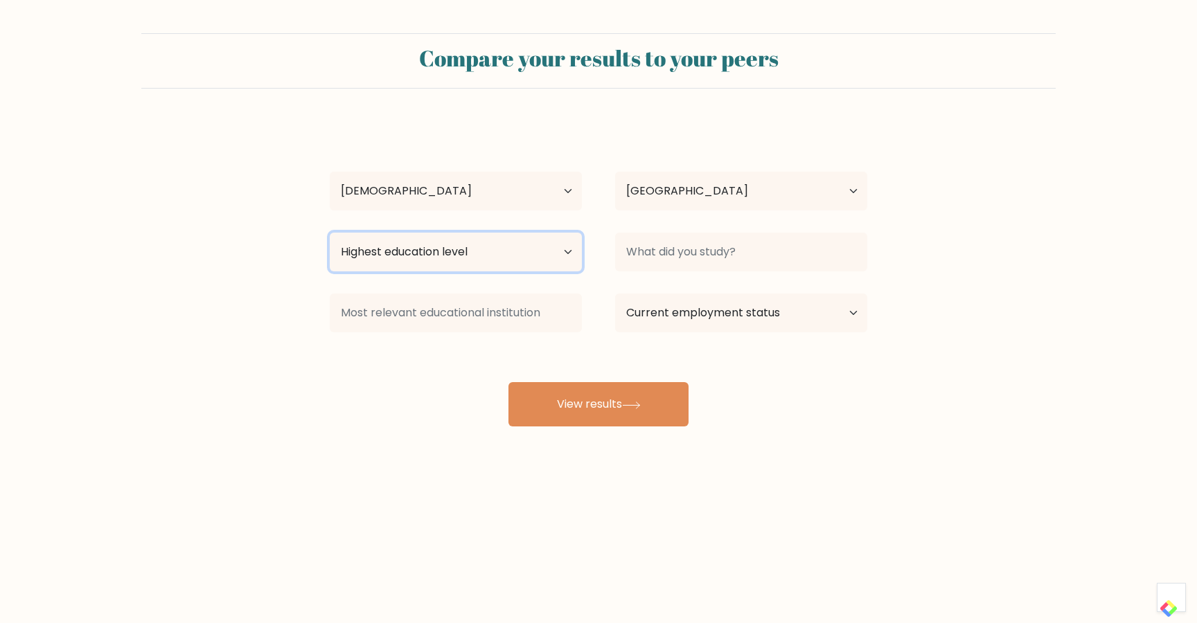
click at [330, 233] on select "Highest education level No schooling Primary Lower Secondary Upper Secondary Oc…" at bounding box center [456, 252] width 252 height 39
click at [513, 255] on select "Highest education level No schooling Primary Lower Secondary Upper Secondary Oc…" at bounding box center [456, 252] width 252 height 39
select select "upper_secondary"
click at [330, 233] on select "Highest education level No schooling Primary Lower Secondary Upper Secondary Oc…" at bounding box center [456, 252] width 252 height 39
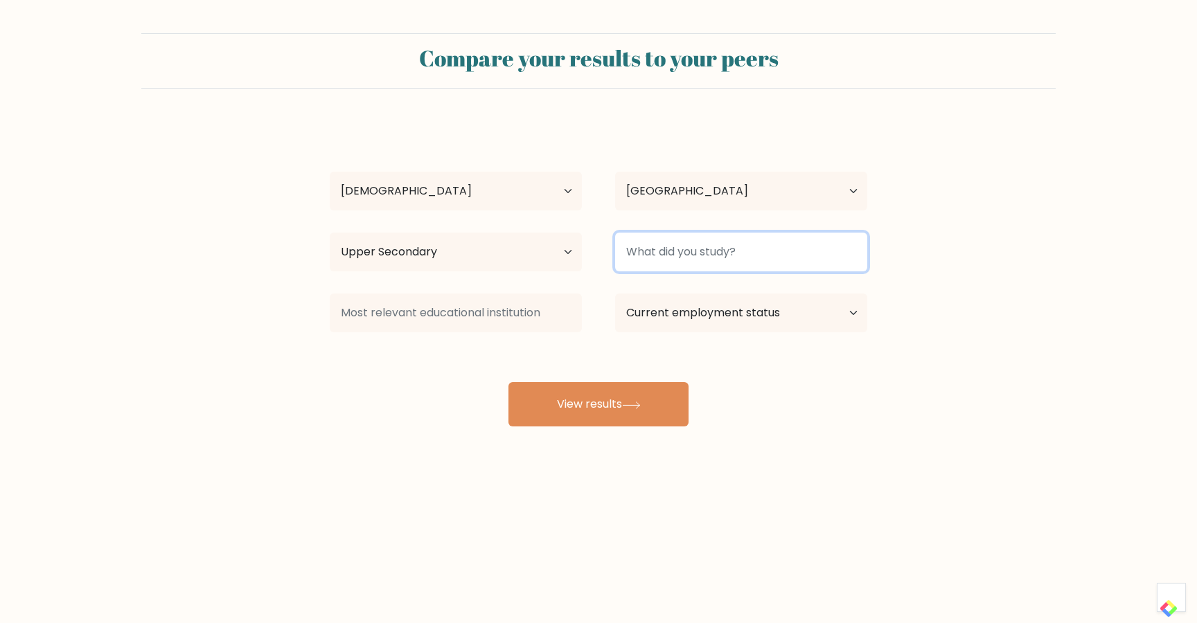
click at [676, 263] on input at bounding box center [741, 252] width 252 height 39
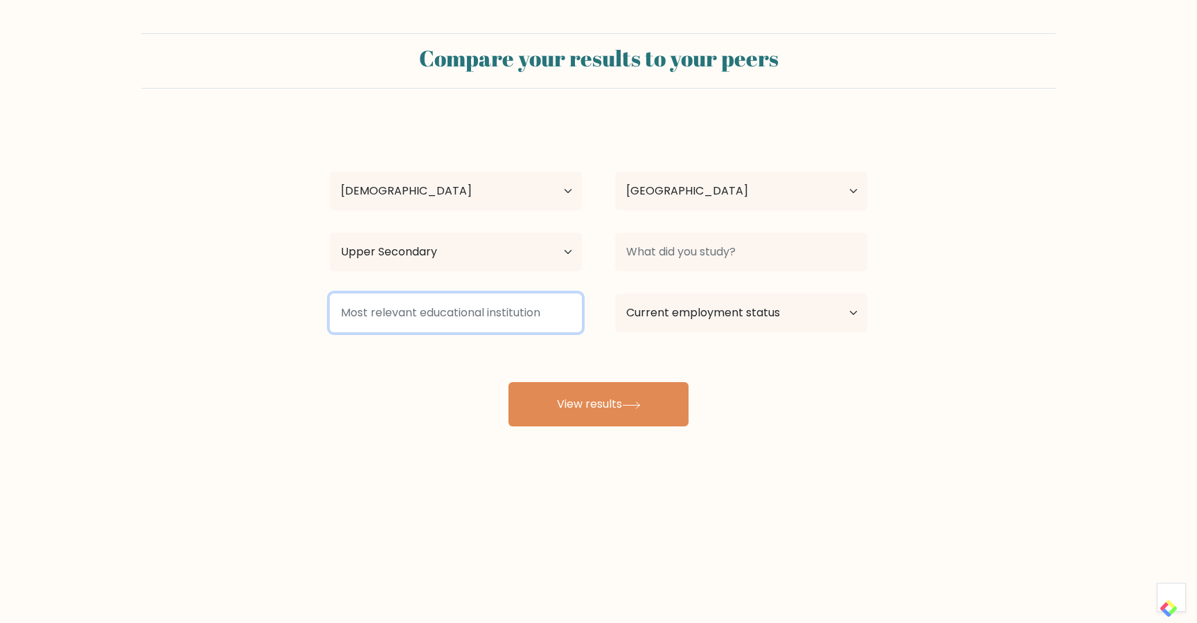
click at [463, 317] on input at bounding box center [456, 313] width 252 height 39
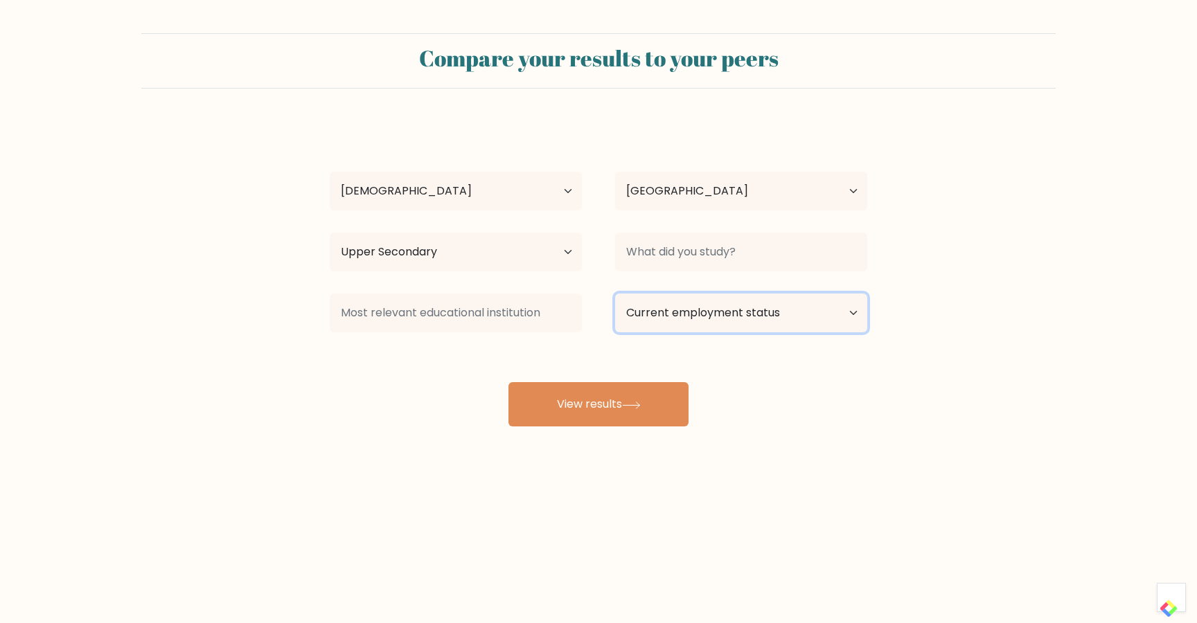
click at [659, 309] on select "Current employment status Employed Student Retired Other / prefer not to answer" at bounding box center [741, 313] width 252 height 39
select select "employed"
click at [615, 294] on select "Current employment status Employed Student Retired Other / prefer not to answer" at bounding box center [741, 313] width 252 height 39
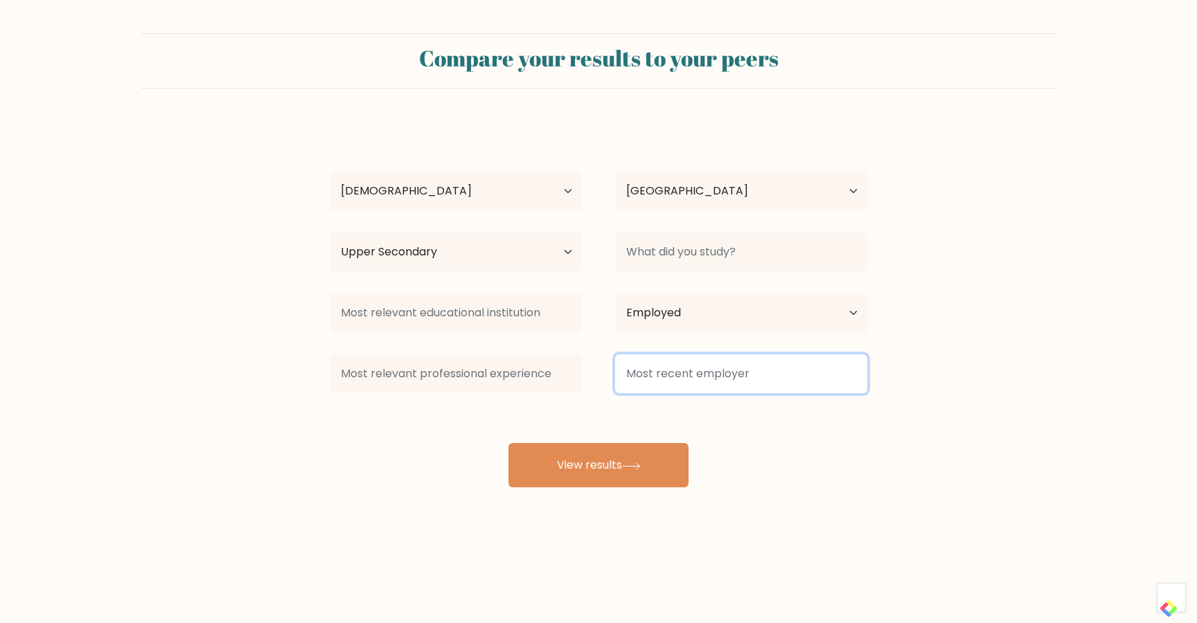
click at [648, 385] on input at bounding box center [741, 374] width 252 height 39
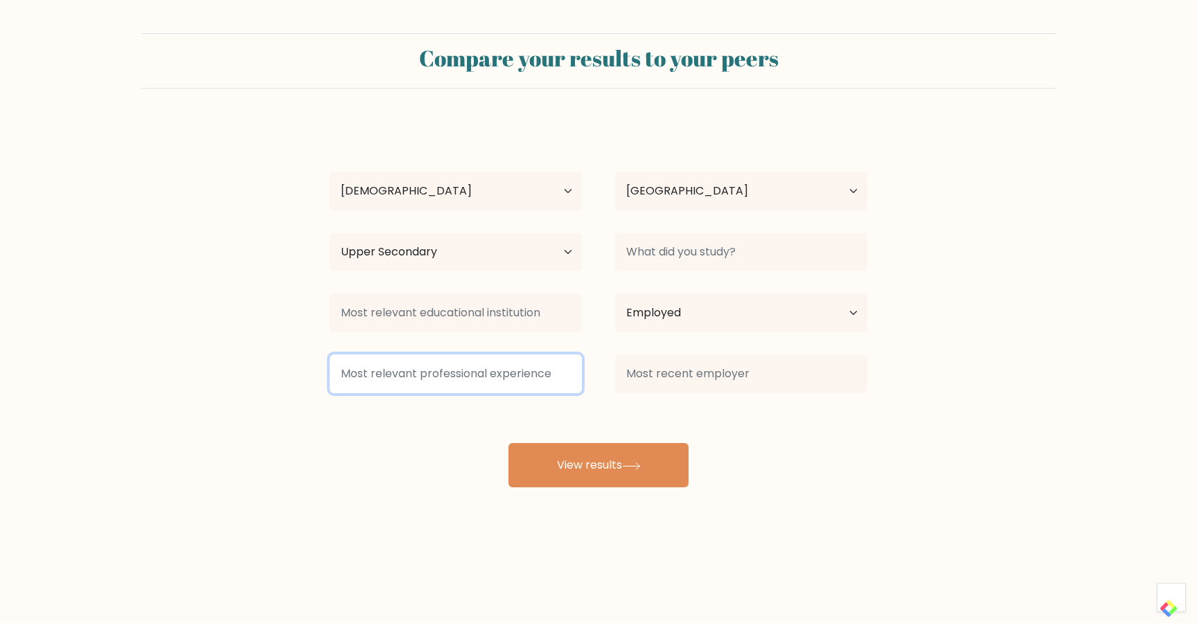
click at [481, 373] on input at bounding box center [456, 374] width 252 height 39
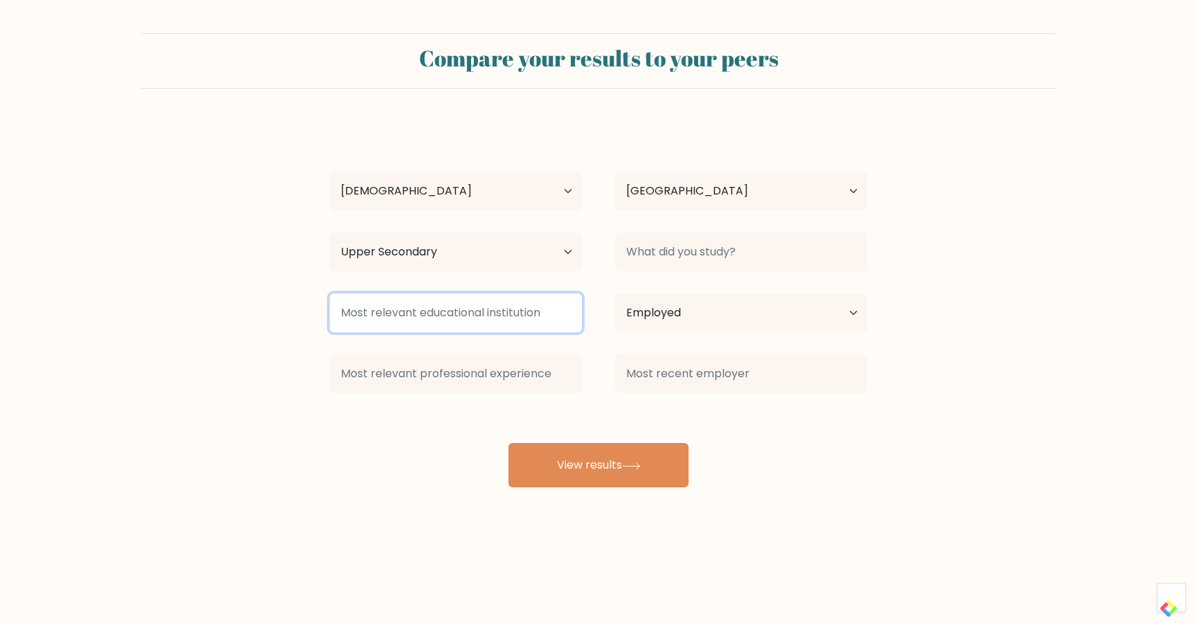
click at [482, 319] on input at bounding box center [456, 313] width 252 height 39
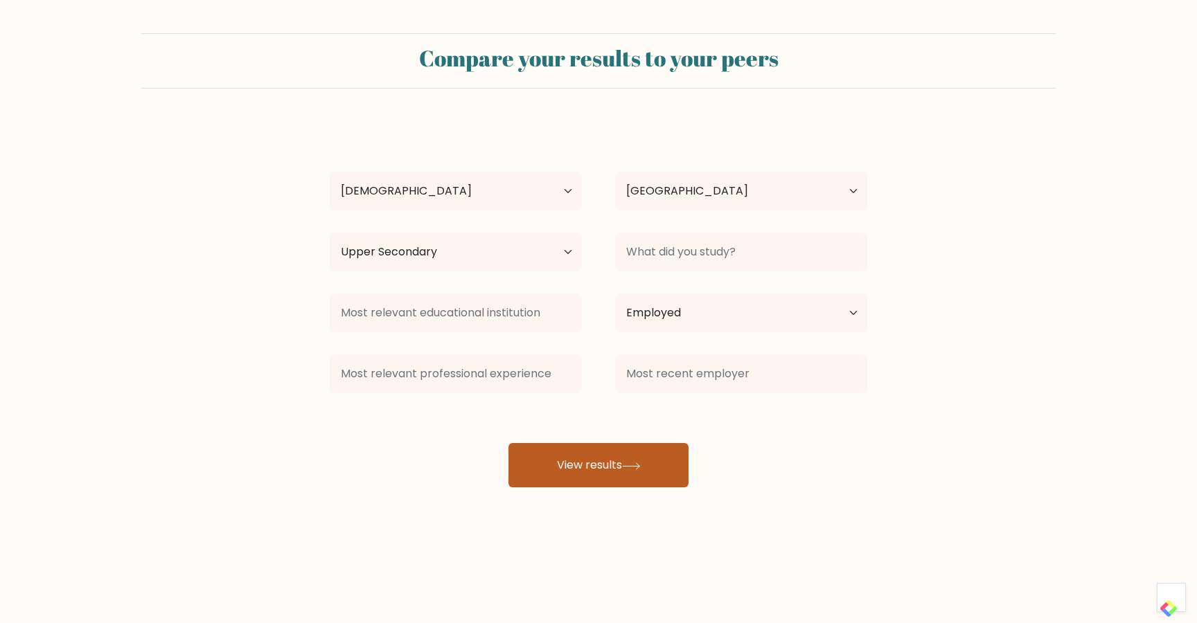
click at [583, 453] on button "View results" at bounding box center [598, 465] width 180 height 44
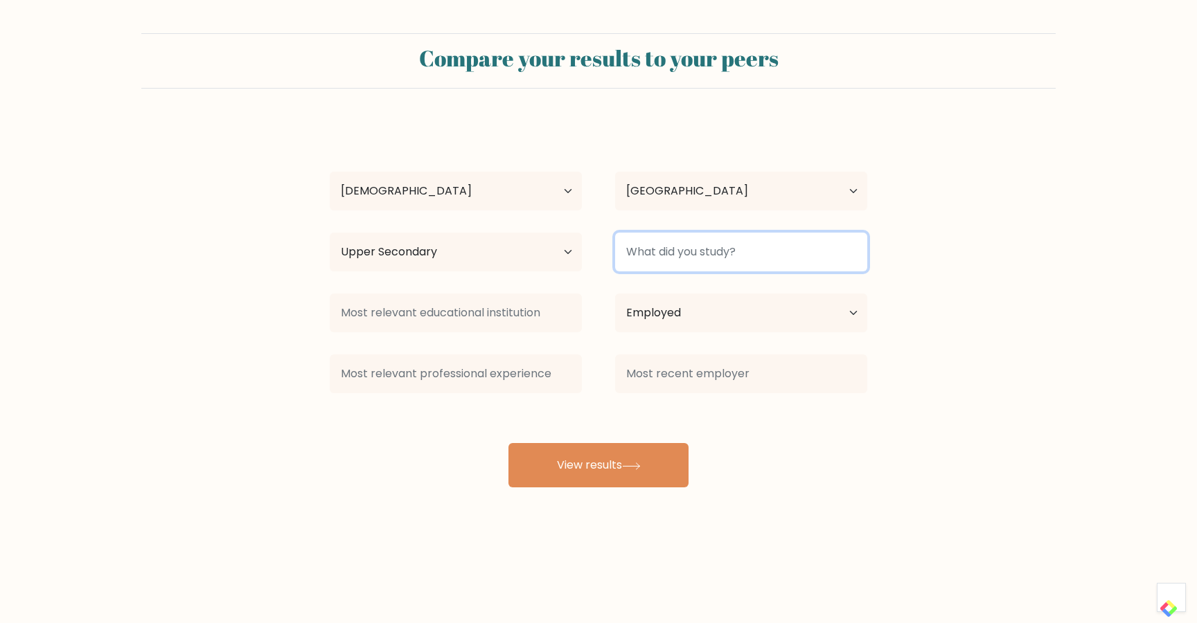
click at [667, 254] on input at bounding box center [741, 252] width 252 height 39
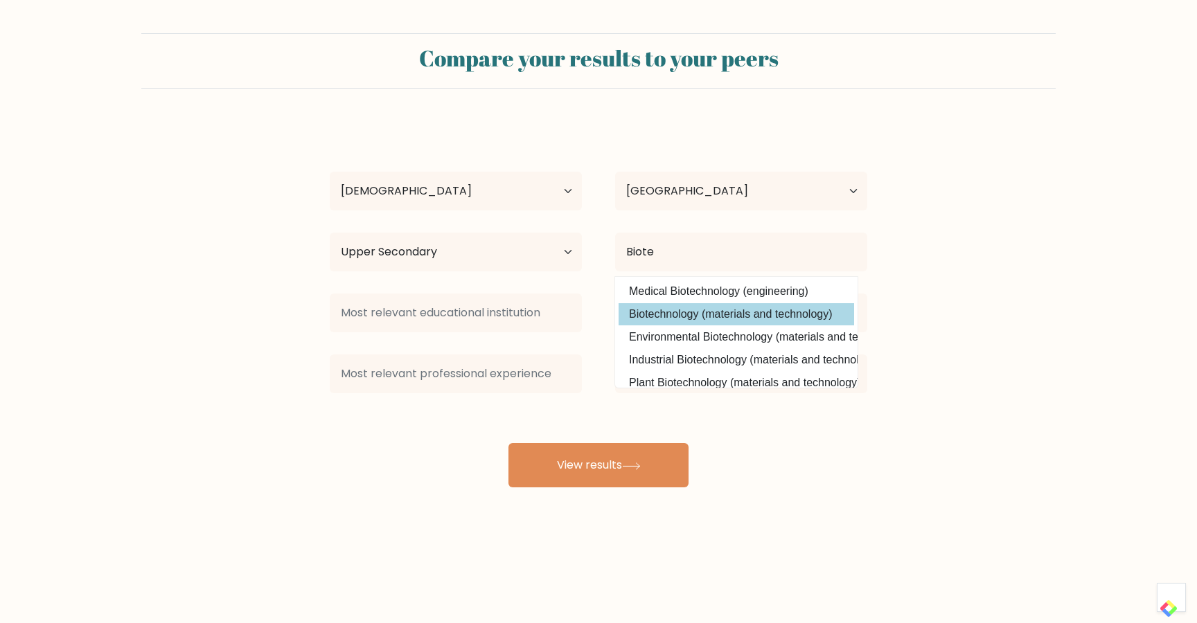
click at [734, 317] on option "Biotechnology (materials and technology)" at bounding box center [737, 314] width 236 height 22
type input "Biotechnology"
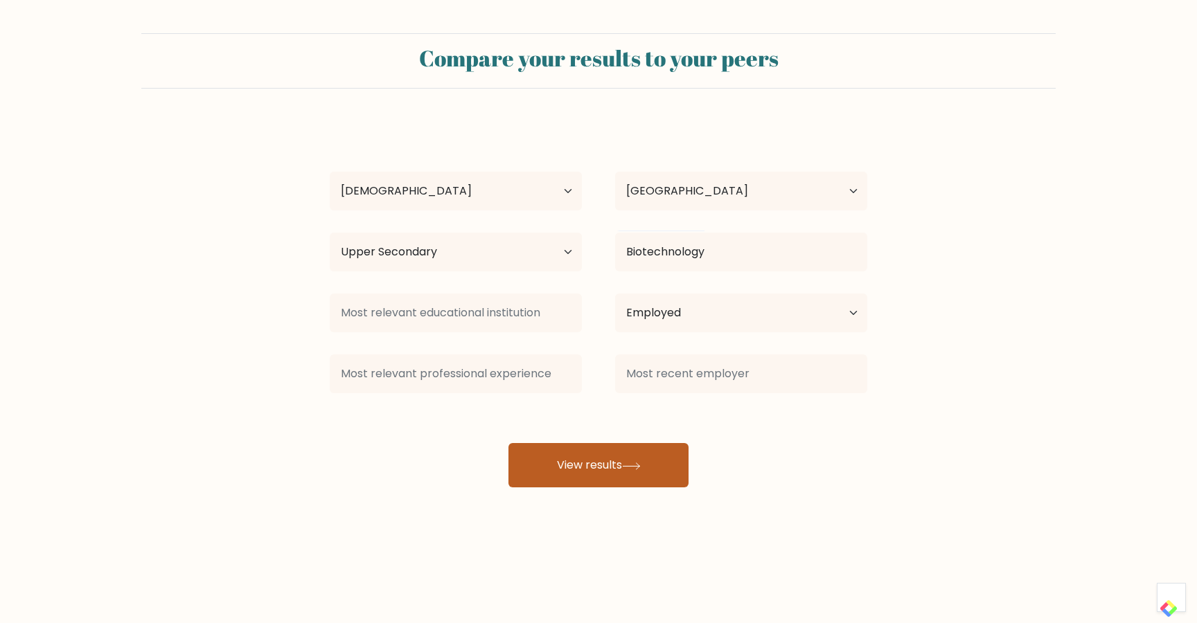
click at [633, 462] on button "View results" at bounding box center [598, 465] width 180 height 44
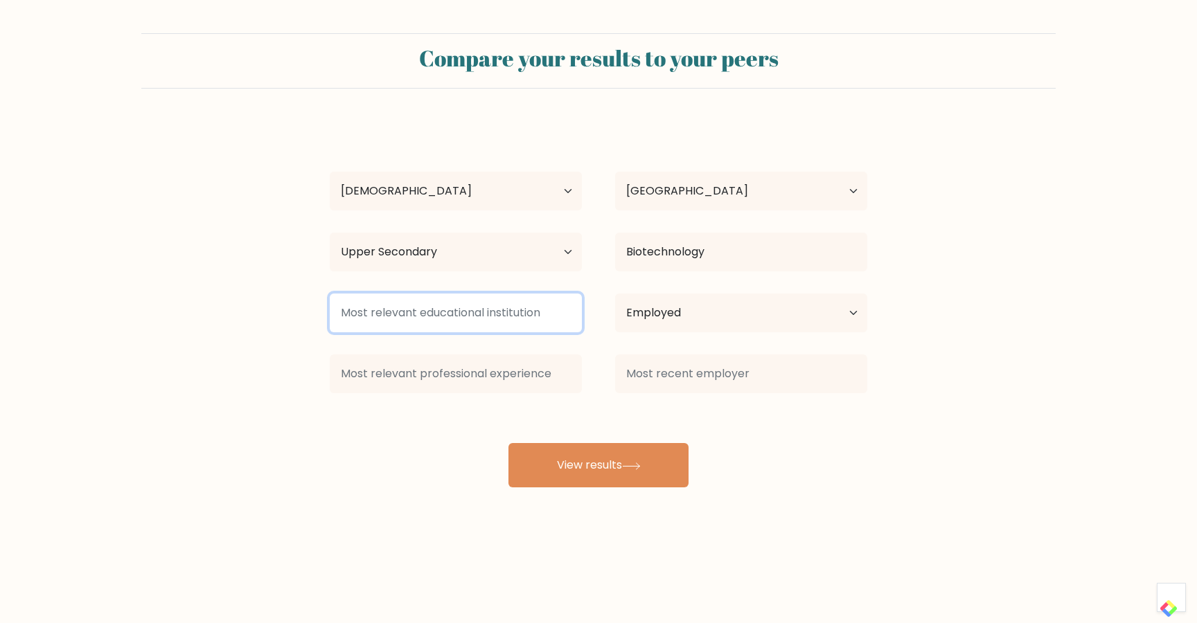
click at [415, 308] on input at bounding box center [456, 313] width 252 height 39
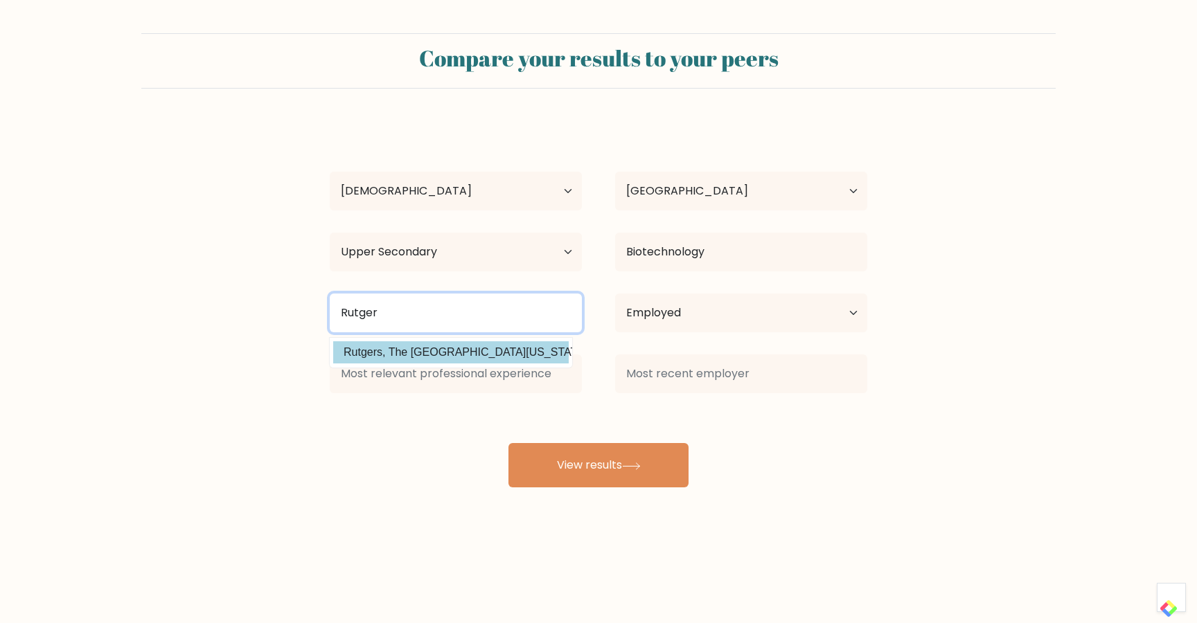
type input "Rutger"
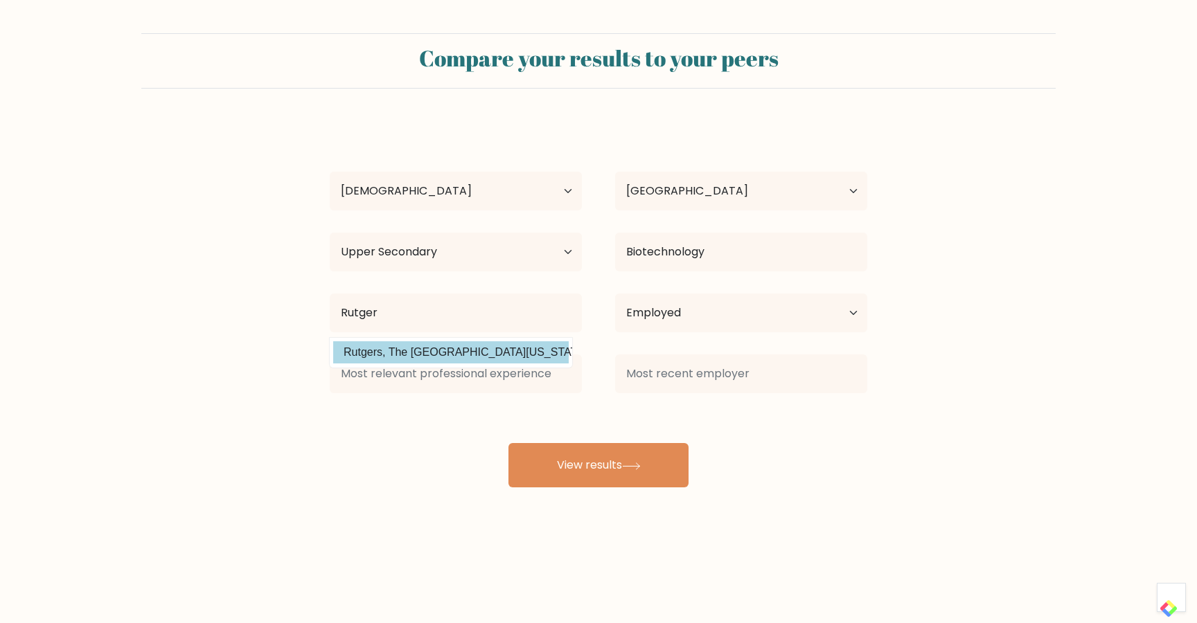
click at [441, 356] on div "Habib Kadiri Age Under 18 years old 18-24 years old 25-34 years old 35-44 years…" at bounding box center [598, 305] width 554 height 366
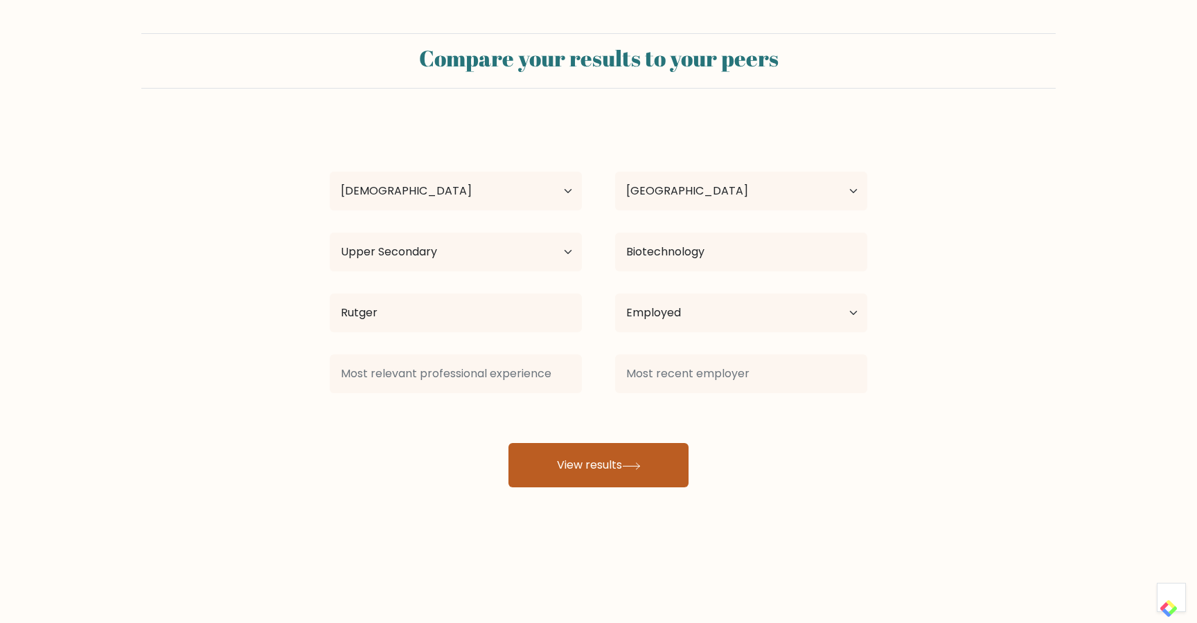
click at [547, 460] on button "View results" at bounding box center [598, 465] width 180 height 44
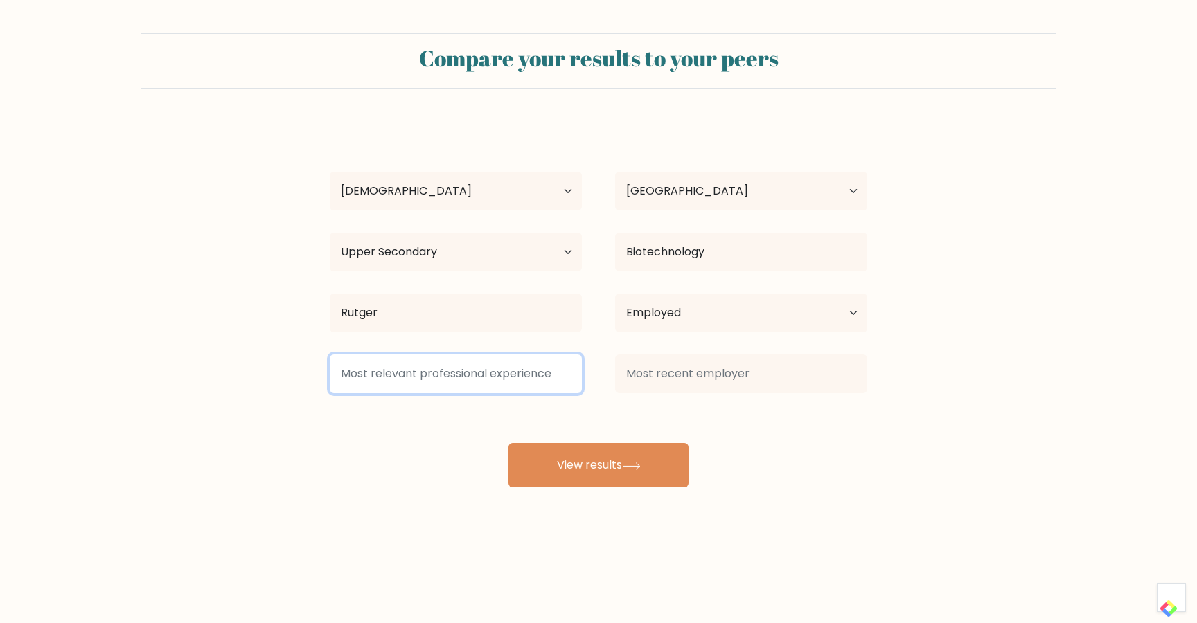
click at [472, 362] on input at bounding box center [456, 374] width 252 height 39
click at [468, 375] on input at bounding box center [456, 374] width 252 height 39
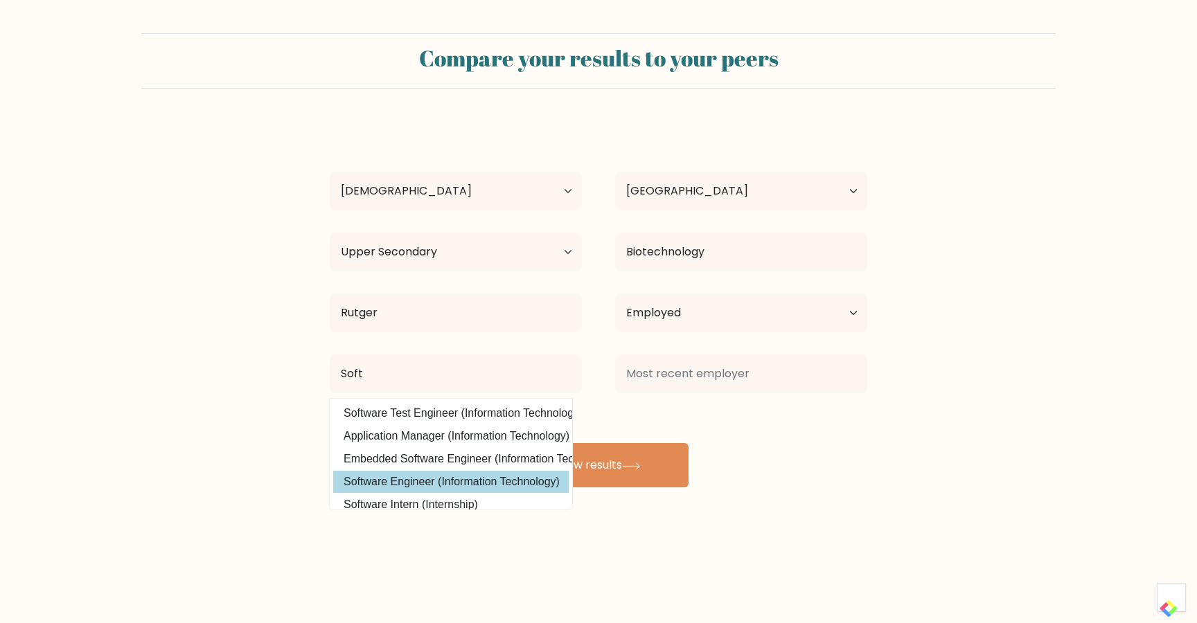
click at [443, 483] on div "Habib Kadiri Age Under 18 years old 18-24 years old 25-34 years old 35-44 years…" at bounding box center [598, 305] width 554 height 366
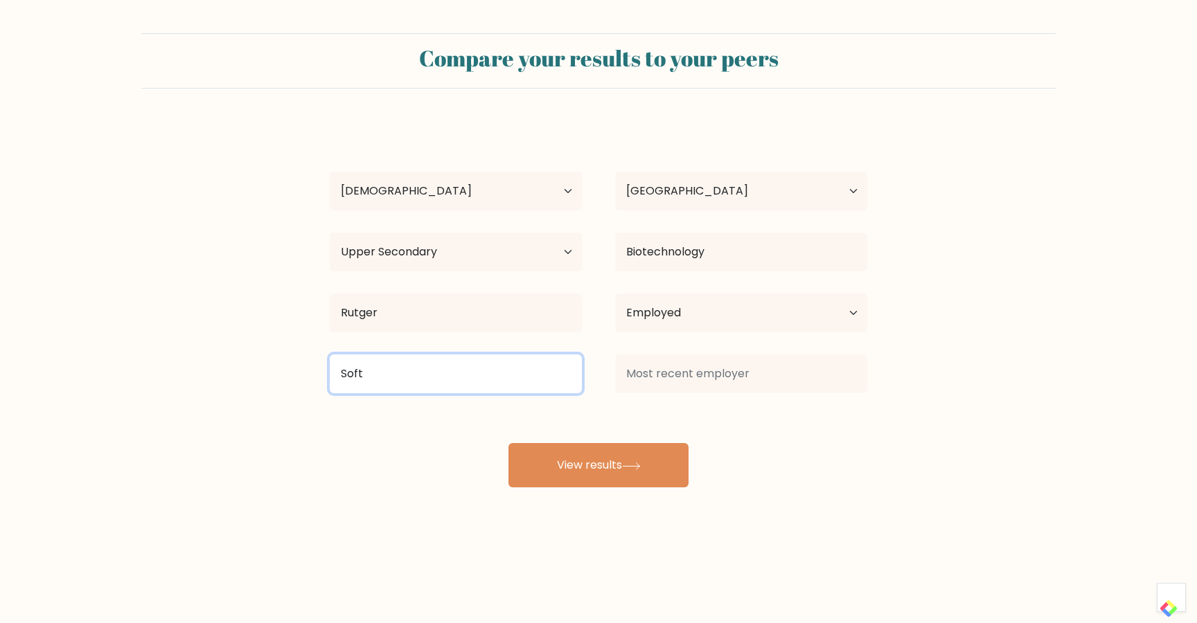
click at [435, 371] on input "Soft" at bounding box center [456, 374] width 252 height 39
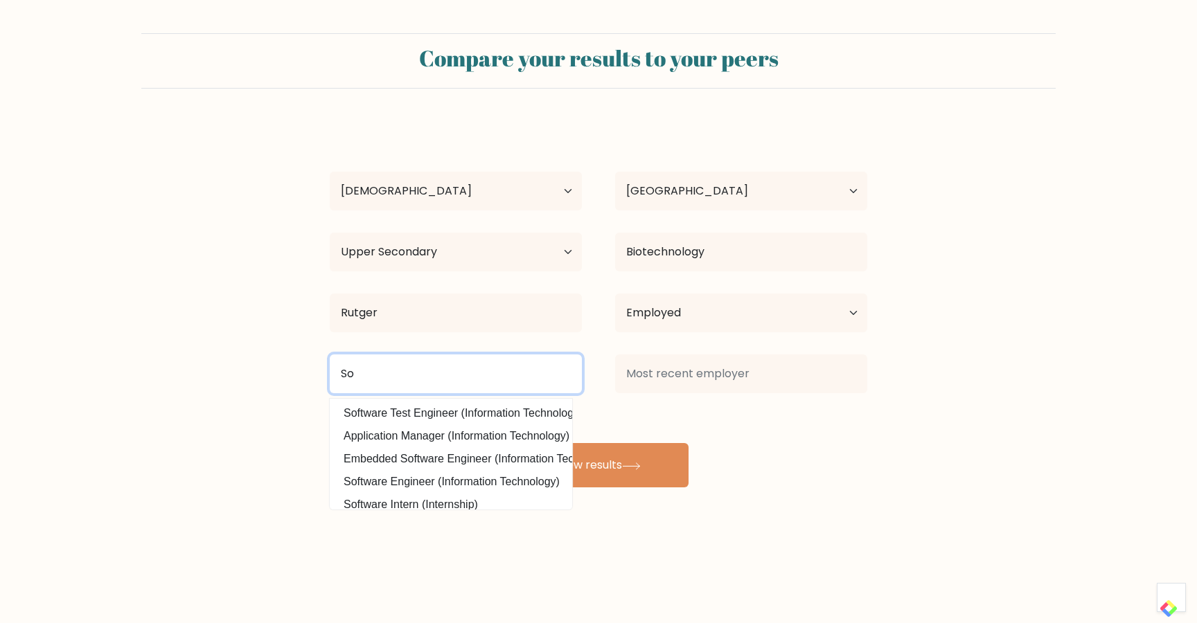
type input "S"
type input "software"
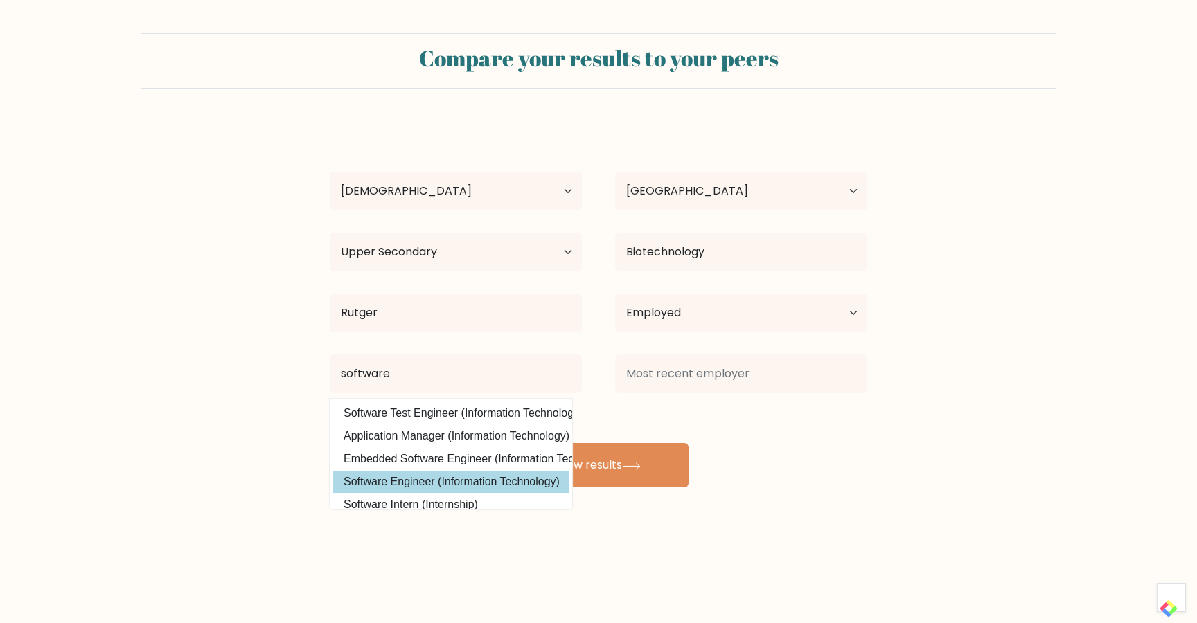
click at [423, 486] on div "Habib Kadiri Age Under 18 years old 18-24 years old 25-34 years old 35-44 years…" at bounding box center [598, 305] width 554 height 366
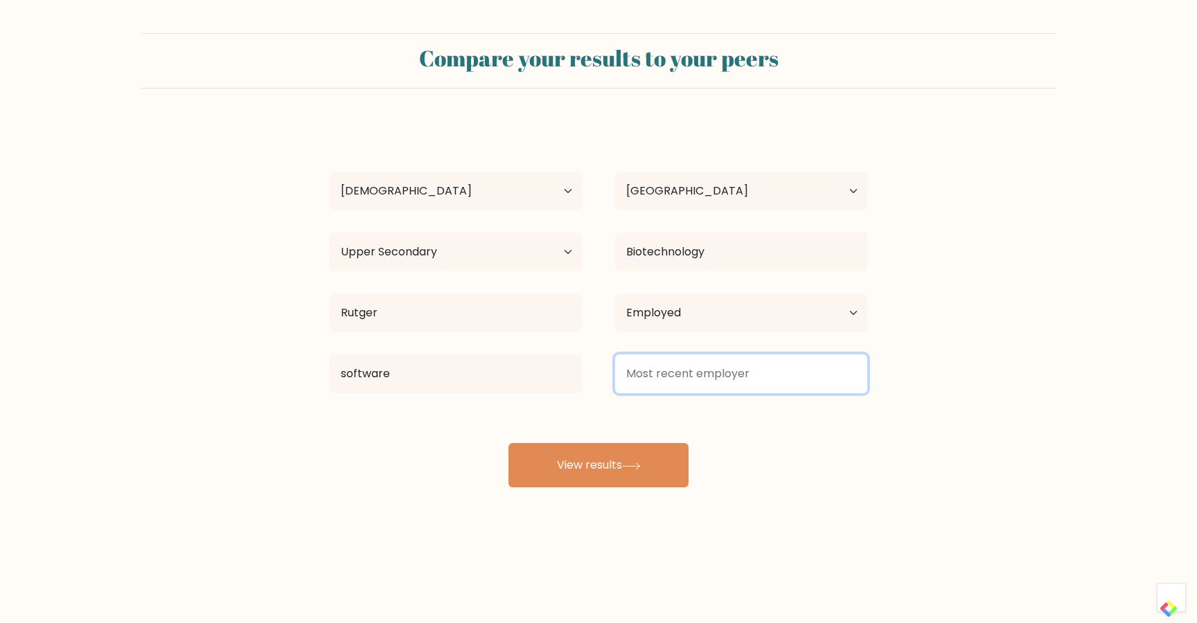
click at [662, 382] on input at bounding box center [741, 374] width 252 height 39
type input "C"
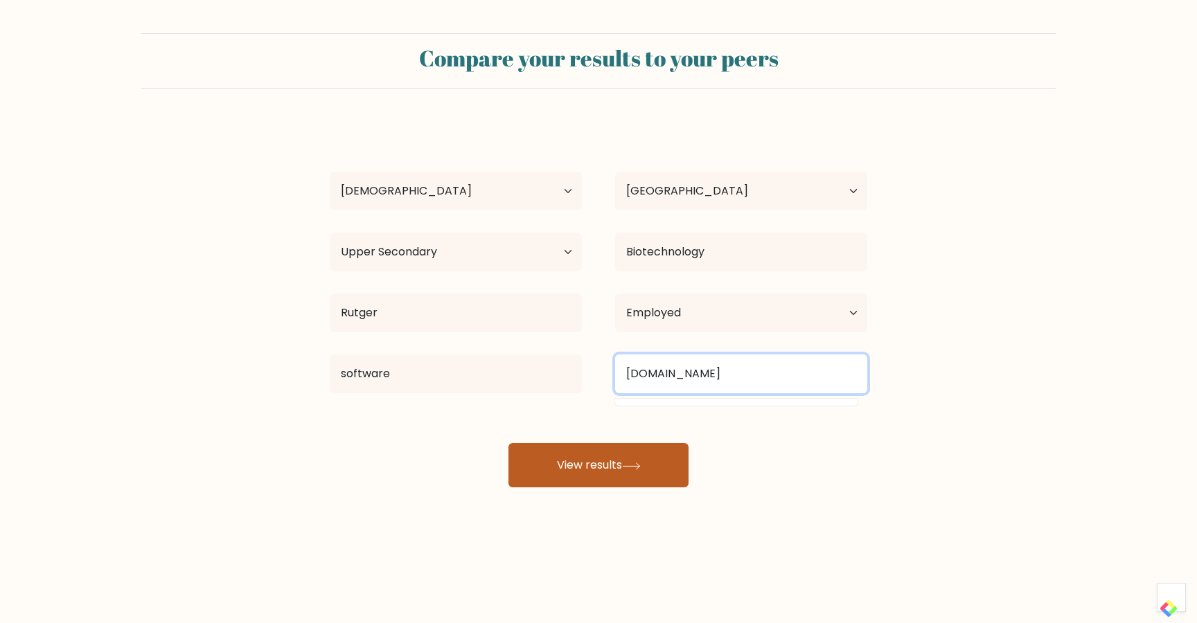
type input "careerfairy.io"
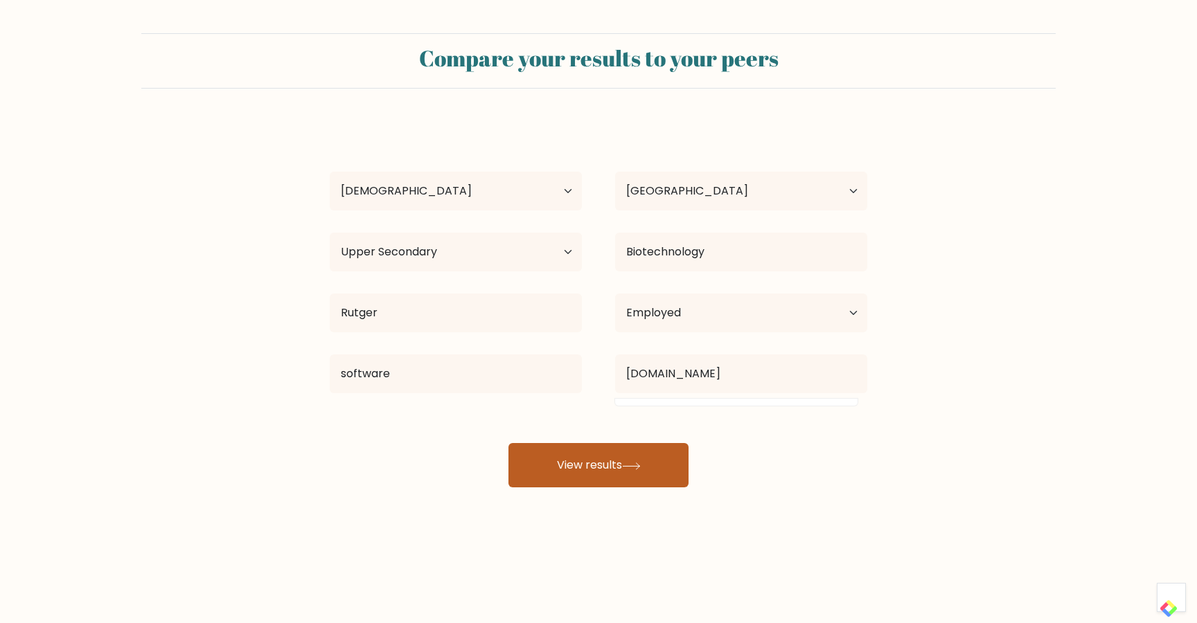
click at [651, 469] on button "View results" at bounding box center [598, 465] width 180 height 44
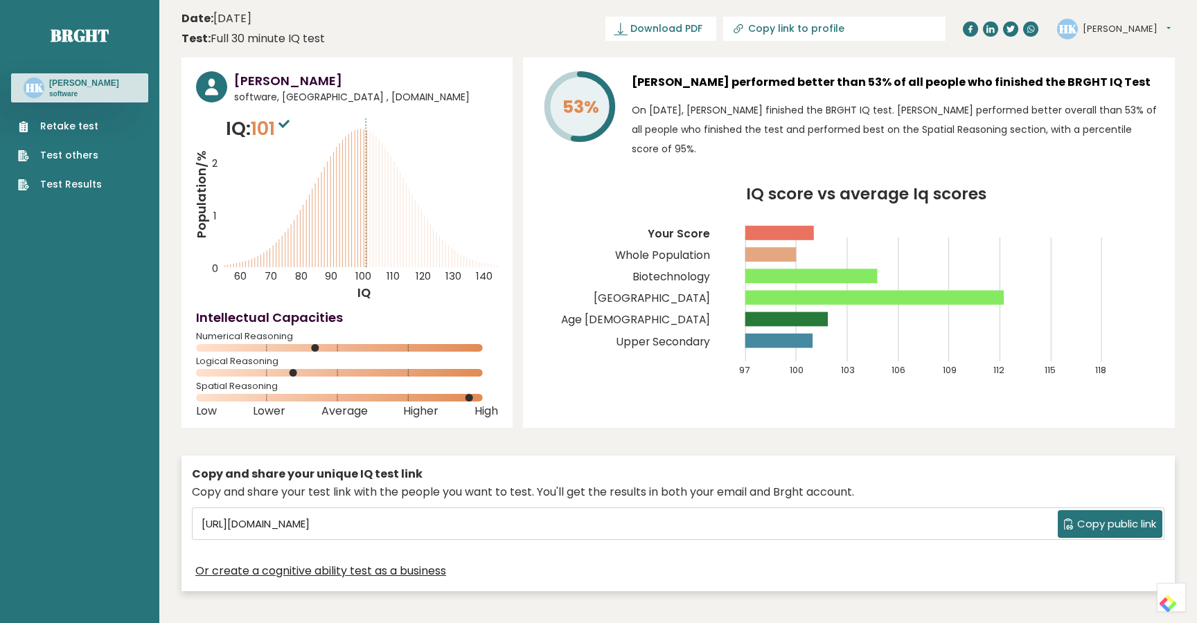
click at [251, 130] on p "IQ: 101" at bounding box center [259, 129] width 67 height 28
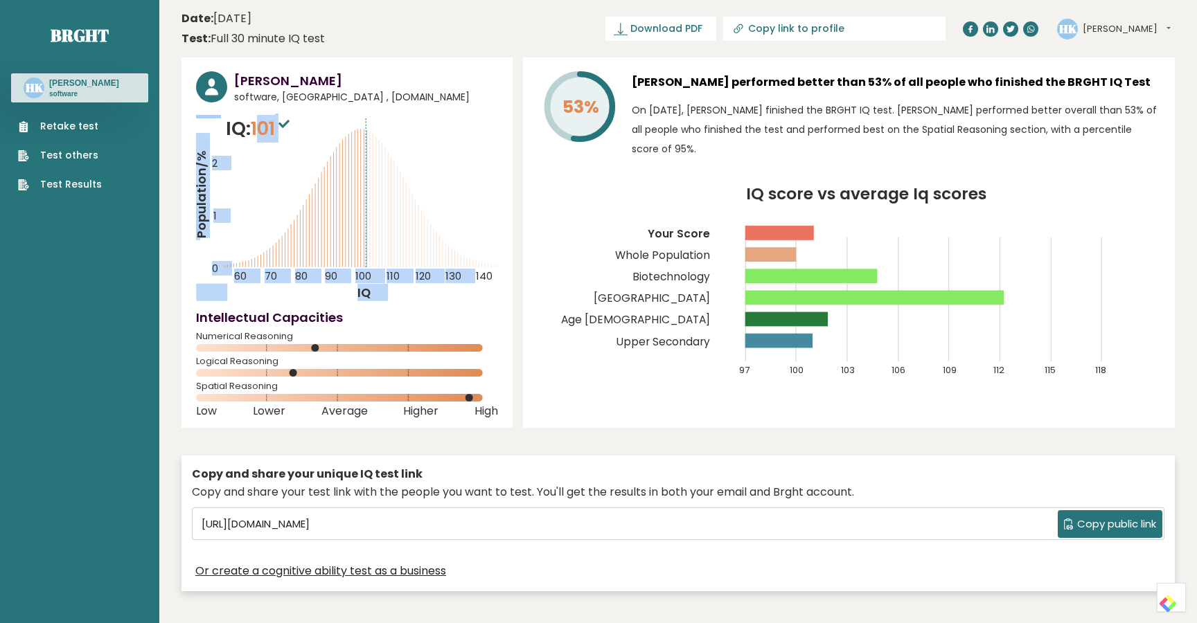
drag, startPoint x: 223, startPoint y: 130, endPoint x: 262, endPoint y: 130, distance: 38.8
click at [262, 130] on div "IQ: 101 Population/% IQ 0 1 2 60 70 80 90 100 110 120 130 140" at bounding box center [347, 208] width 302 height 186
click at [262, 130] on span "101" at bounding box center [272, 129] width 42 height 26
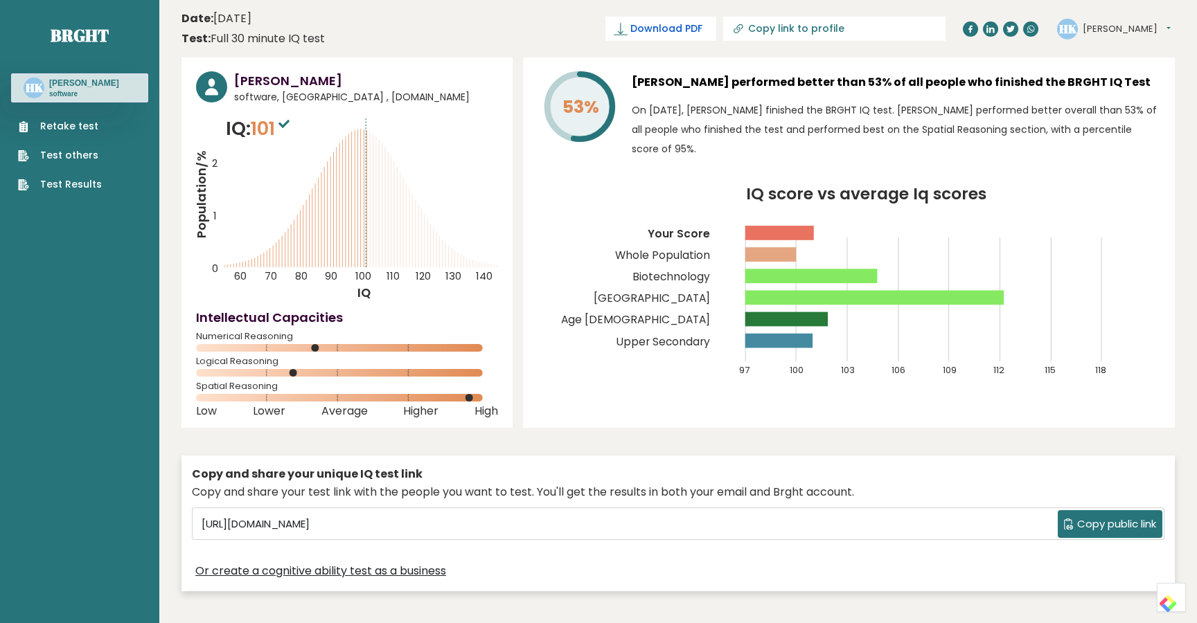
click at [702, 29] on span "Download PDF" at bounding box center [666, 28] width 72 height 15
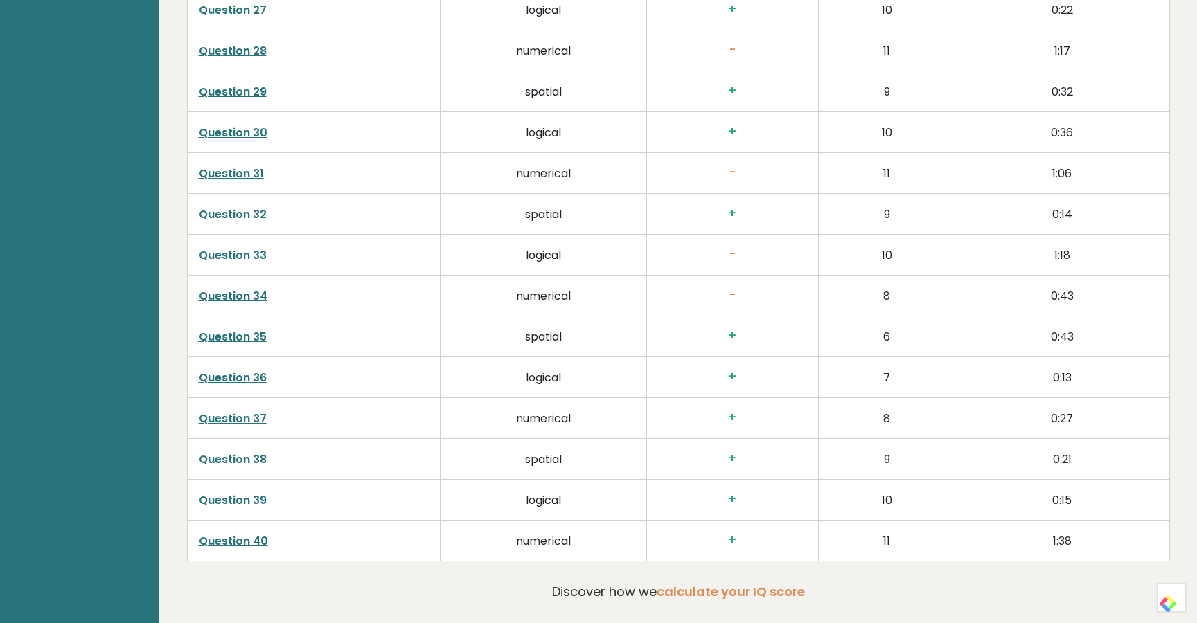
scroll to position [3502, 0]
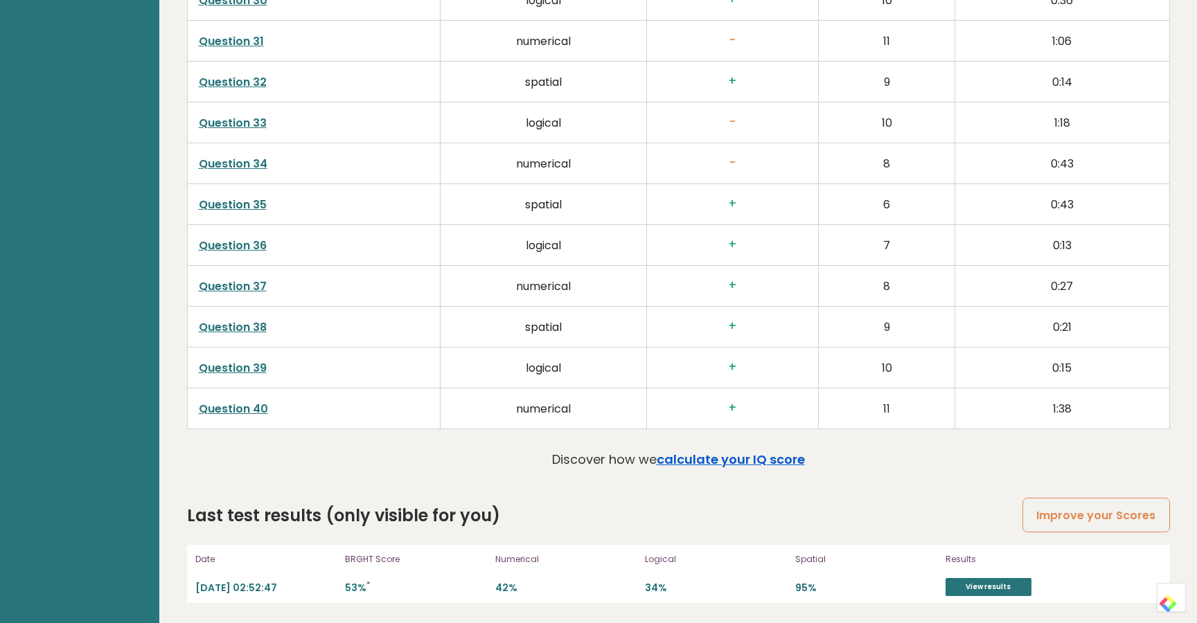
click at [751, 457] on link "calculate your IQ score" at bounding box center [731, 459] width 148 height 17
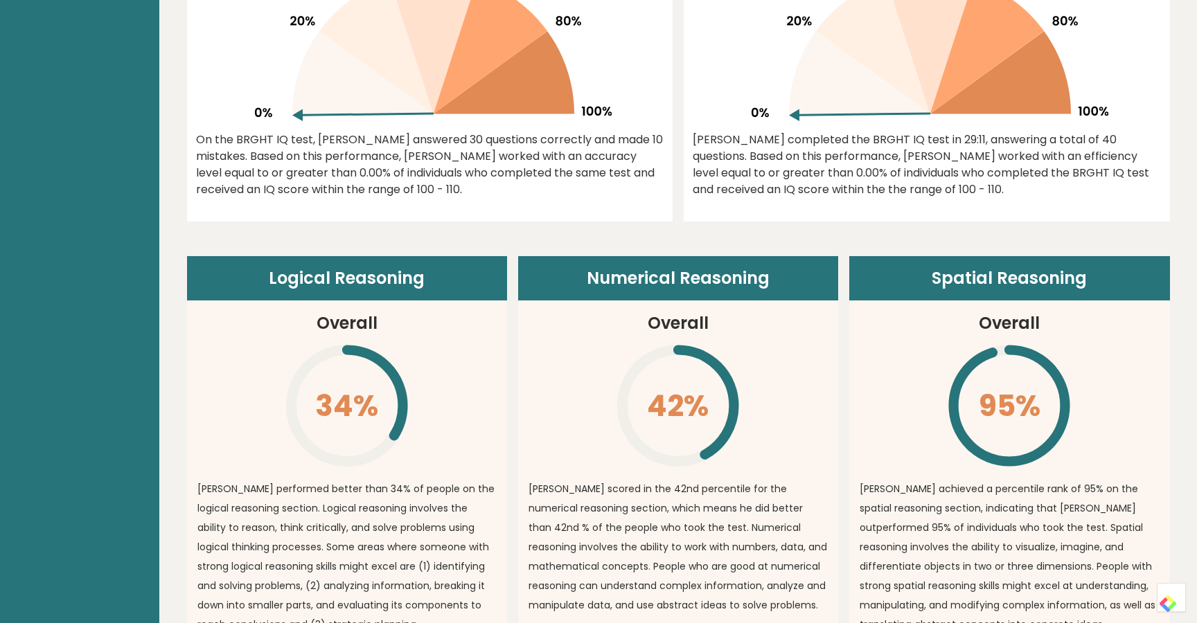
scroll to position [788, 0]
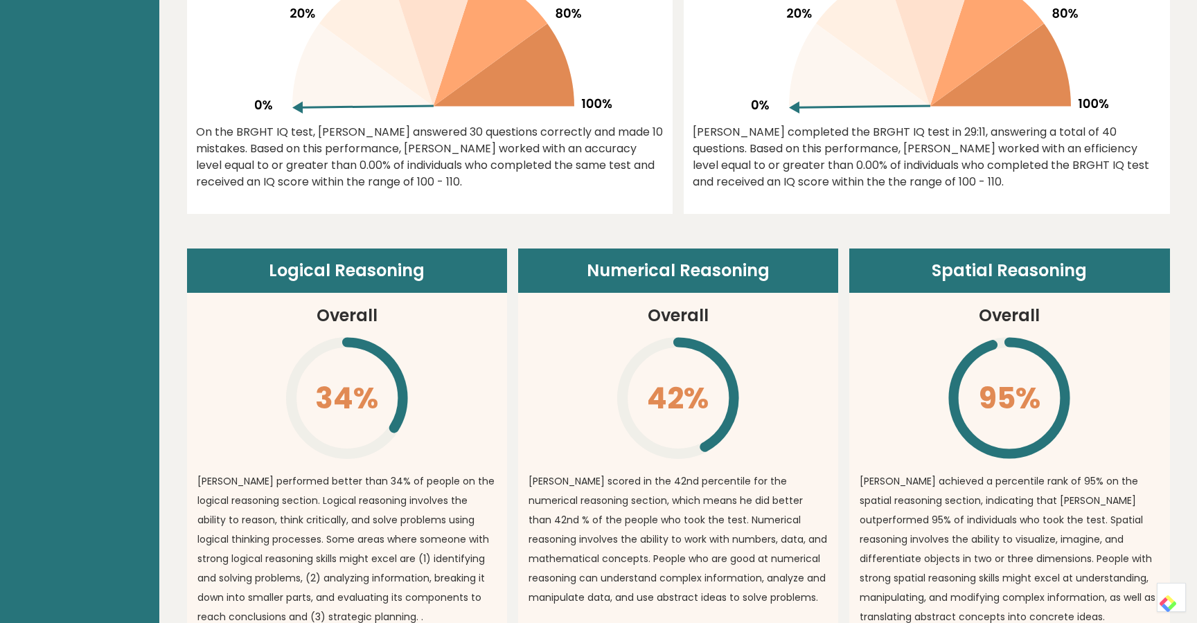
click at [954, 276] on header "Spatial Reasoning" at bounding box center [1009, 271] width 320 height 44
copy article "Spatial Reasoning"
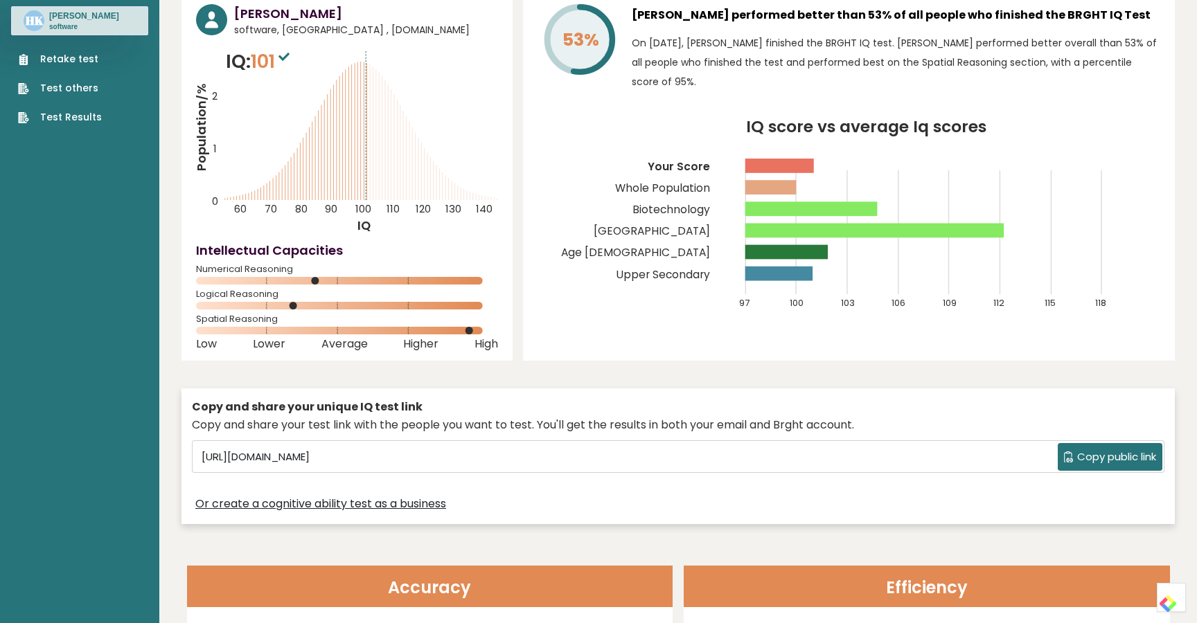
scroll to position [0, 0]
